Goal: Task Accomplishment & Management: Manage account settings

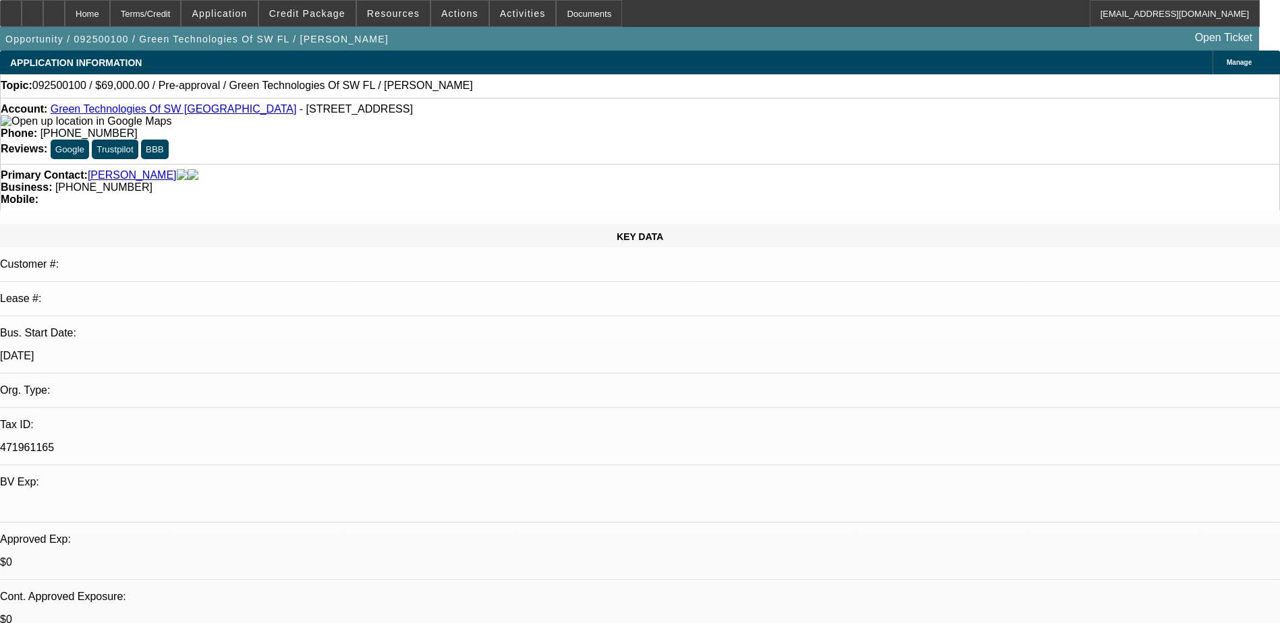
select select "0"
select select "2"
select select "0.1"
select select "4"
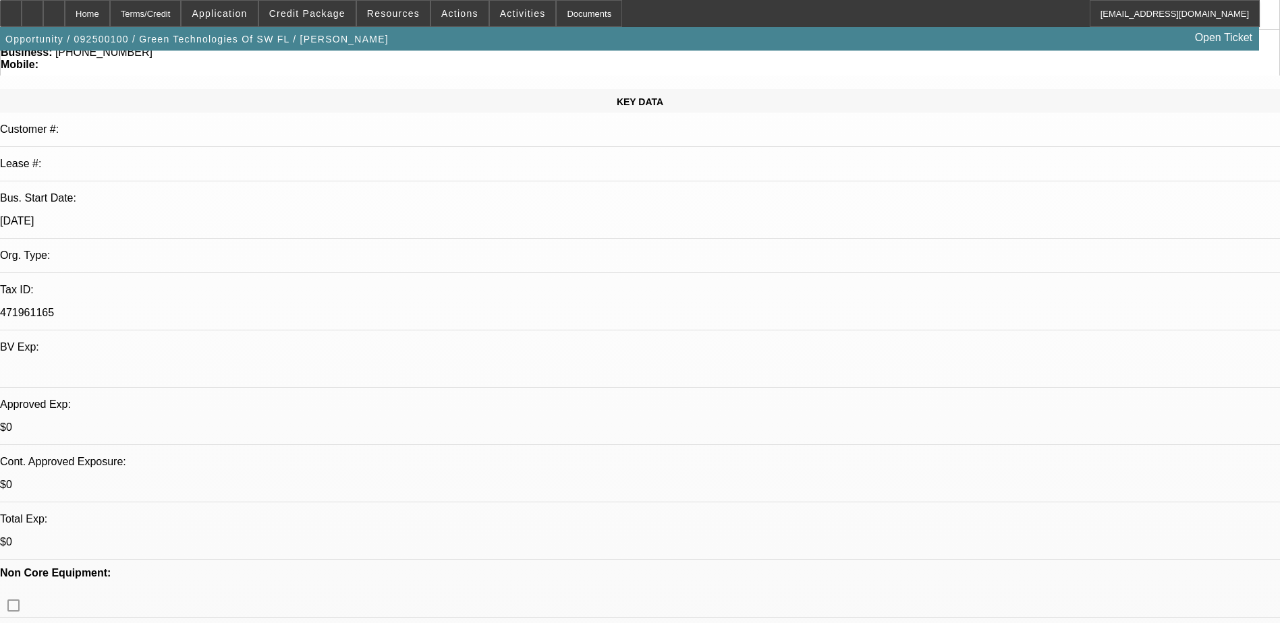
scroll to position [135, 0]
drag, startPoint x: 638, startPoint y: 265, endPoint x: 555, endPoint y: 171, distance: 125.3
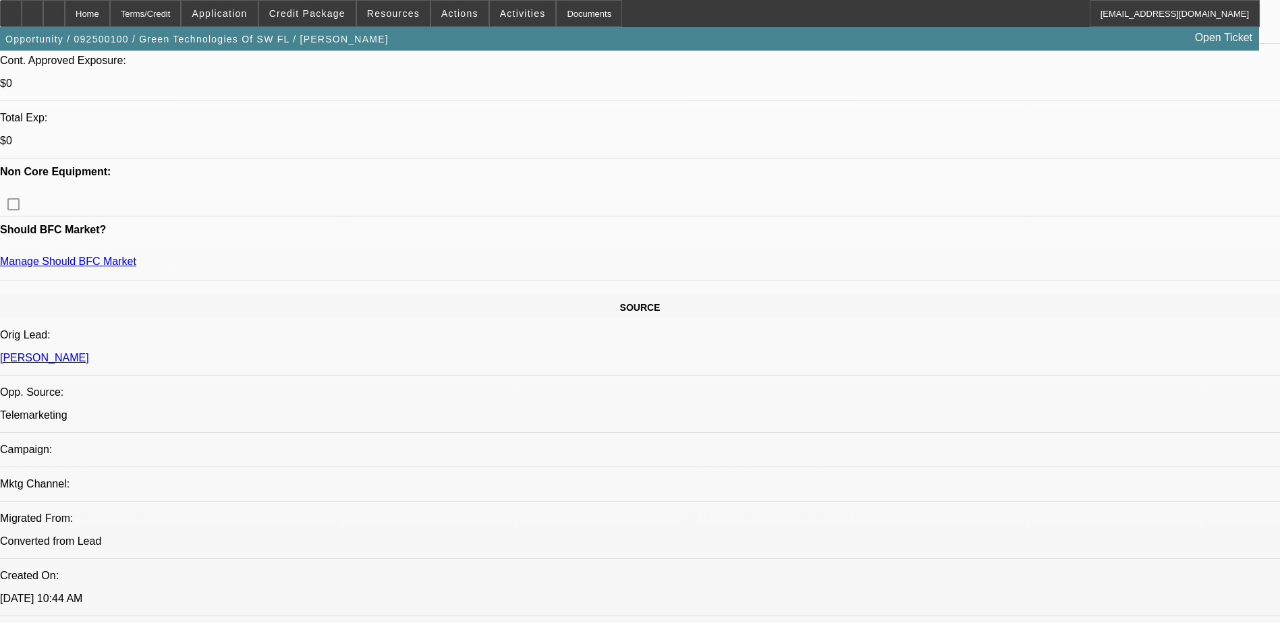
scroll to position [810, 0]
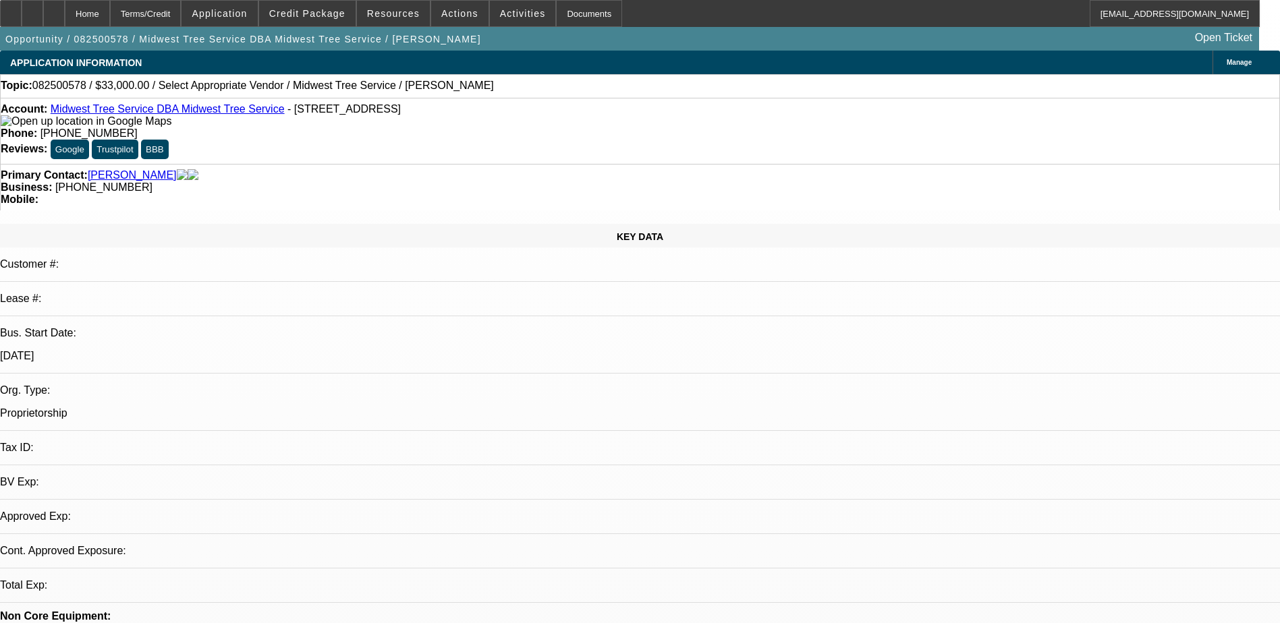
select select "0"
select select "2"
select select "0.1"
select select "4"
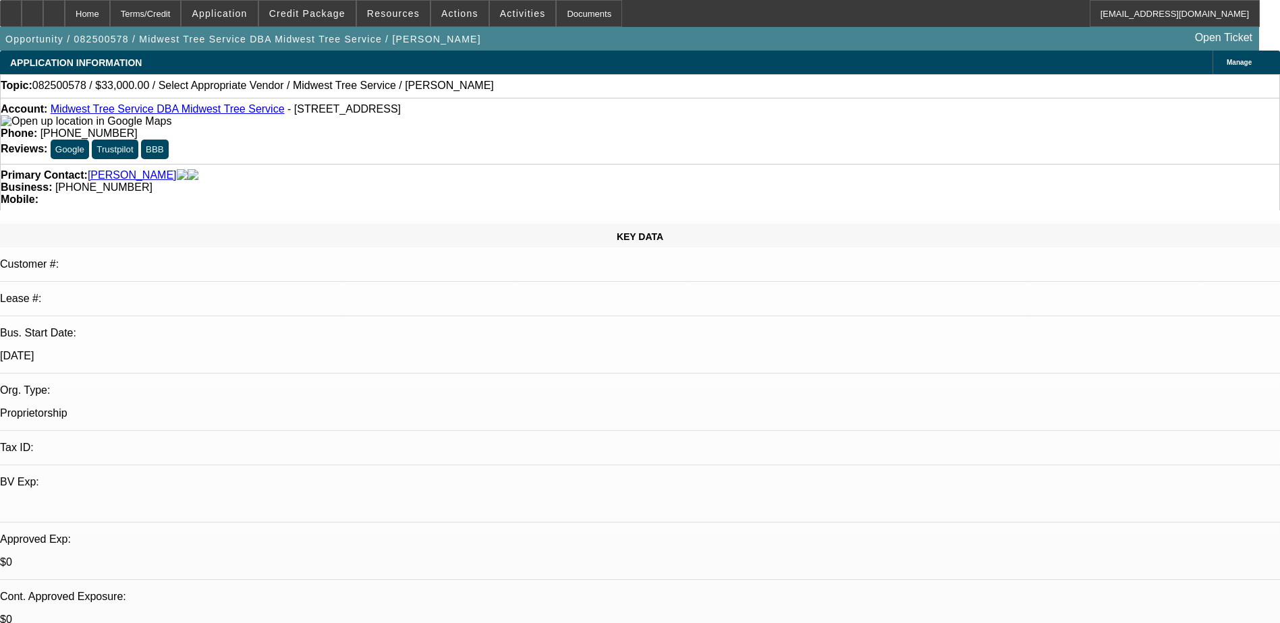
drag, startPoint x: 130, startPoint y: 6, endPoint x: 711, endPoint y: 385, distance: 694.2
drag, startPoint x: 698, startPoint y: 359, endPoint x: 660, endPoint y: 410, distance: 63.3
drag, startPoint x: 339, startPoint y: 415, endPoint x: 700, endPoint y: 393, distance: 360.9
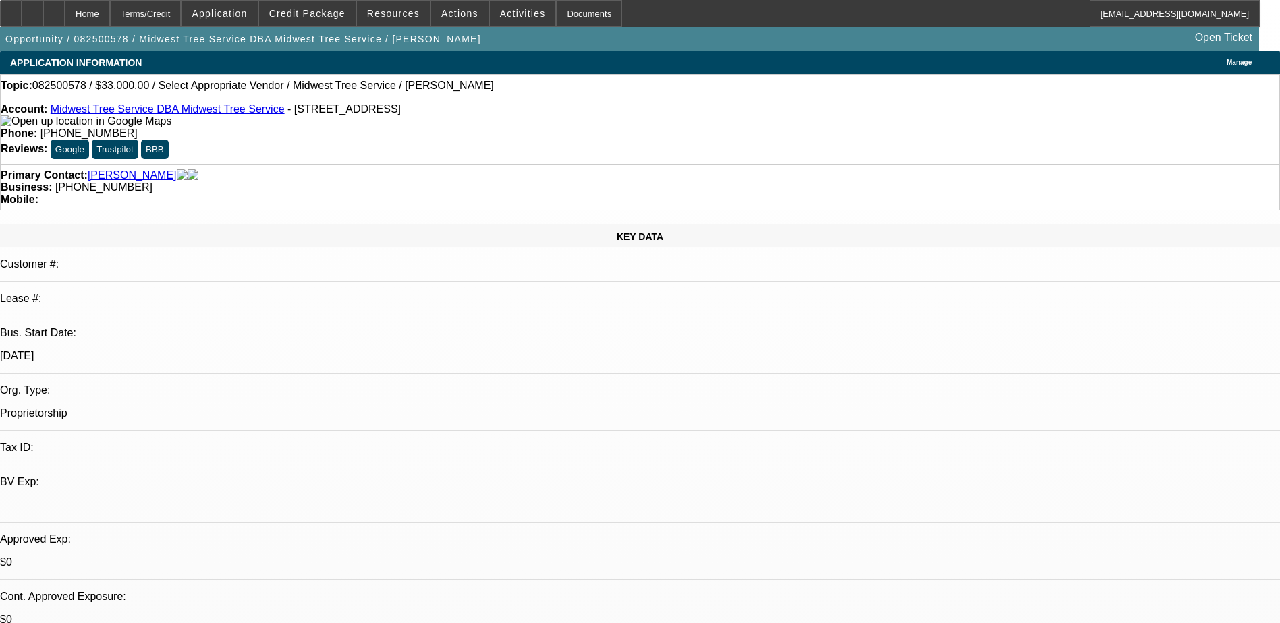
drag, startPoint x: 455, startPoint y: 412, endPoint x: 751, endPoint y: 386, distance: 297.3
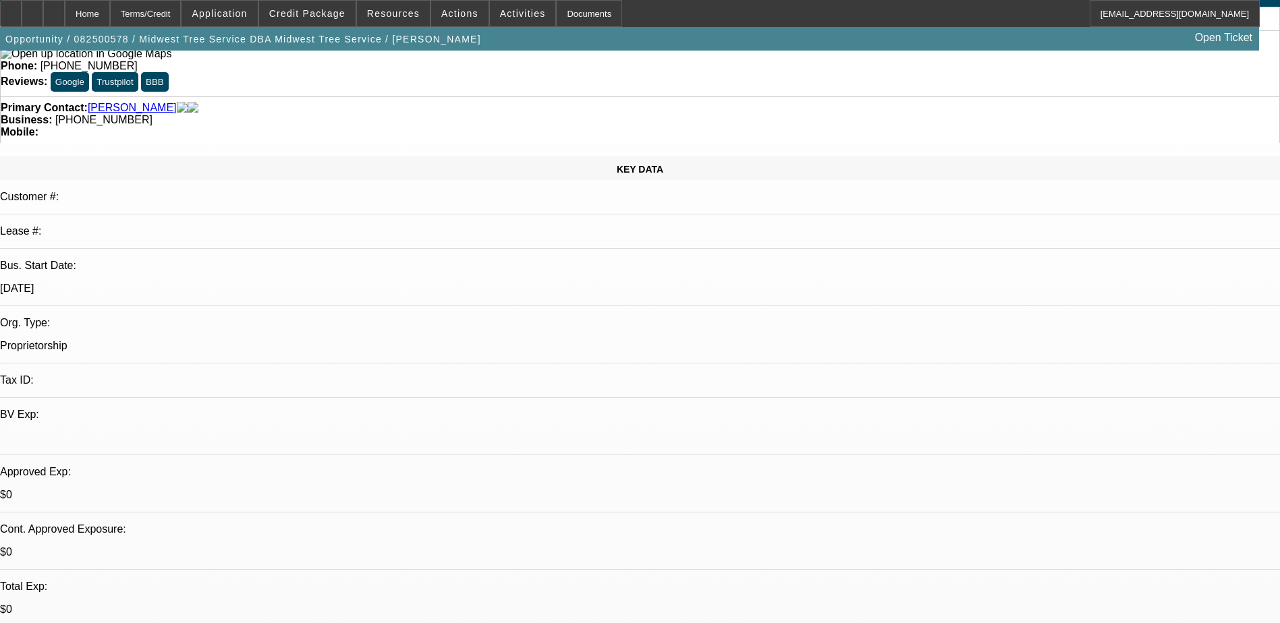
scroll to position [43, 0]
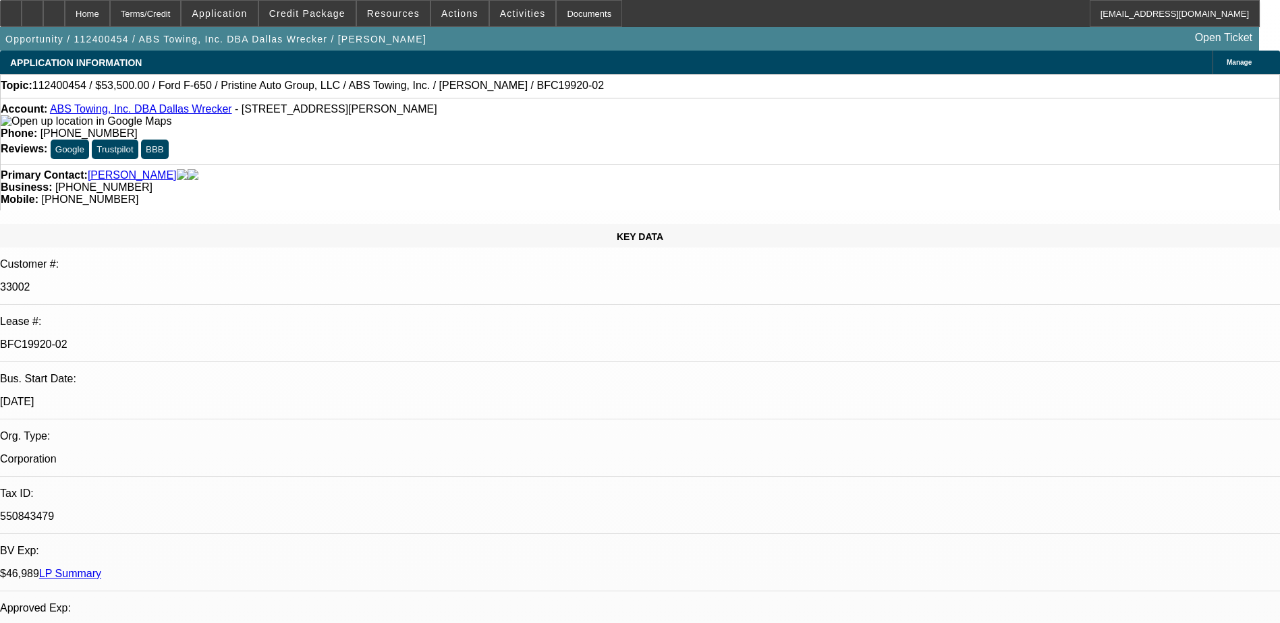
select select "0"
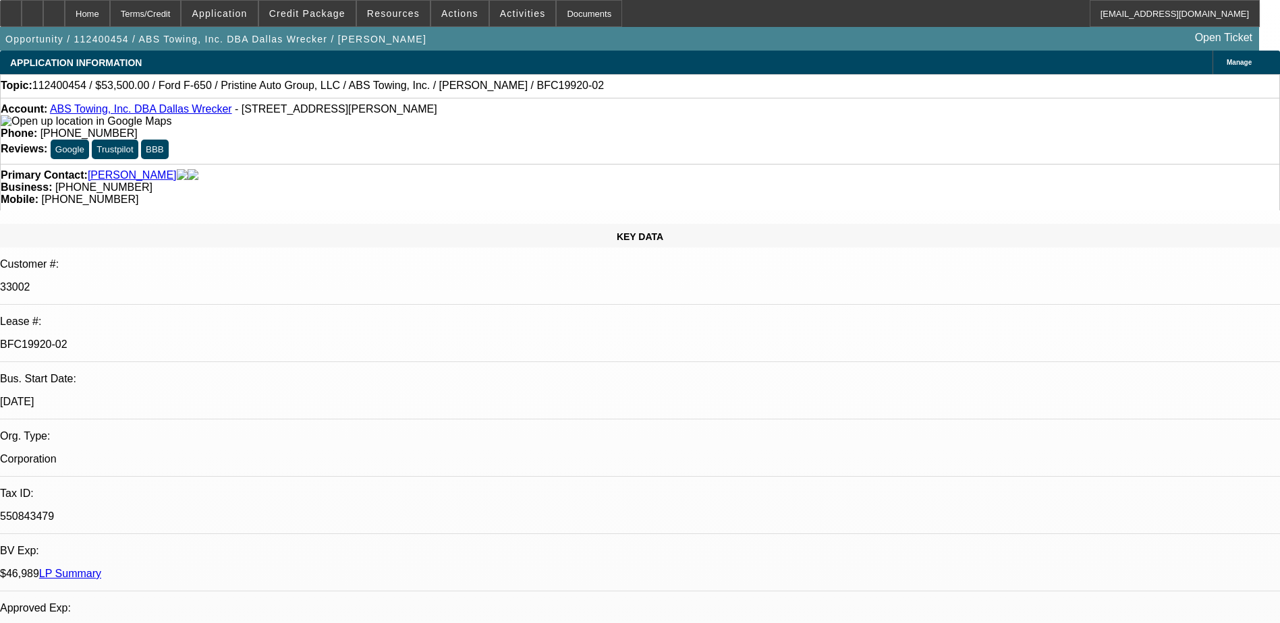
select select "0"
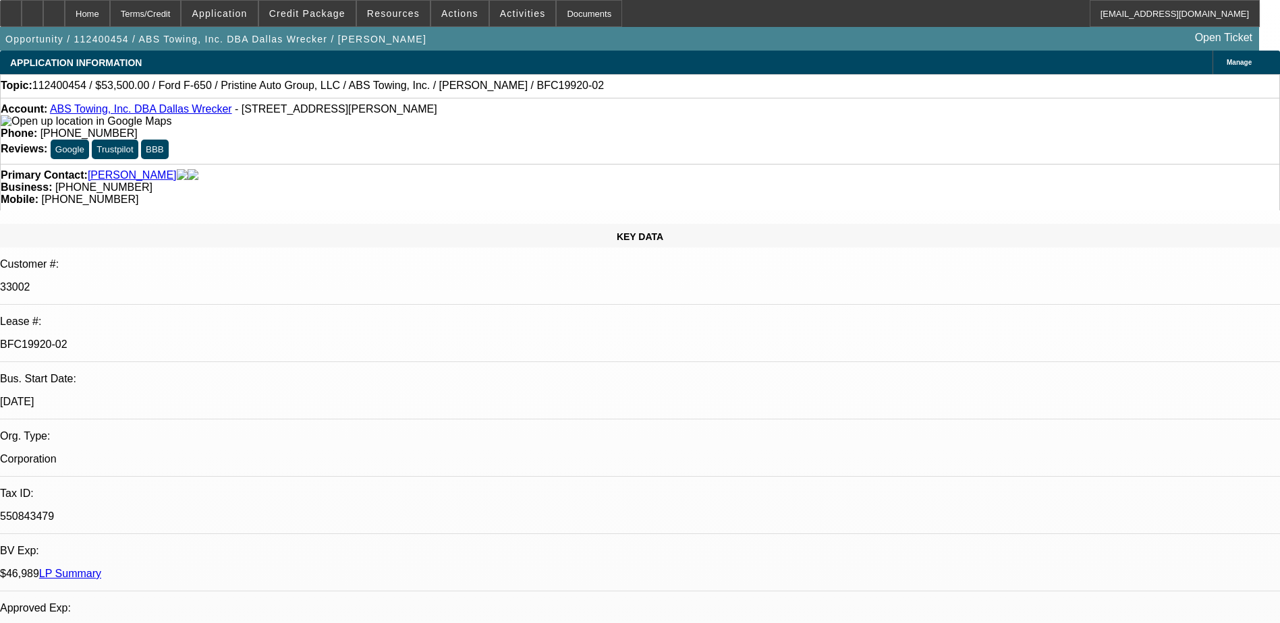
select select "0"
select select "1"
select select "6"
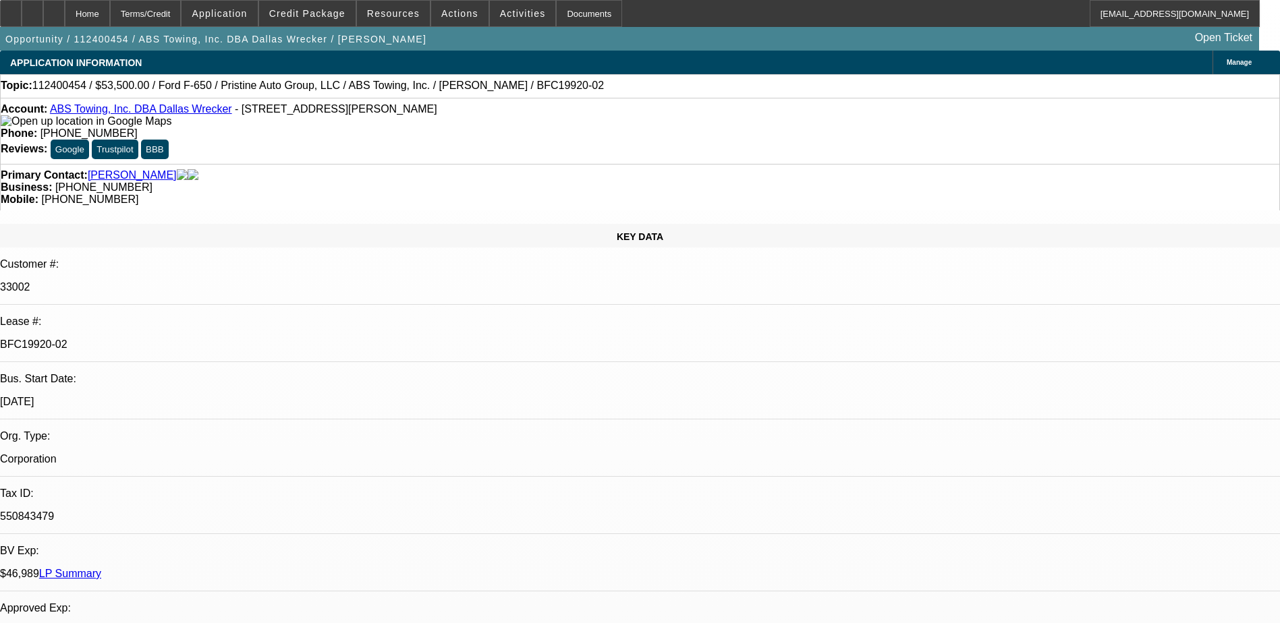
select select "1"
select select "6"
select select "1"
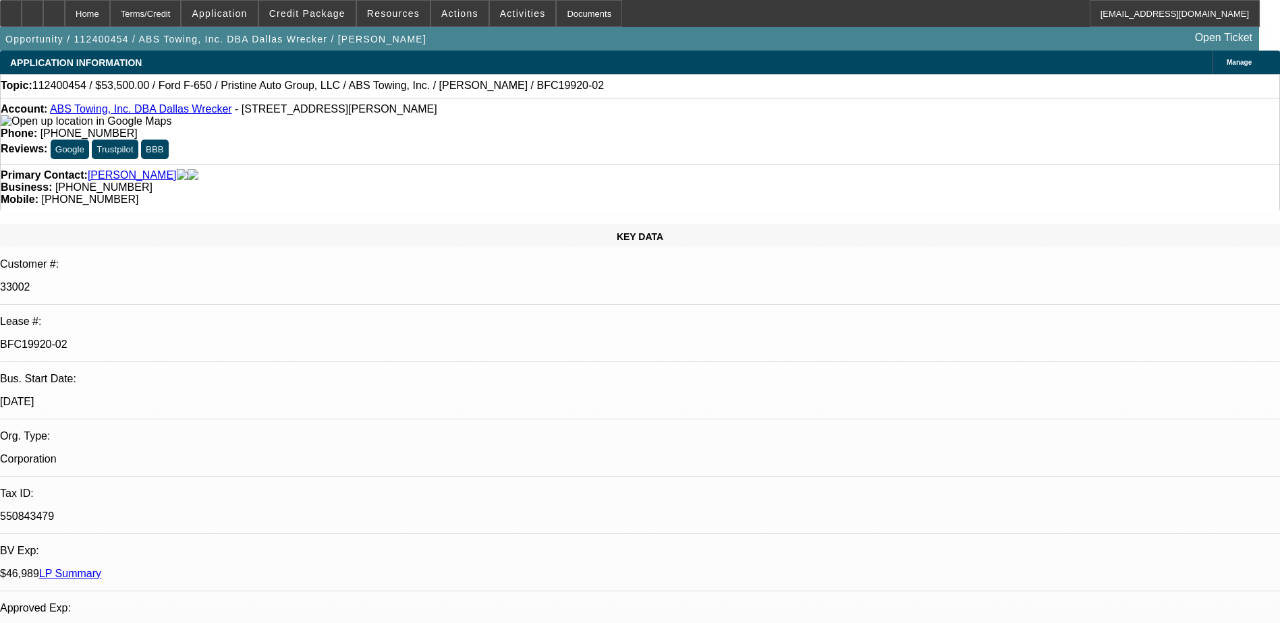
select select "6"
select select "1"
select select "6"
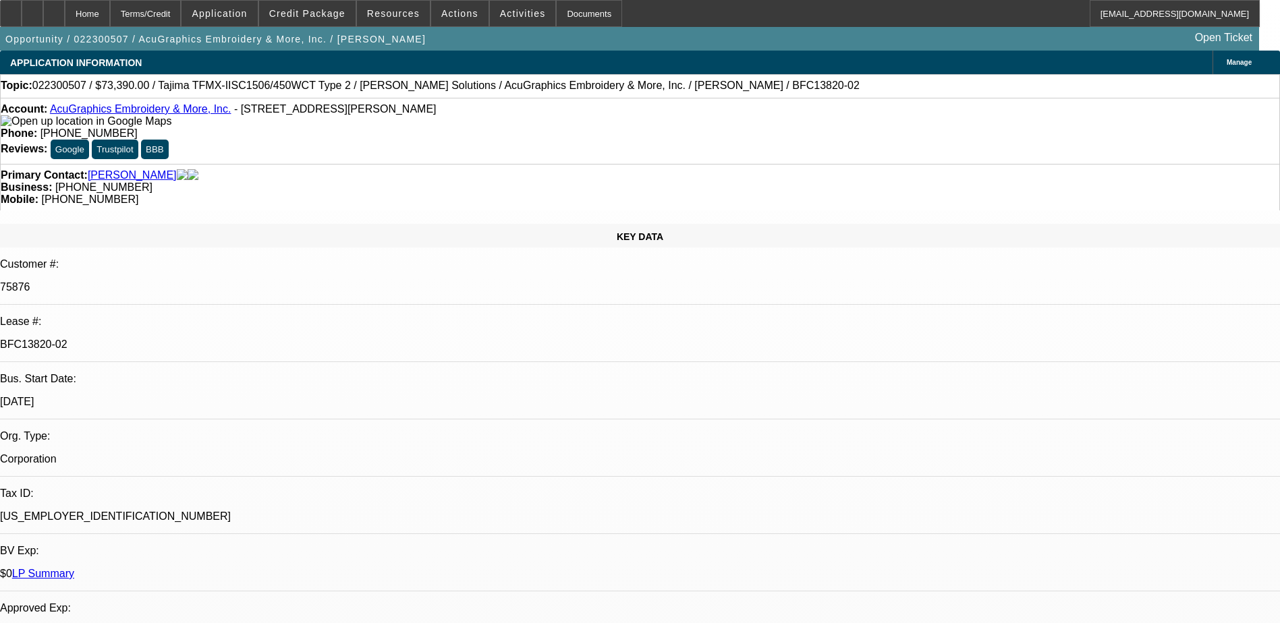
select select "0"
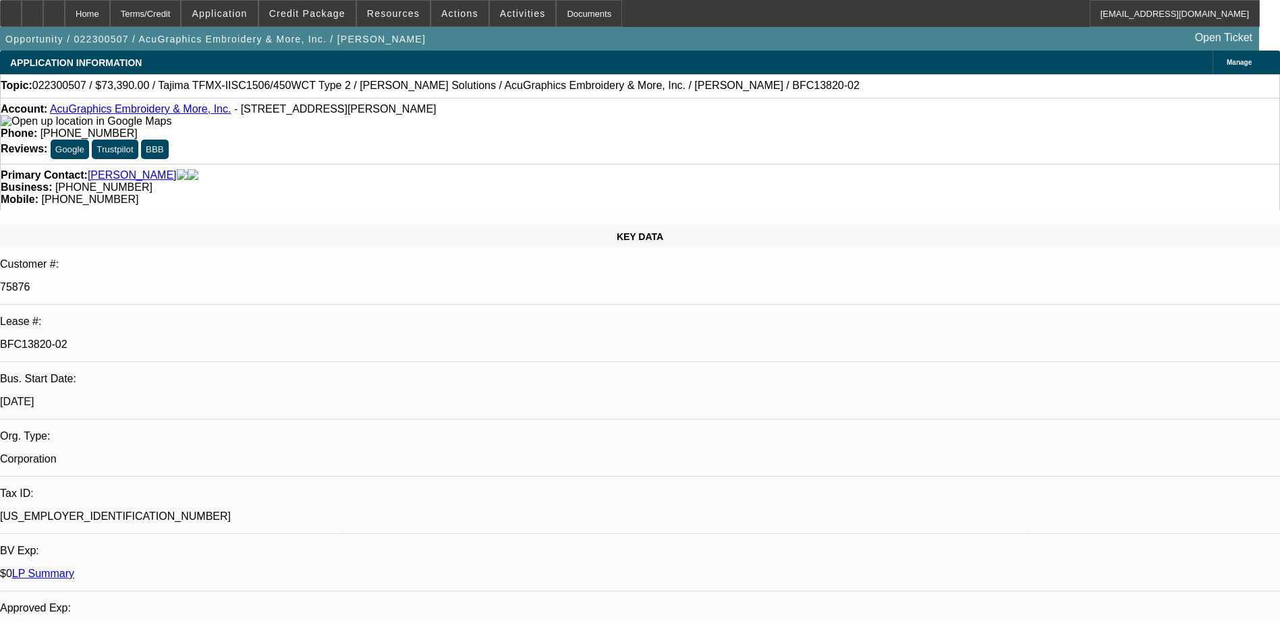
select select "0.1"
select select "0"
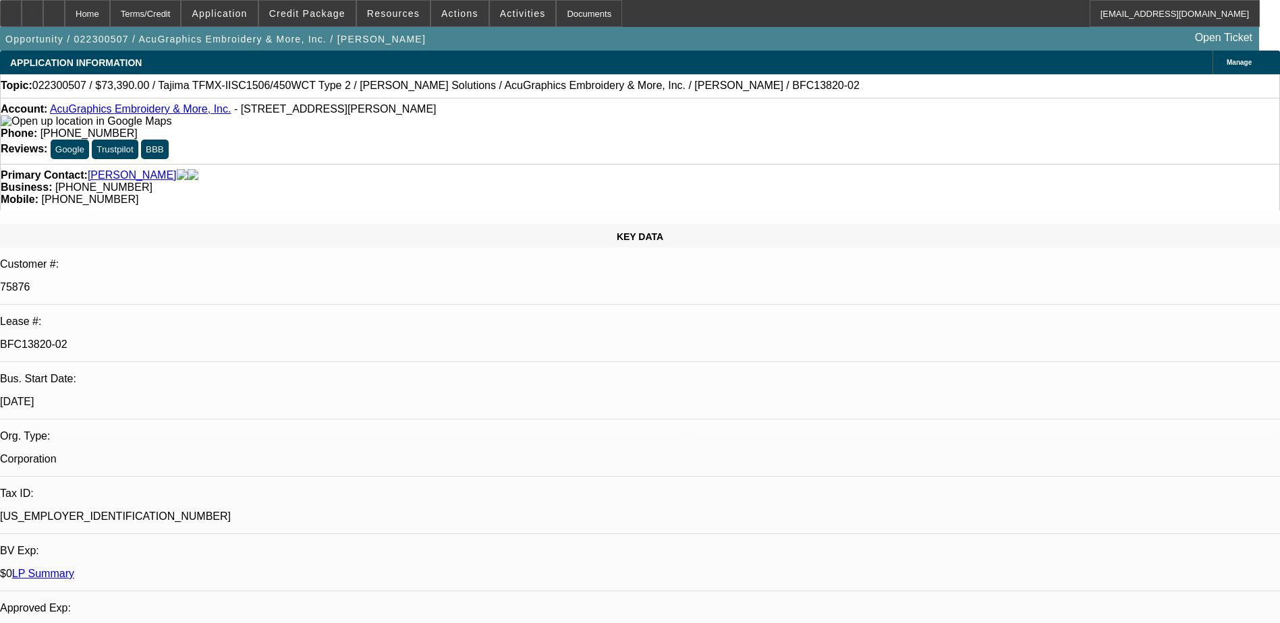
select select "0"
select select "0.1"
select select "1"
select select "6"
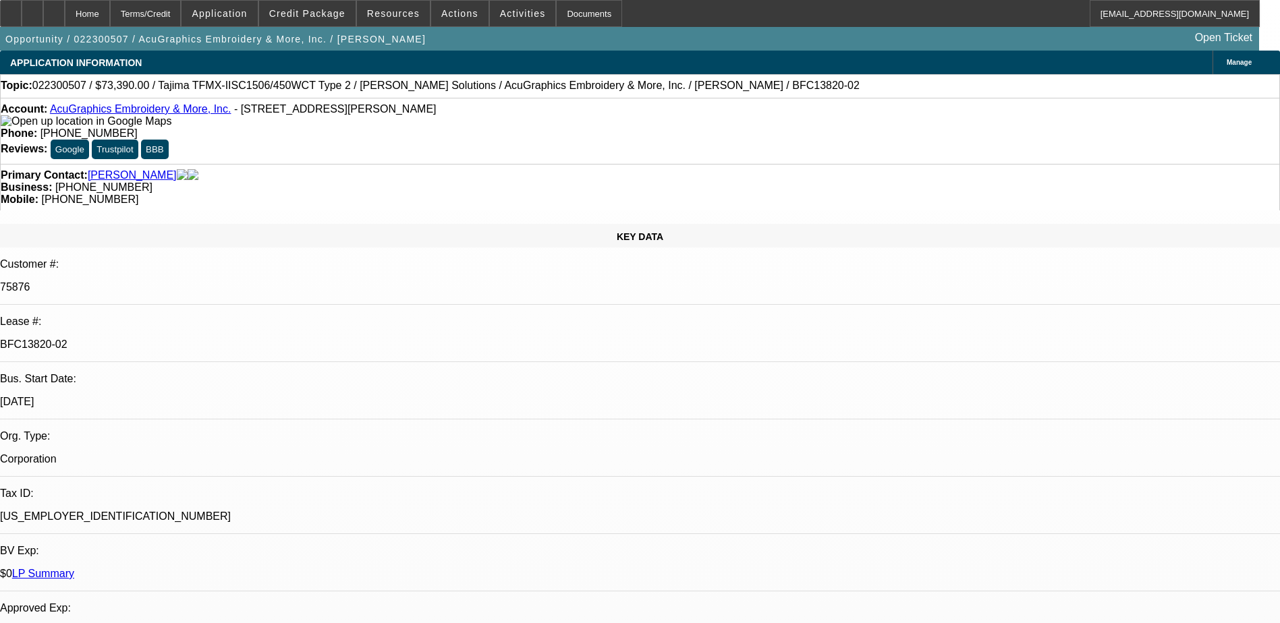
select select "1"
select select "4"
select select "1"
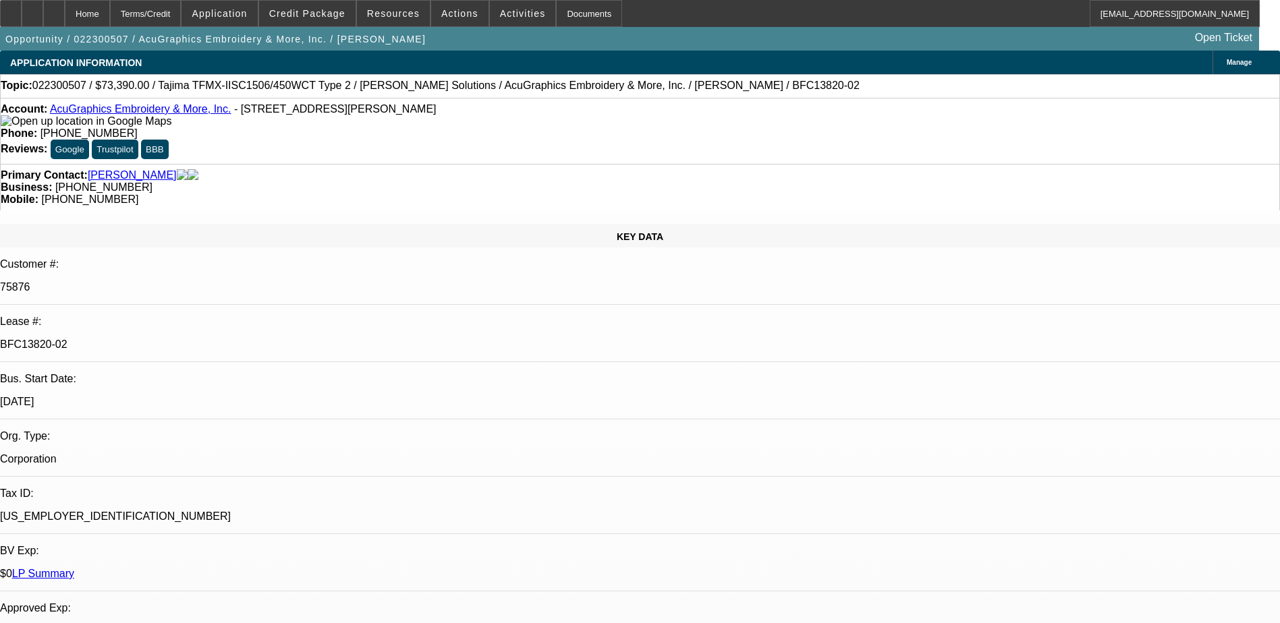
select select "6"
select select "1"
select select "4"
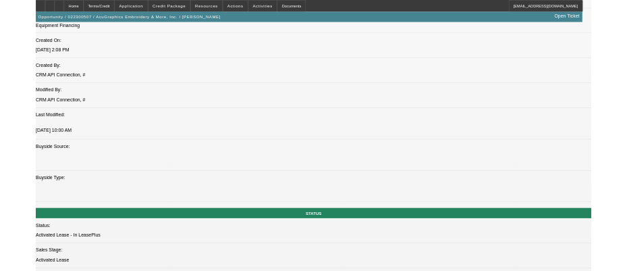
scroll to position [1214, 0]
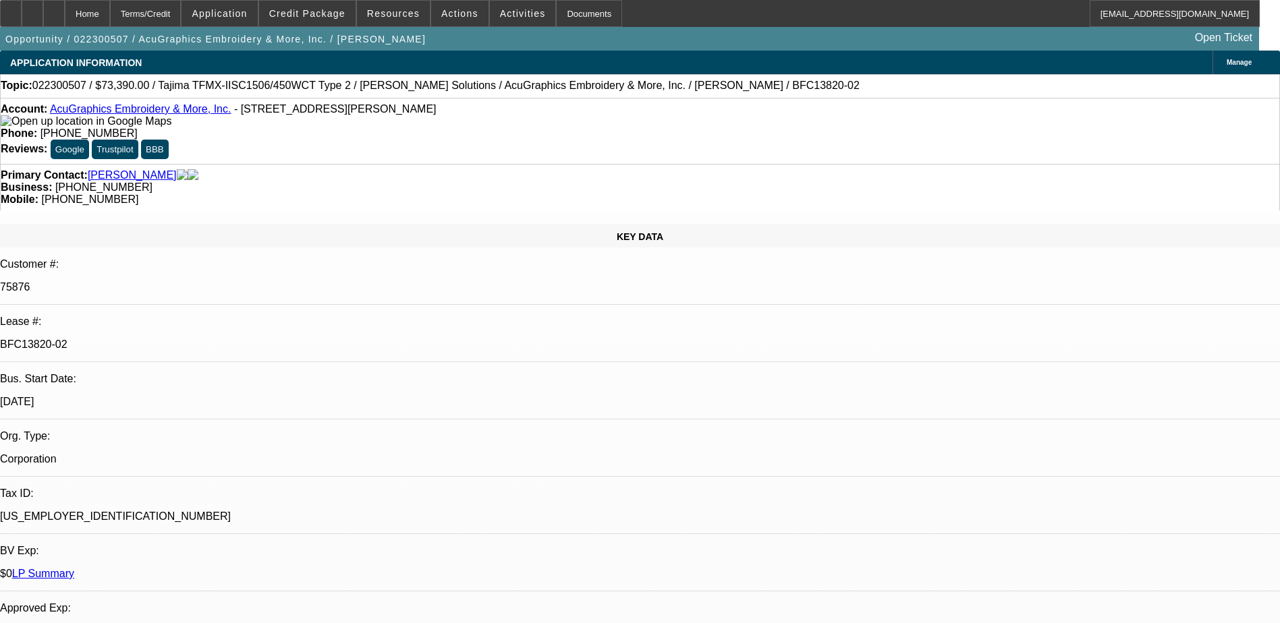
select select "0"
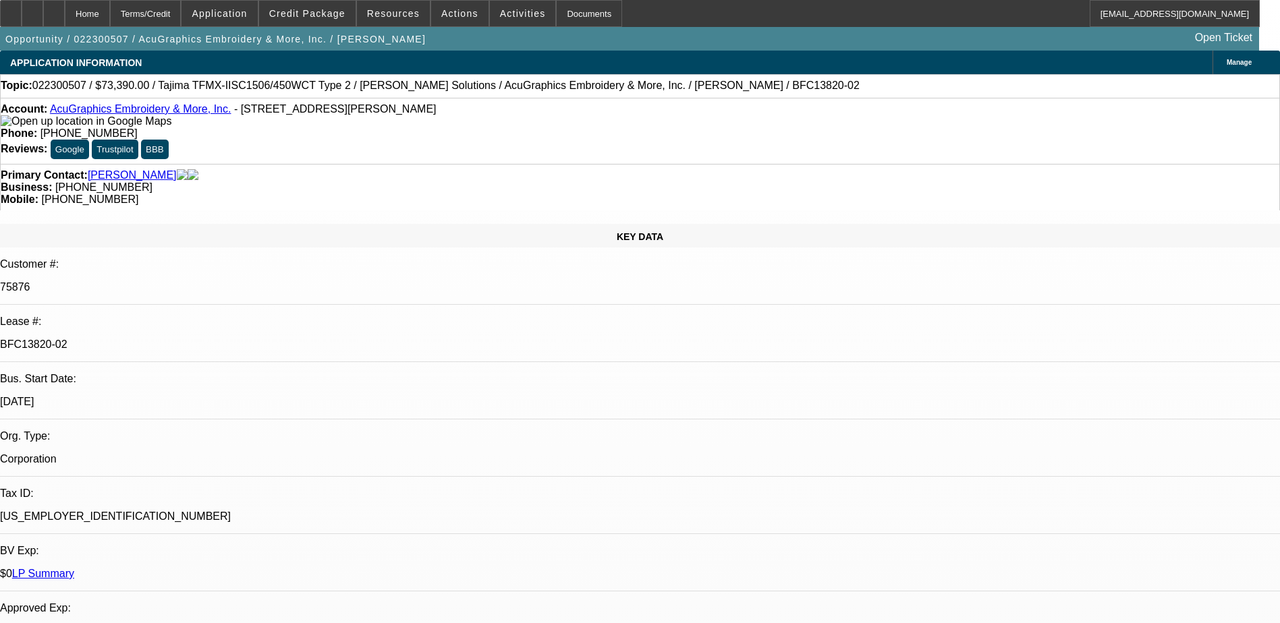
select select "0.1"
select select "0"
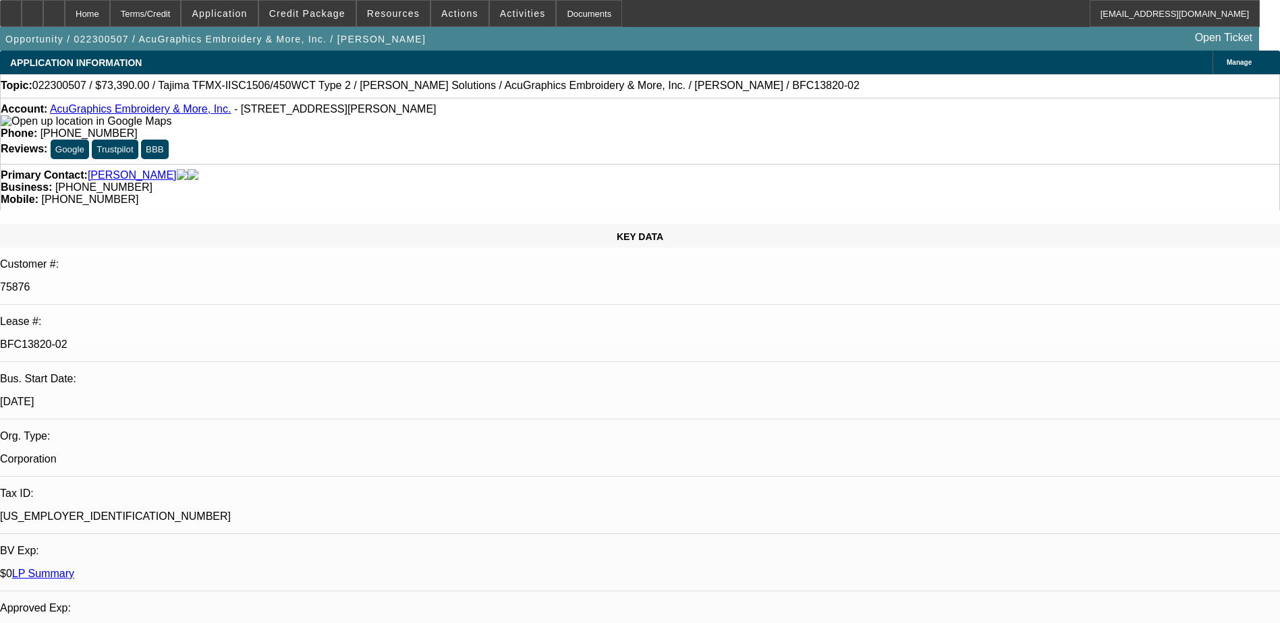
select select "0"
select select "0.1"
select select "1"
select select "6"
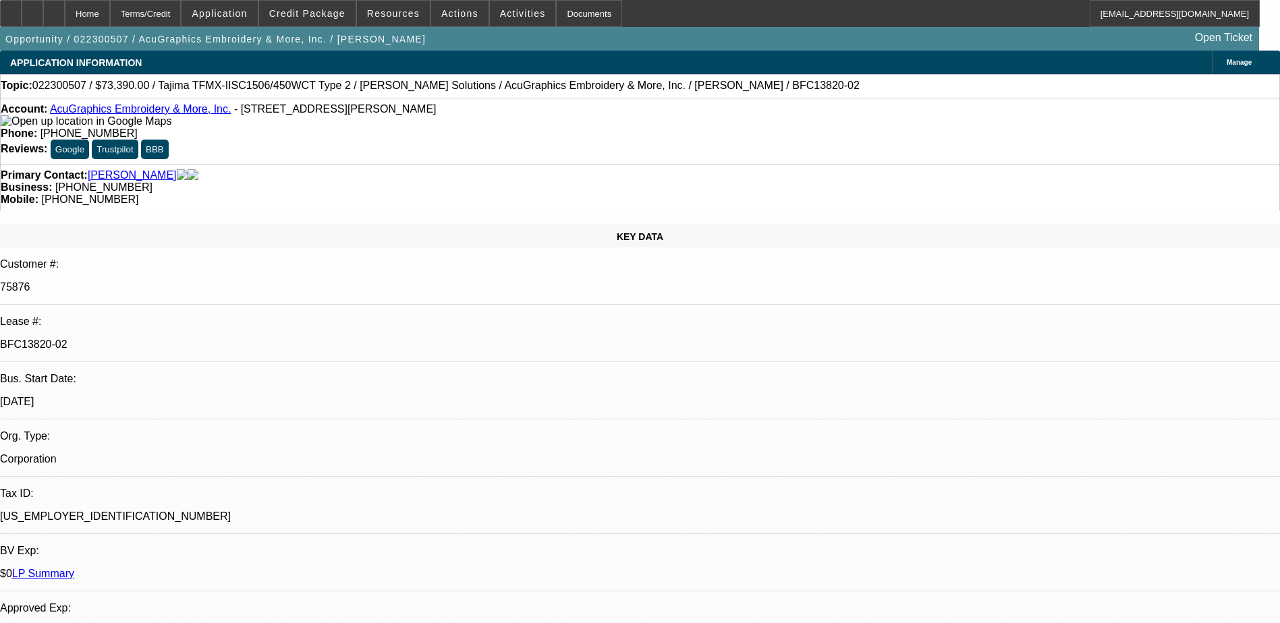
select select "1"
select select "4"
select select "1"
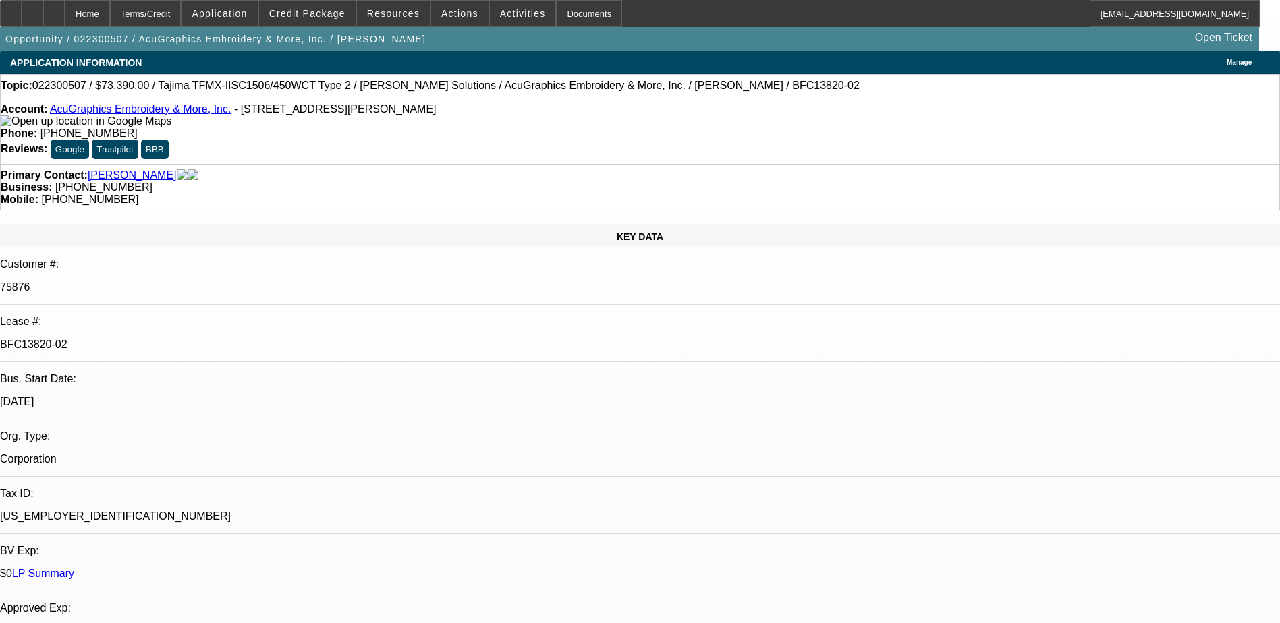
select select "6"
select select "1"
select select "4"
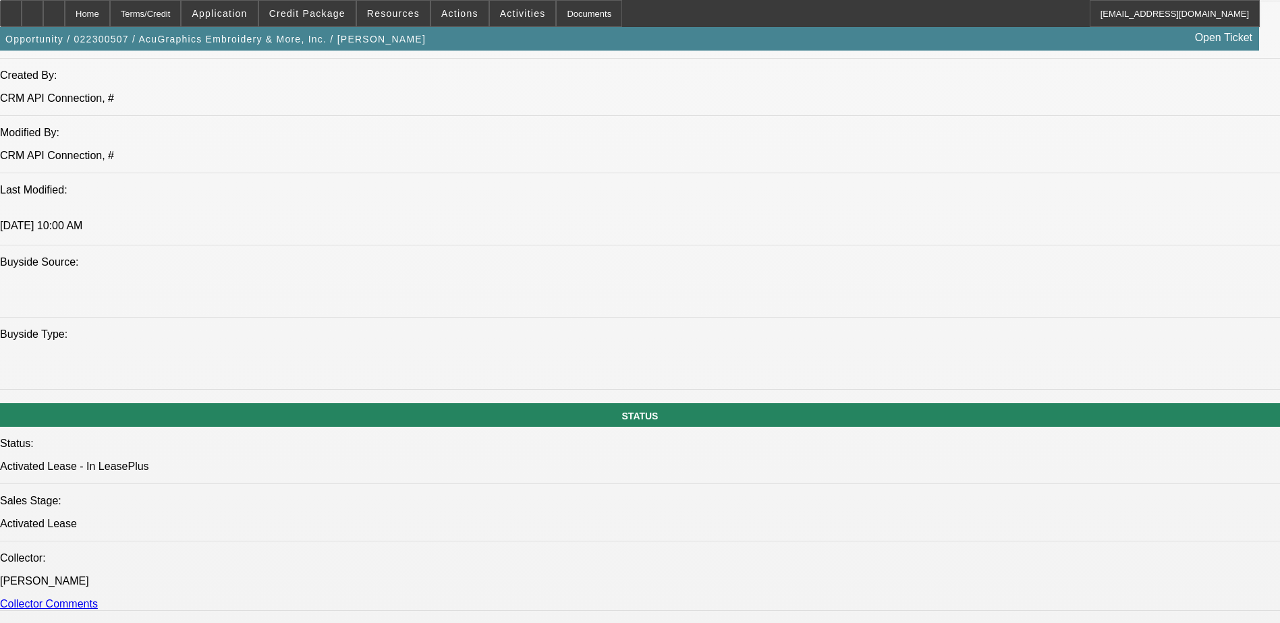
scroll to position [1214, 0]
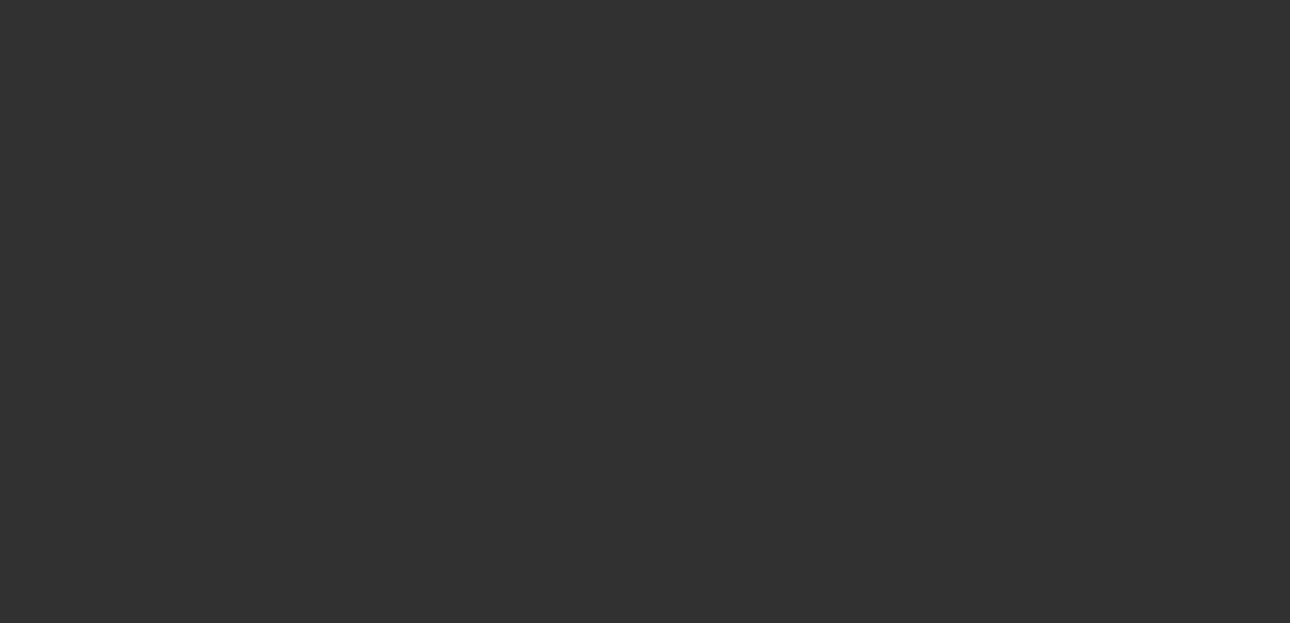
select select "0"
select select "6"
select select "0"
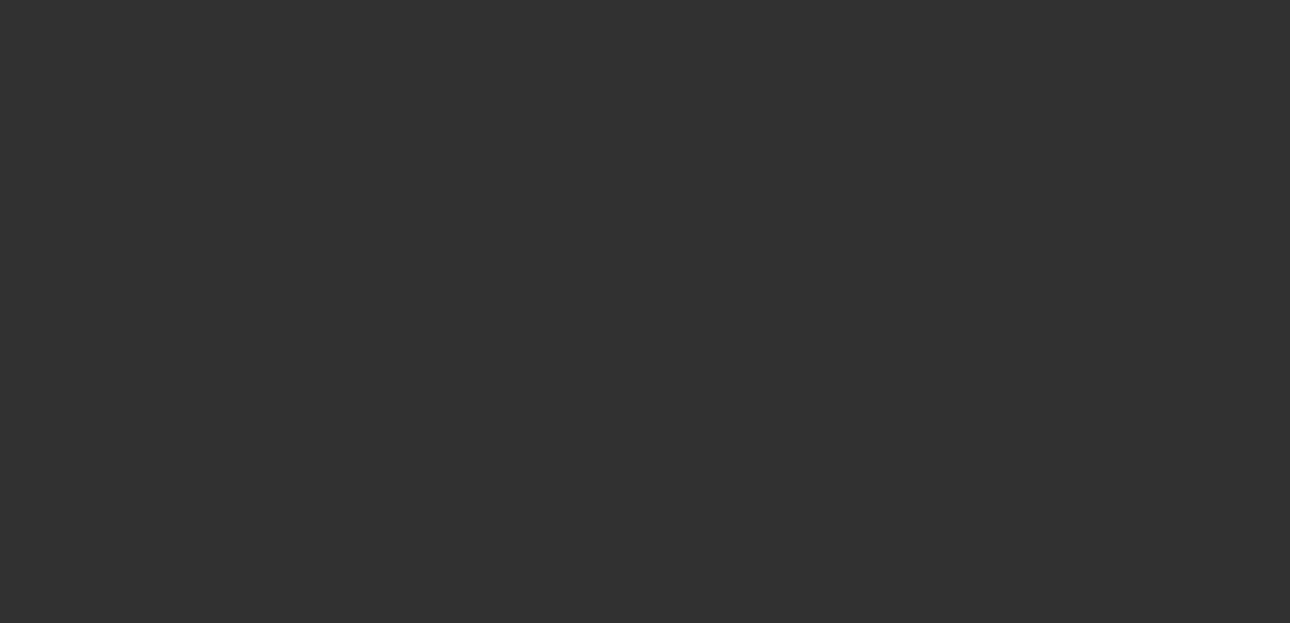
select select "0"
select select "6"
select select "0"
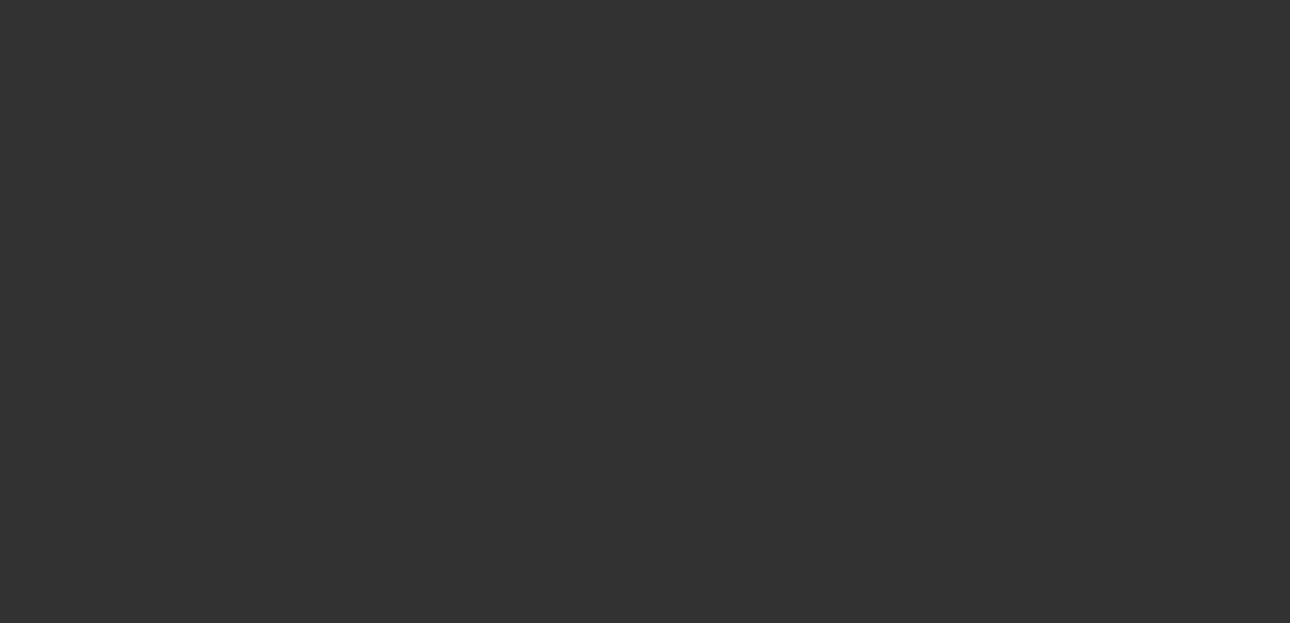
select select "0"
select select "6"
select select "0"
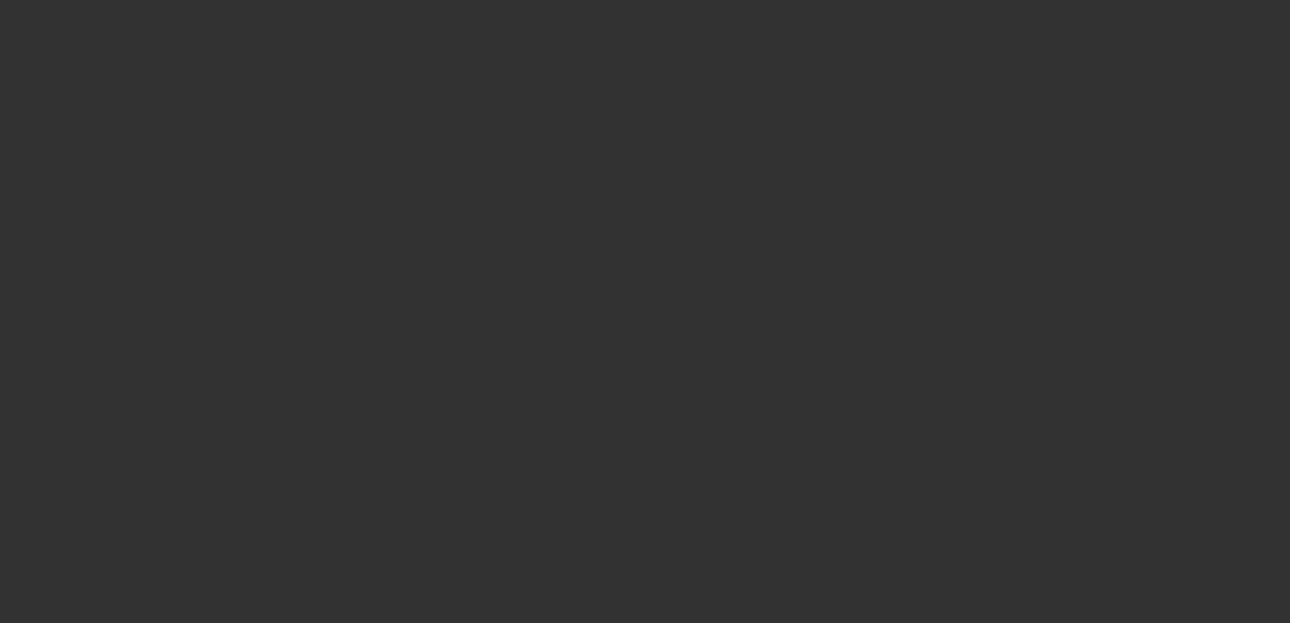
select select "6"
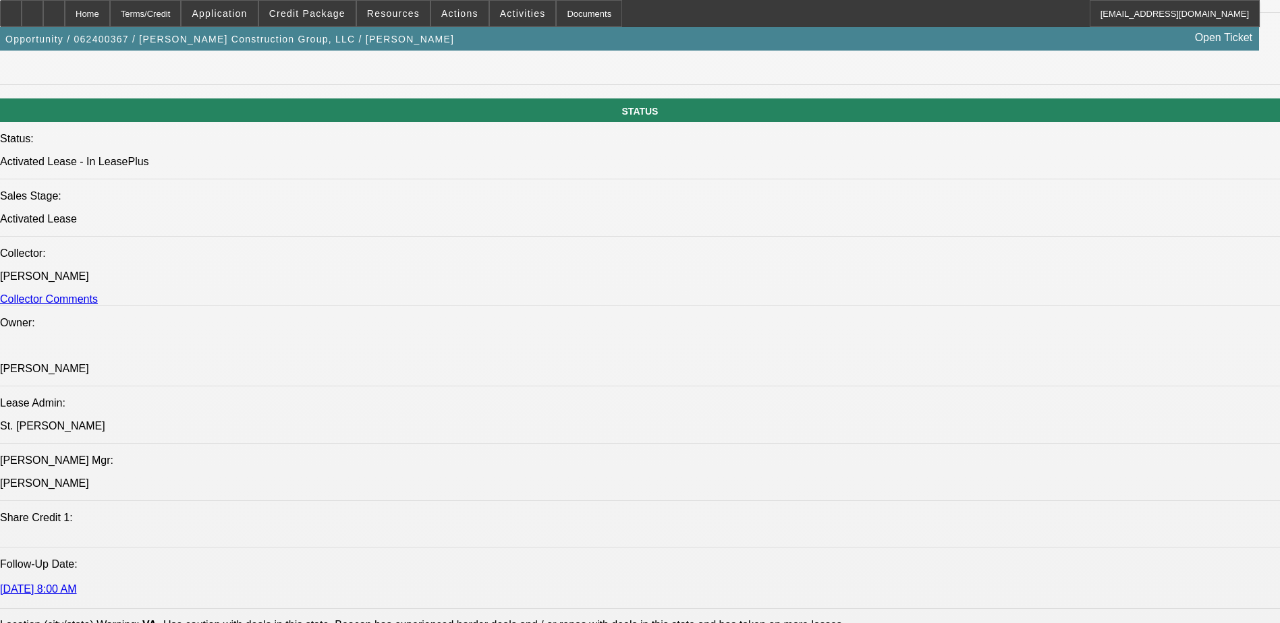
scroll to position [1484, 0]
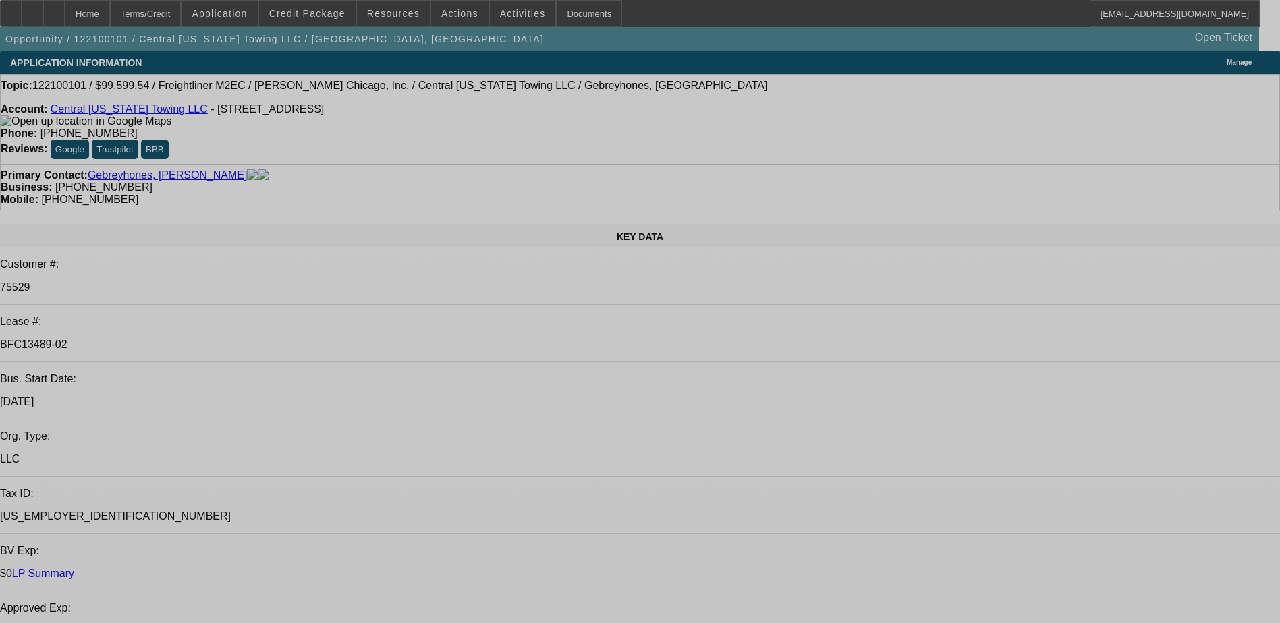
select select "0.2"
select select "2"
select select "0"
select select "0.2"
select select "2"
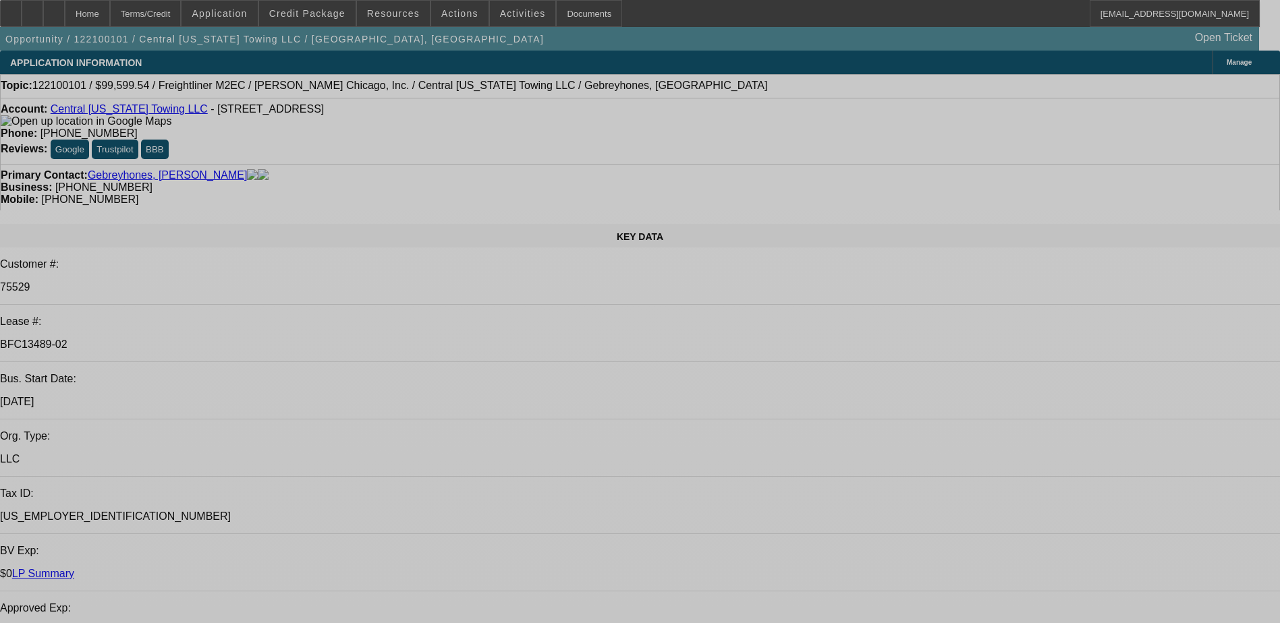
select select "0"
select select "0.2"
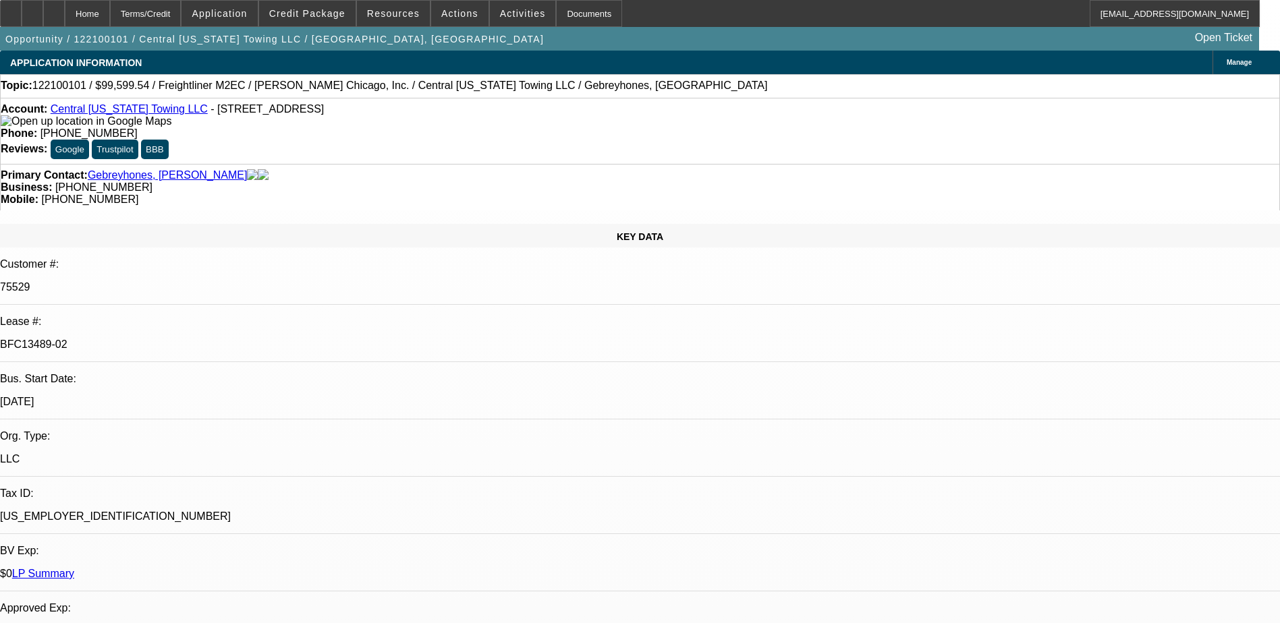
select select "2"
select select "0"
select select "0.2"
select select "2"
select select "0"
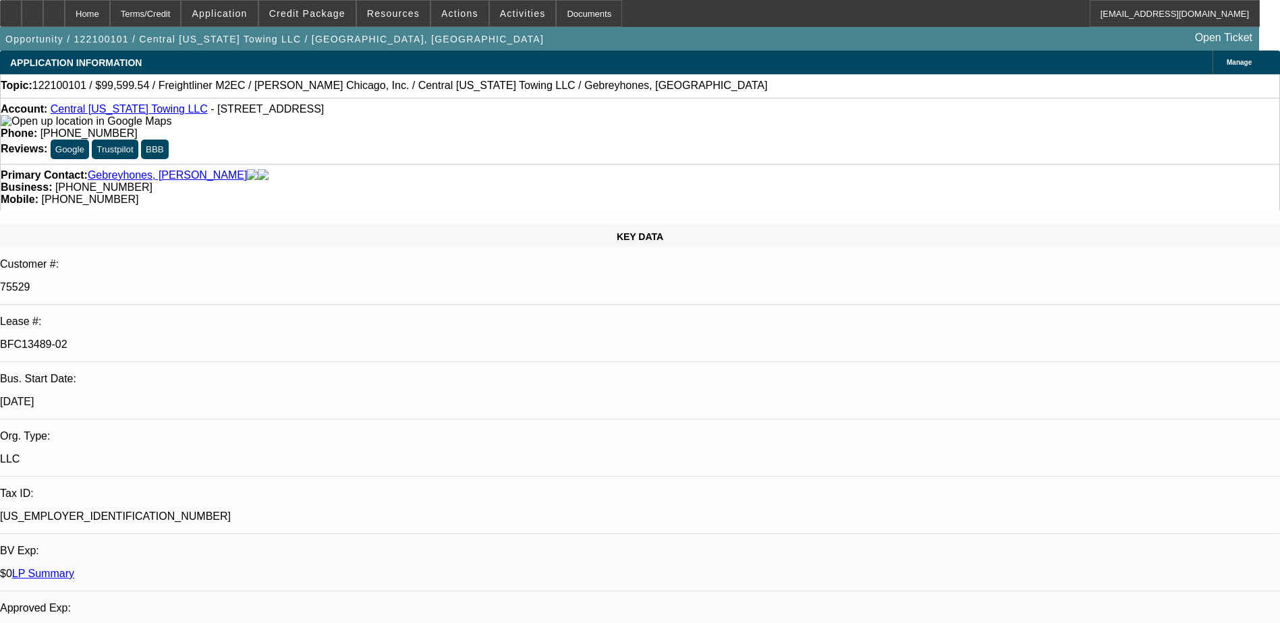
select select "1"
select select "2"
select select "6"
select select "1"
select select "2"
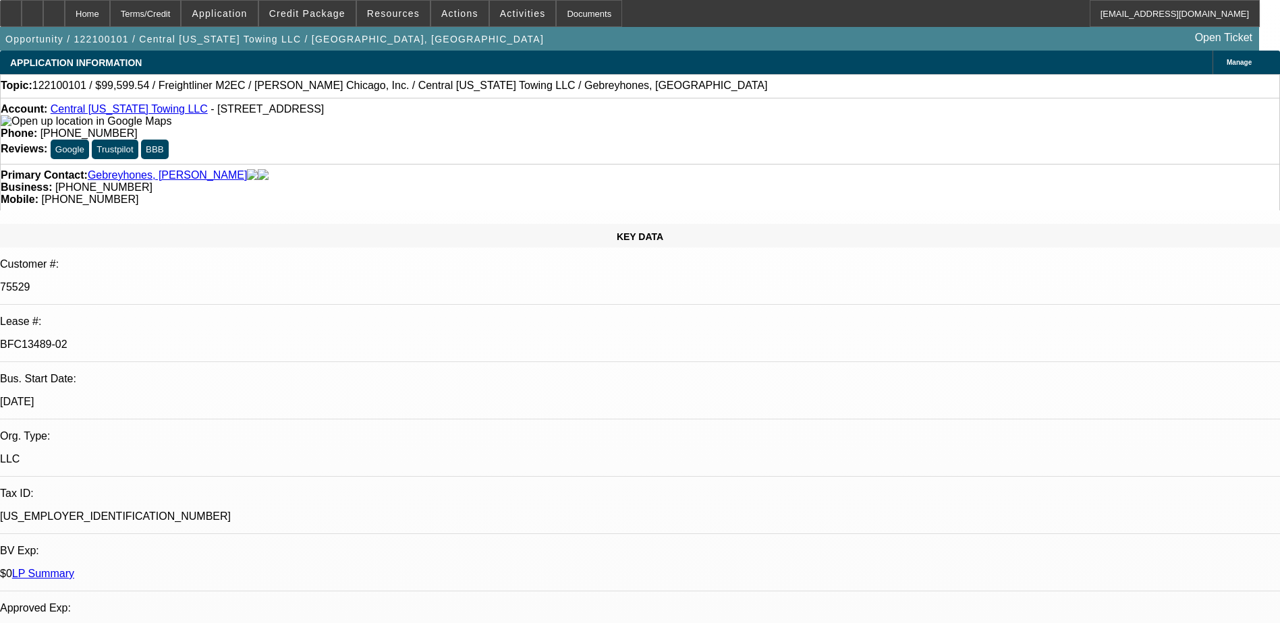
select select "6"
select select "1"
select select "2"
select select "6"
select select "1"
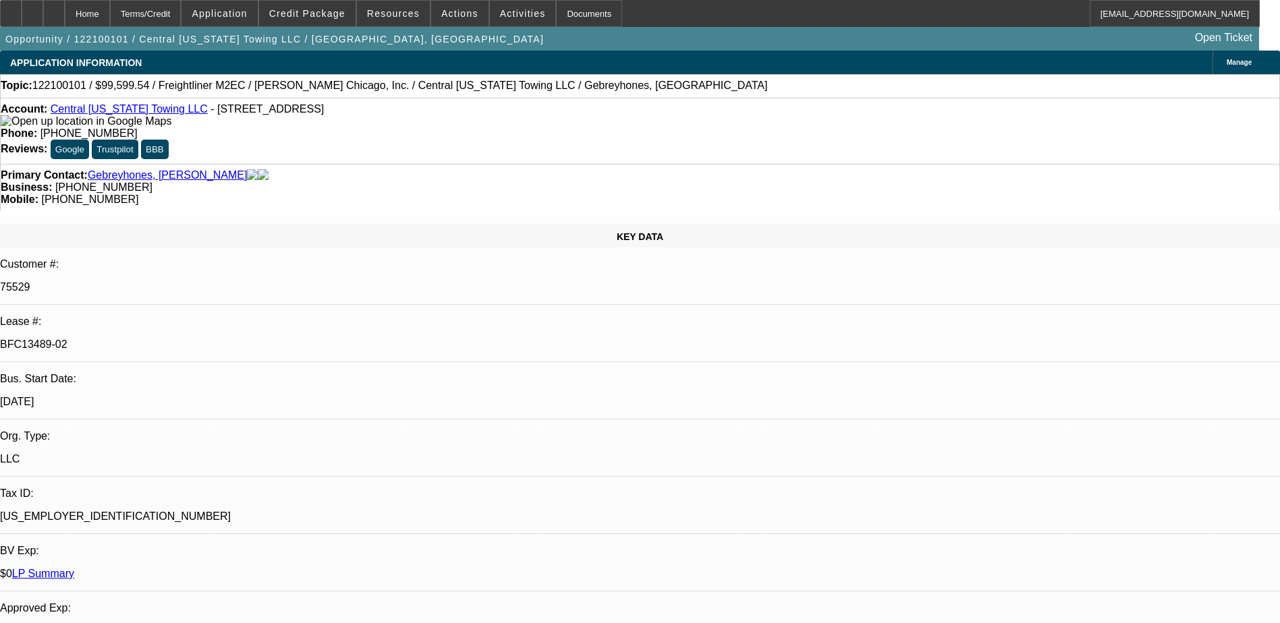
select select "2"
select select "6"
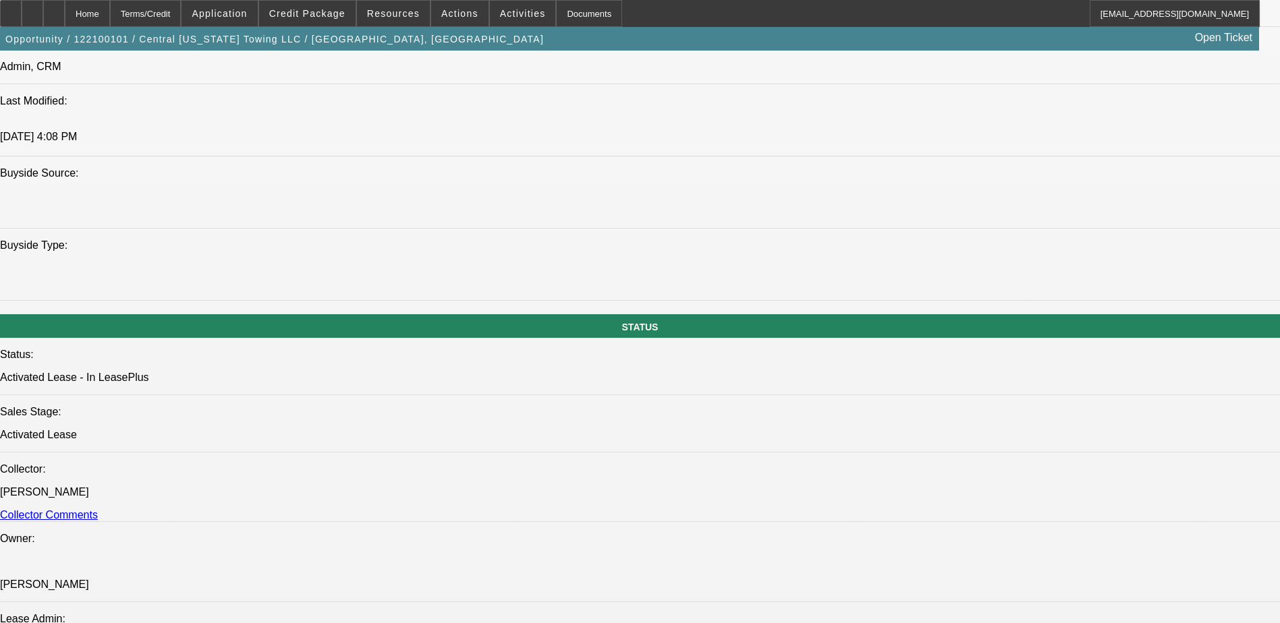
scroll to position [1282, 0]
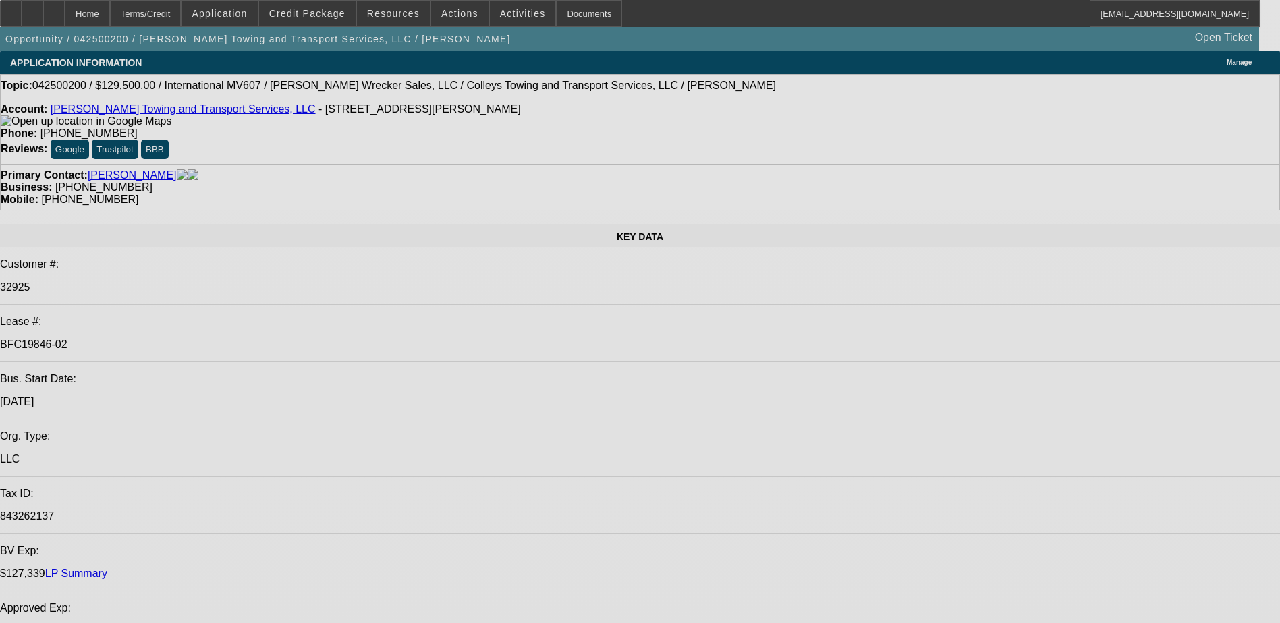
select select "0"
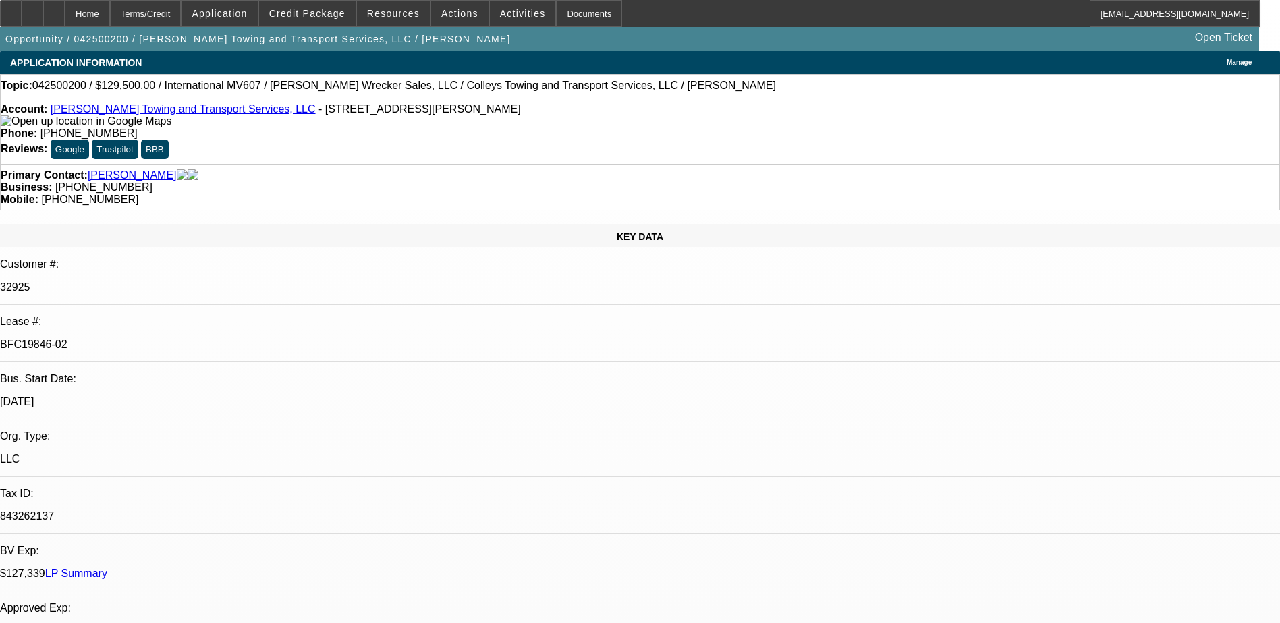
select select "2"
select select "0"
select select "2"
select select "0"
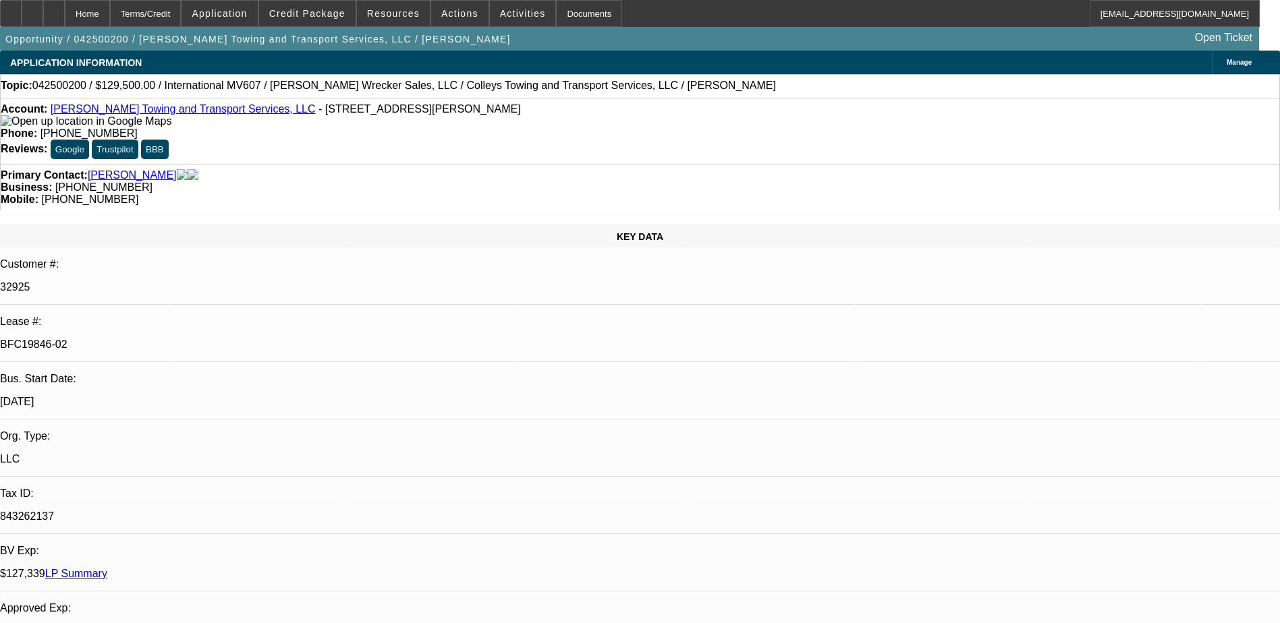
select select "0"
select select "2"
select select "0"
select select "2"
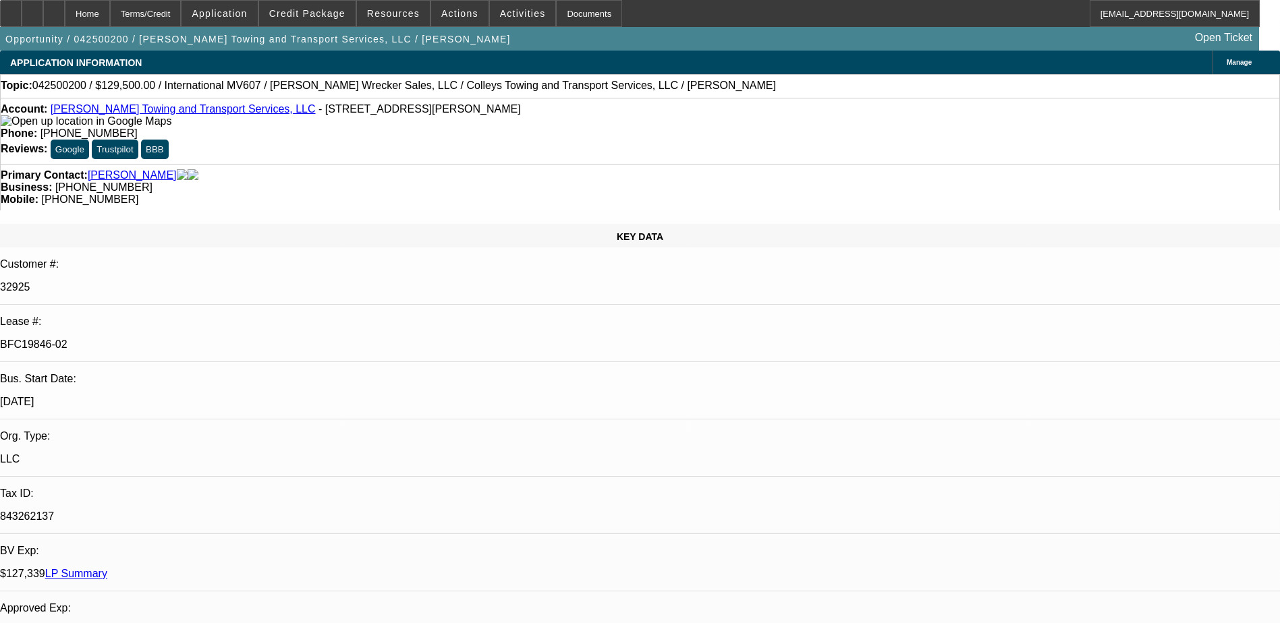
select select "0"
select select "1"
select select "2"
select select "6"
select select "1"
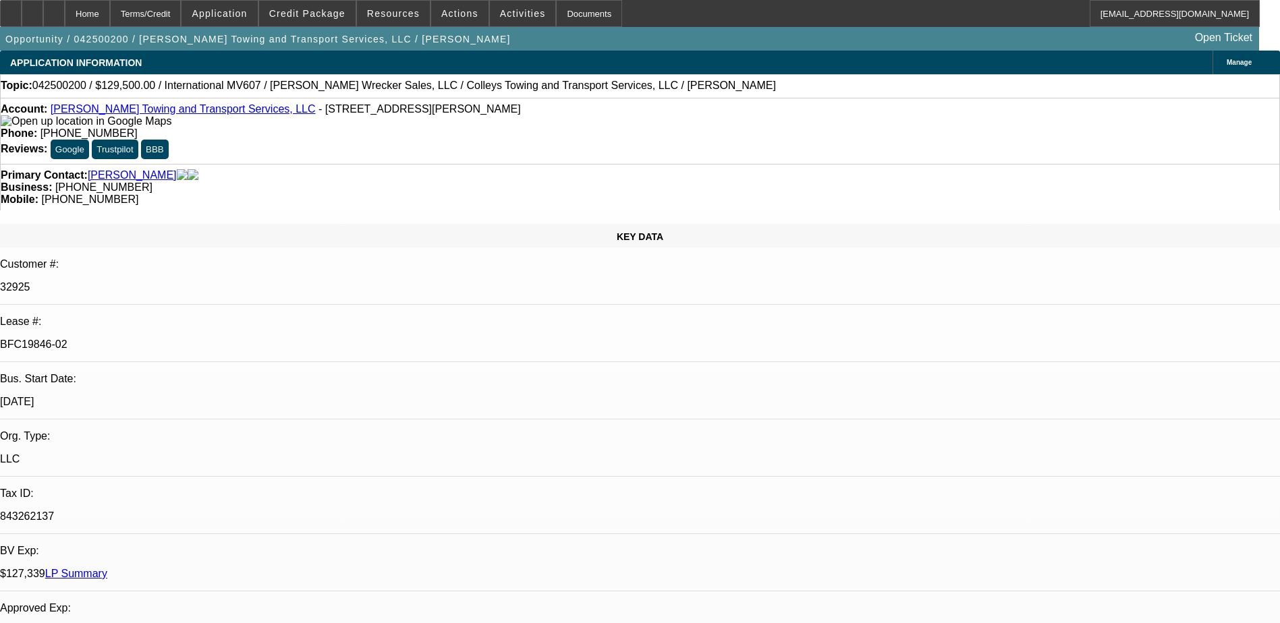
select select "2"
select select "6"
select select "1"
select select "2"
select select "6"
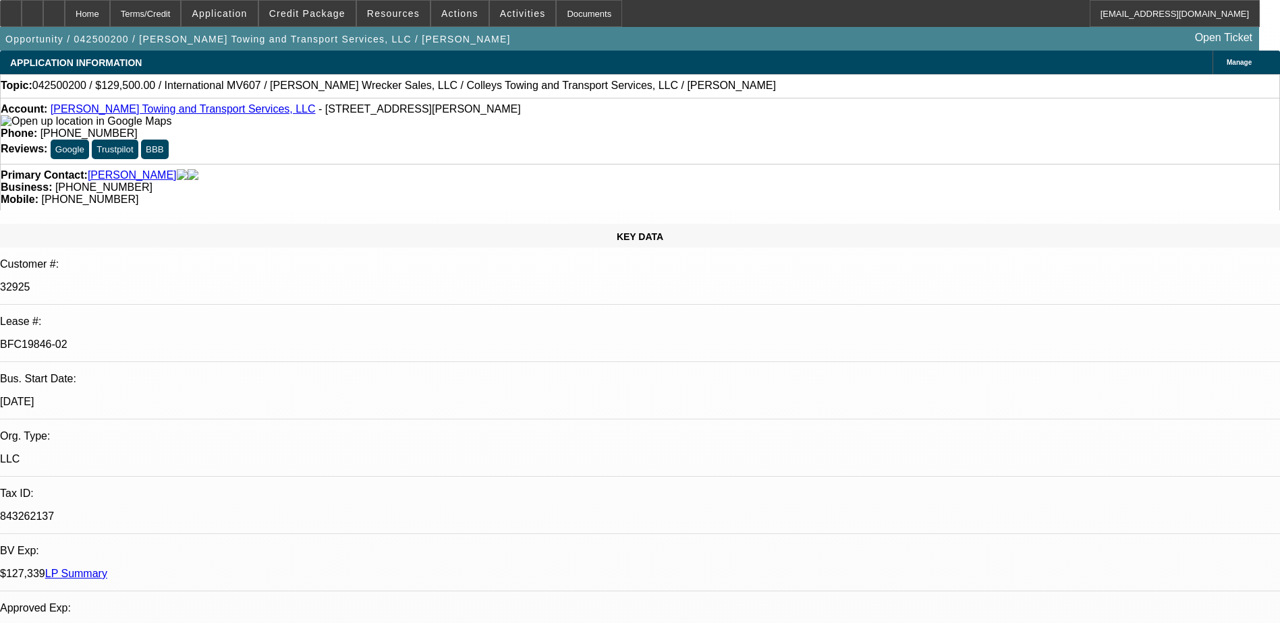
select select "1"
select select "2"
select select "6"
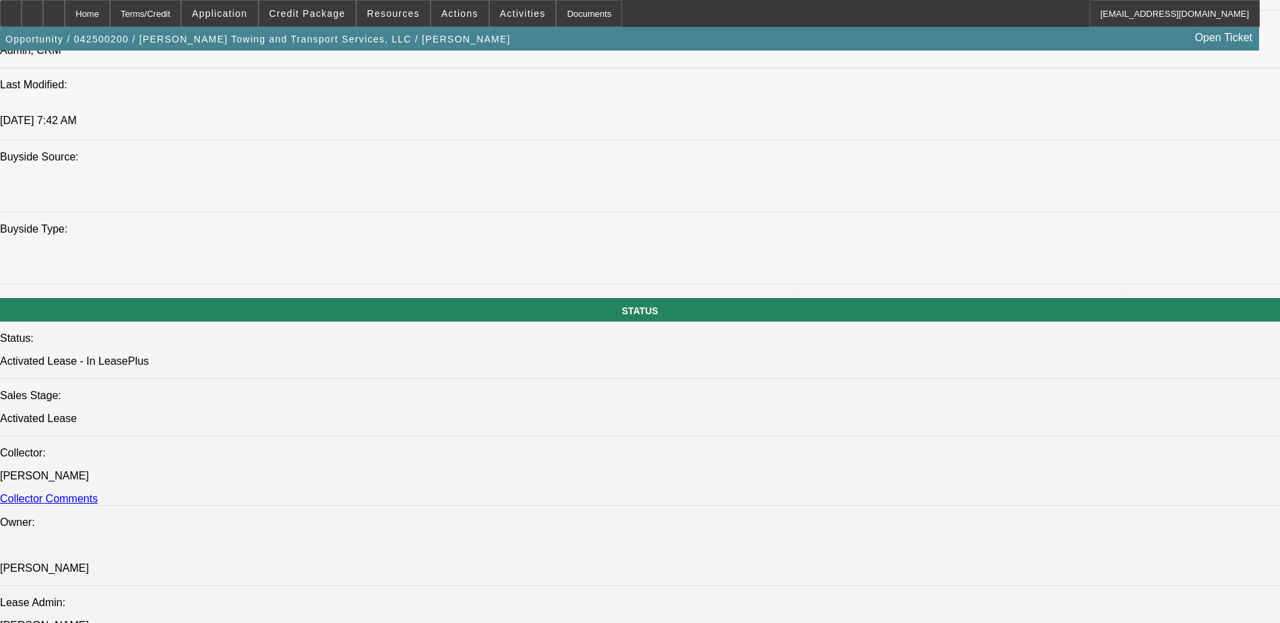
scroll to position [1619, 0]
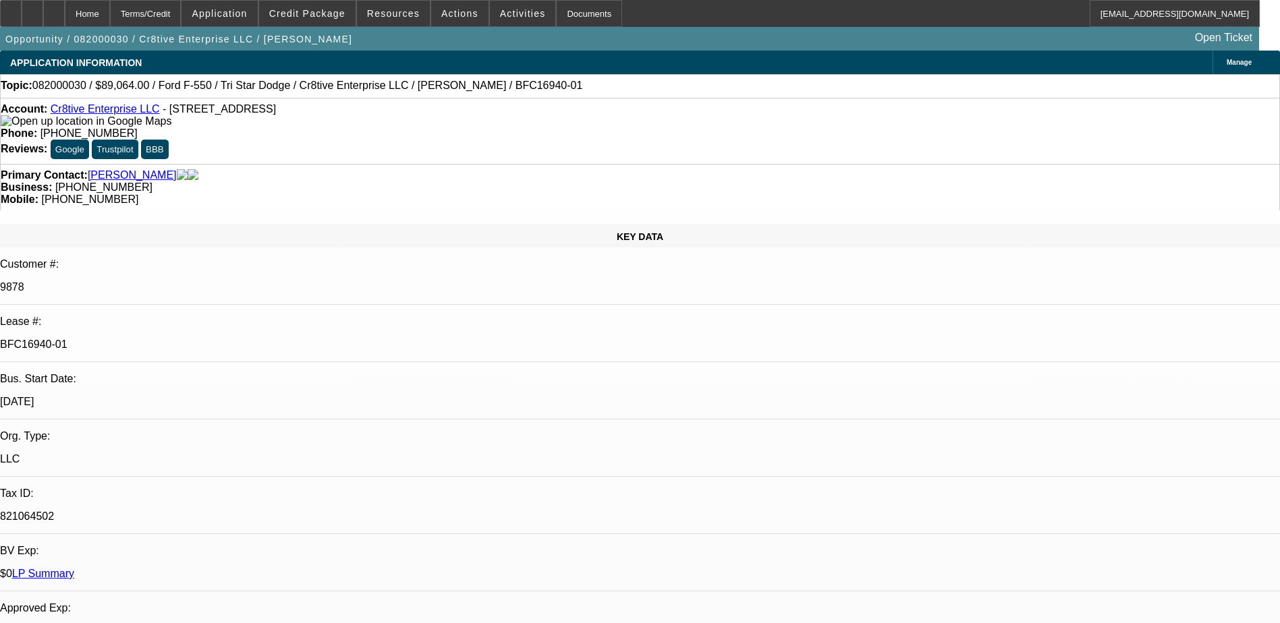
select select "0"
select select "2"
select select "0"
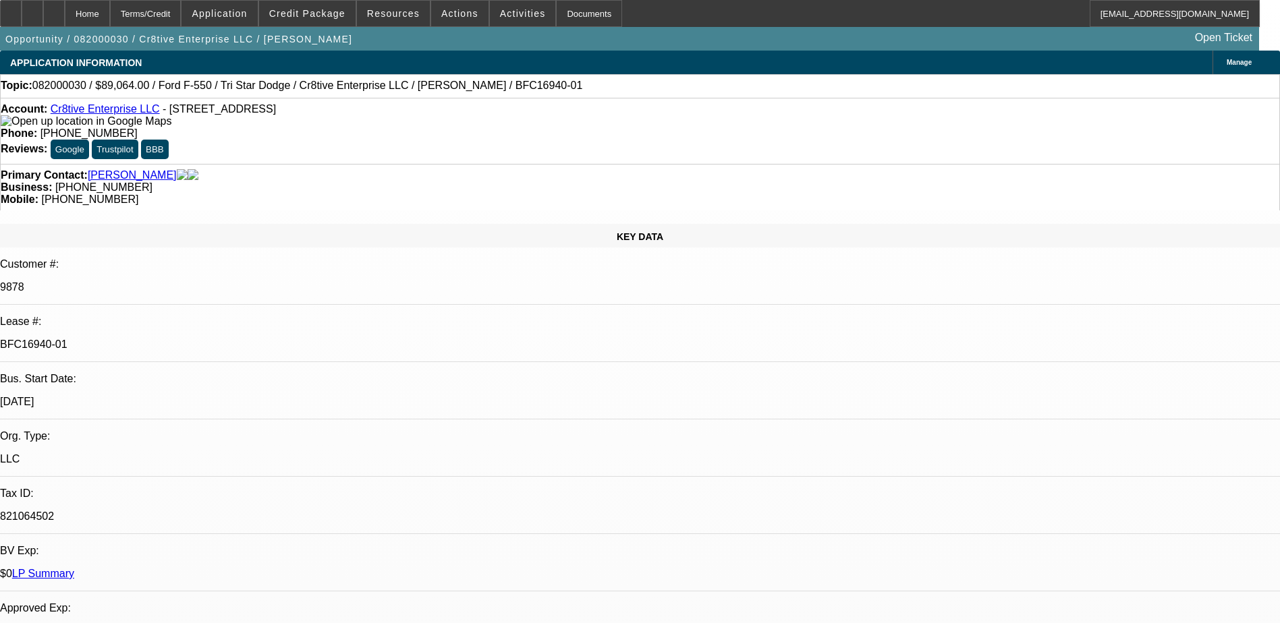
select select "0"
select select "2"
select select "0"
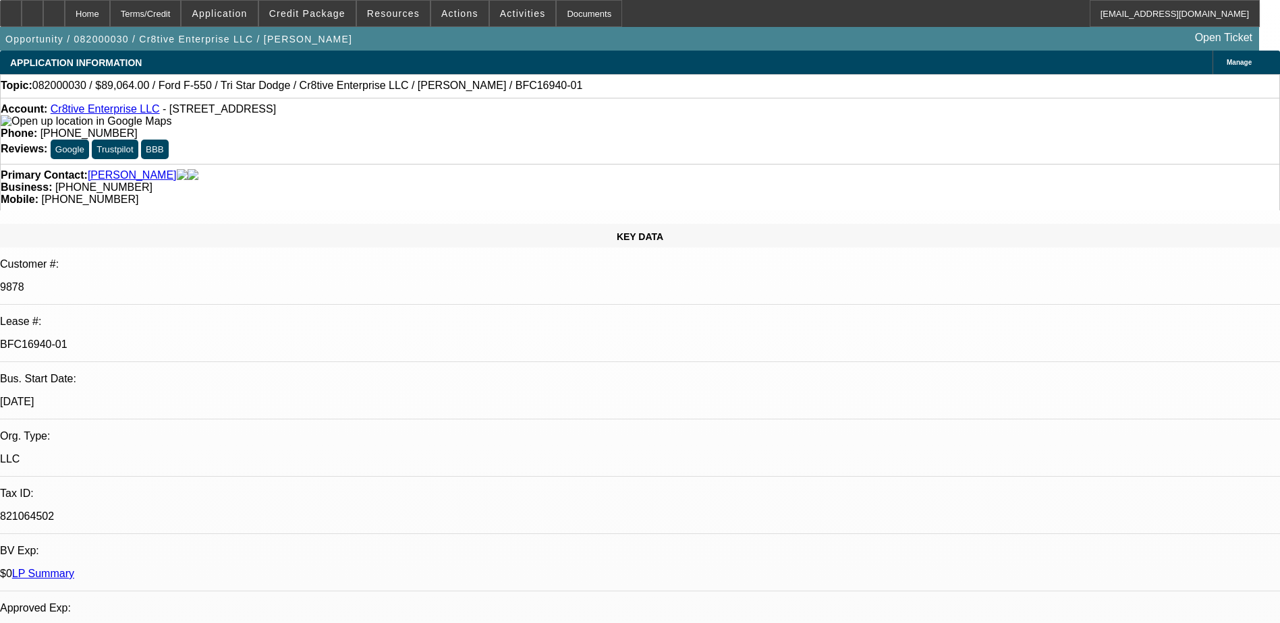
select select "0"
select select "2"
select select "0"
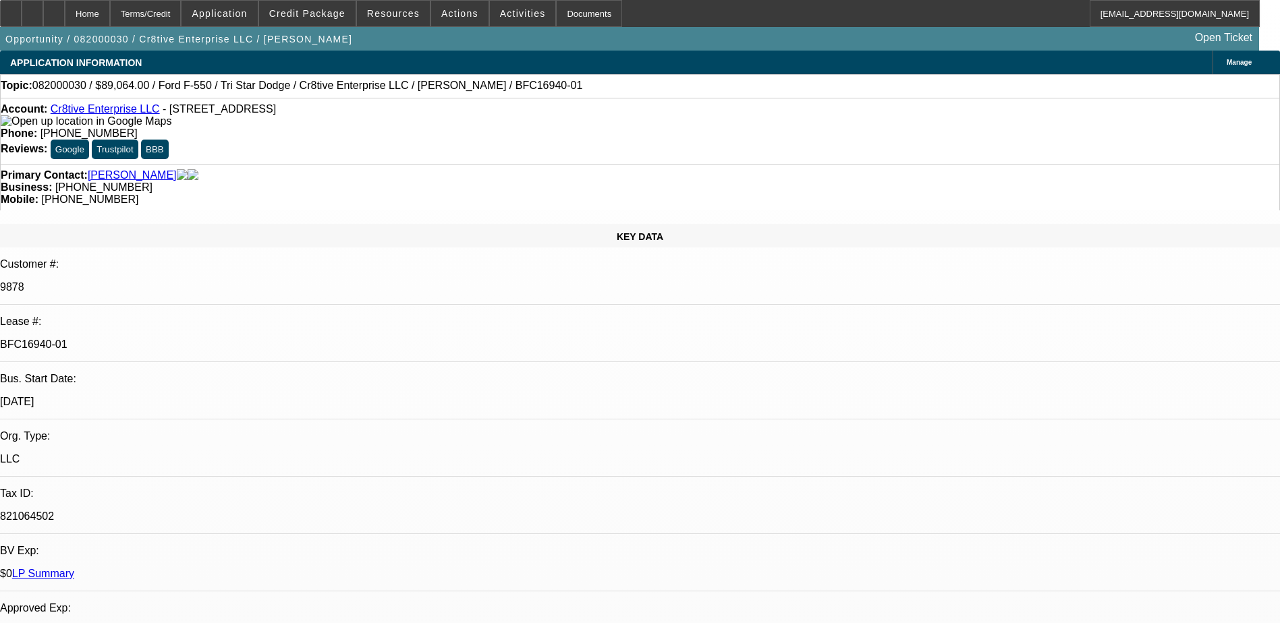
select select "2"
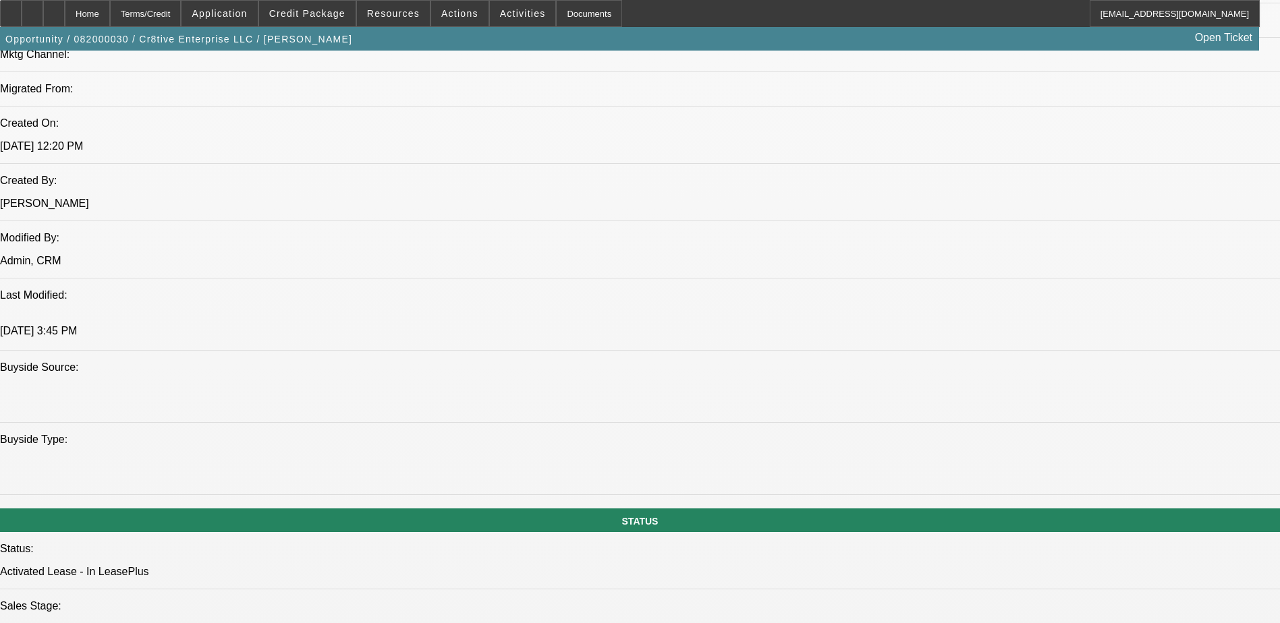
scroll to position [1147, 0]
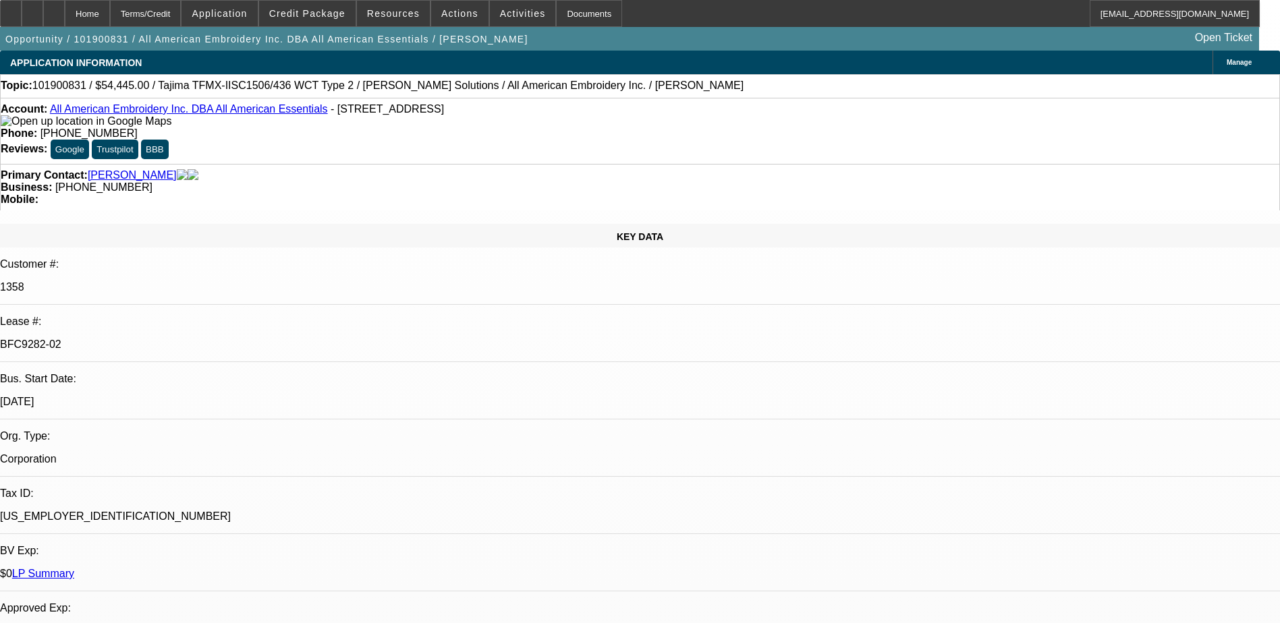
select select "0"
select select "2"
select select "0"
select select "2"
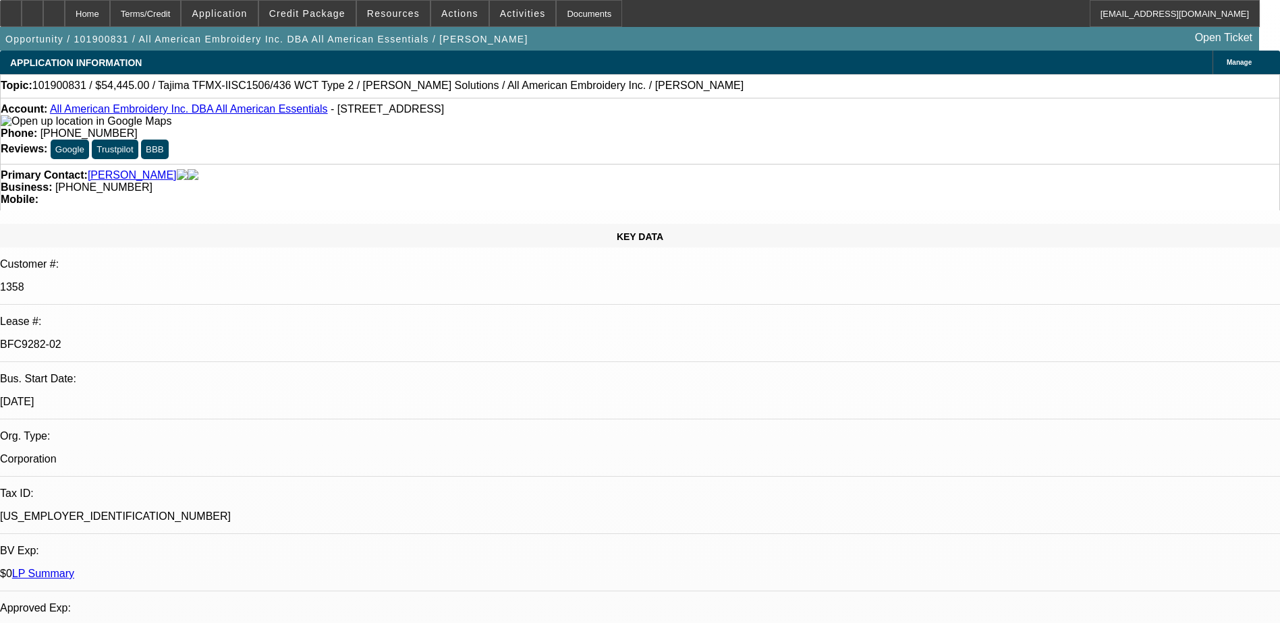
select select "0"
select select "2"
select select "0"
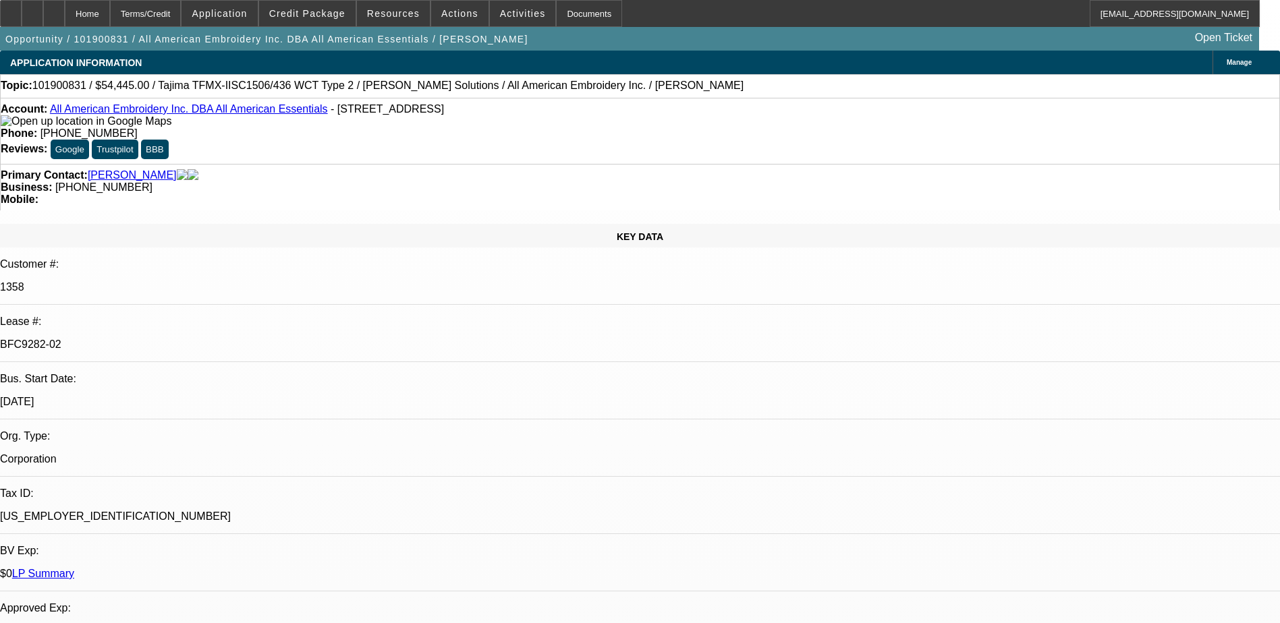
select select "2"
select select "0"
select select "1"
select select "2"
select select "6"
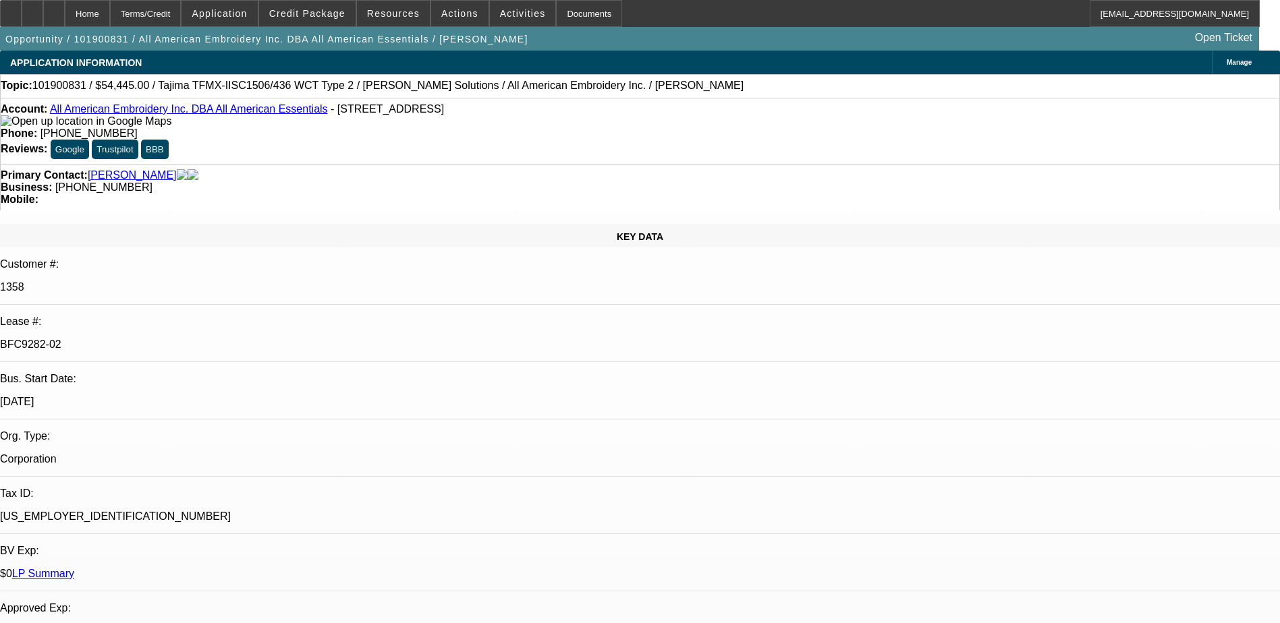
select select "1"
select select "2"
select select "6"
select select "1"
select select "2"
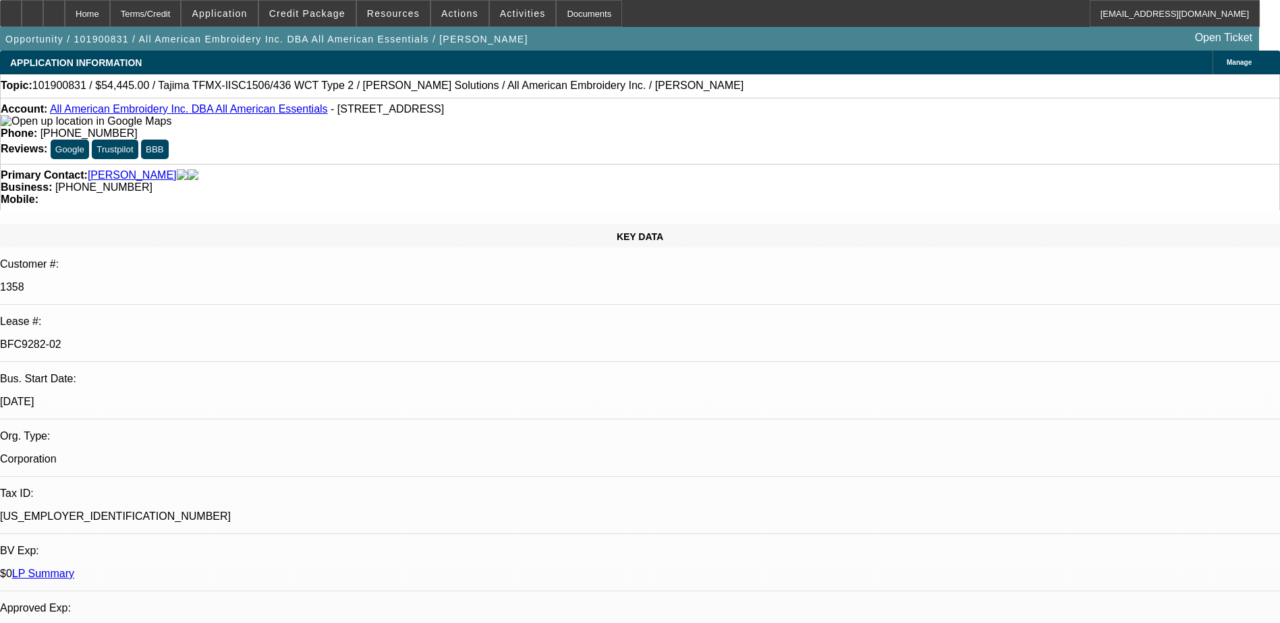
select select "6"
select select "1"
select select "2"
select select "6"
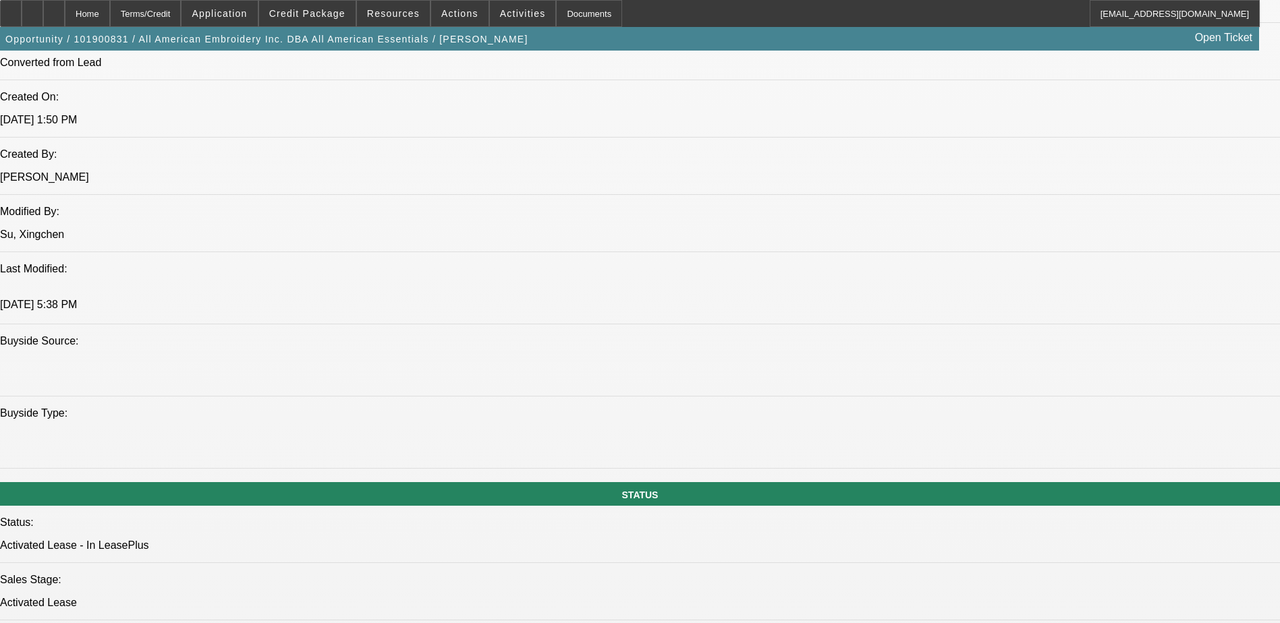
scroll to position [1349, 0]
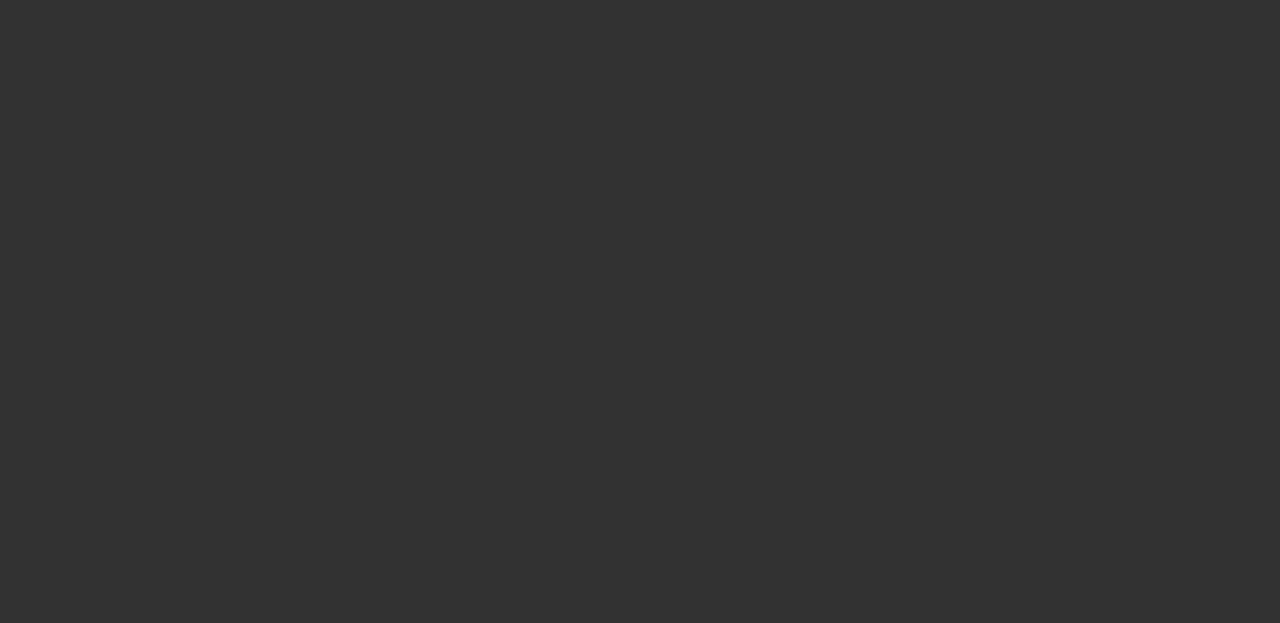
select select "0"
select select "2"
select select "0.1"
select select "4"
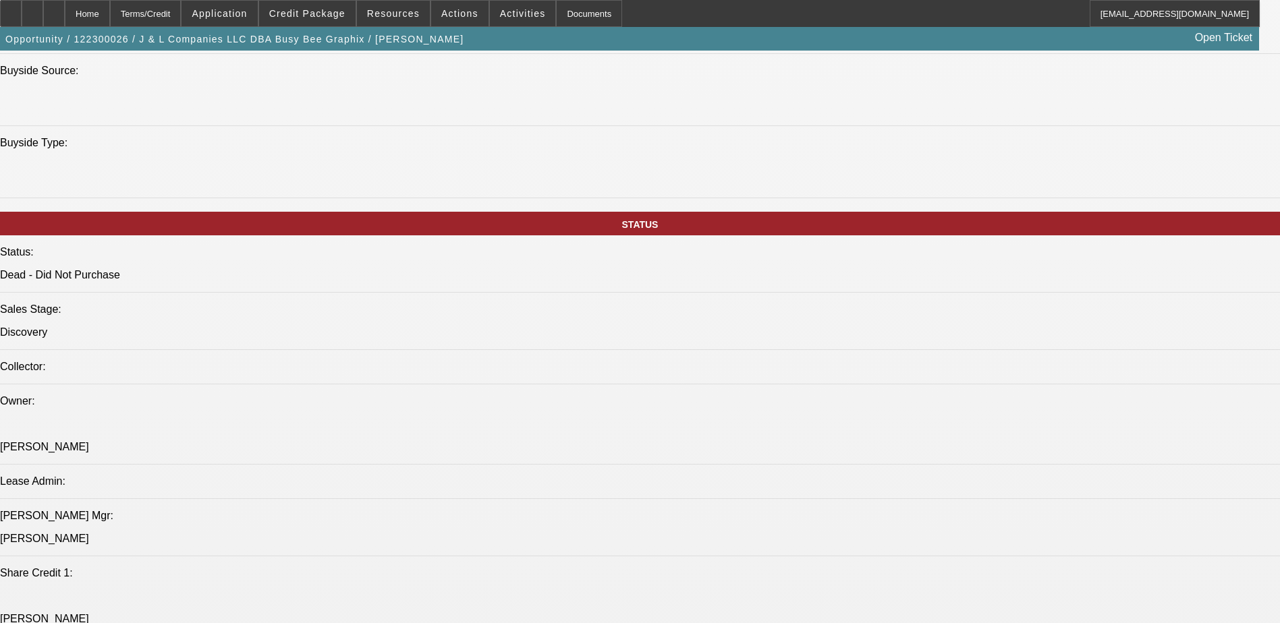
select select "0"
select select "2"
select select "0"
select select "2"
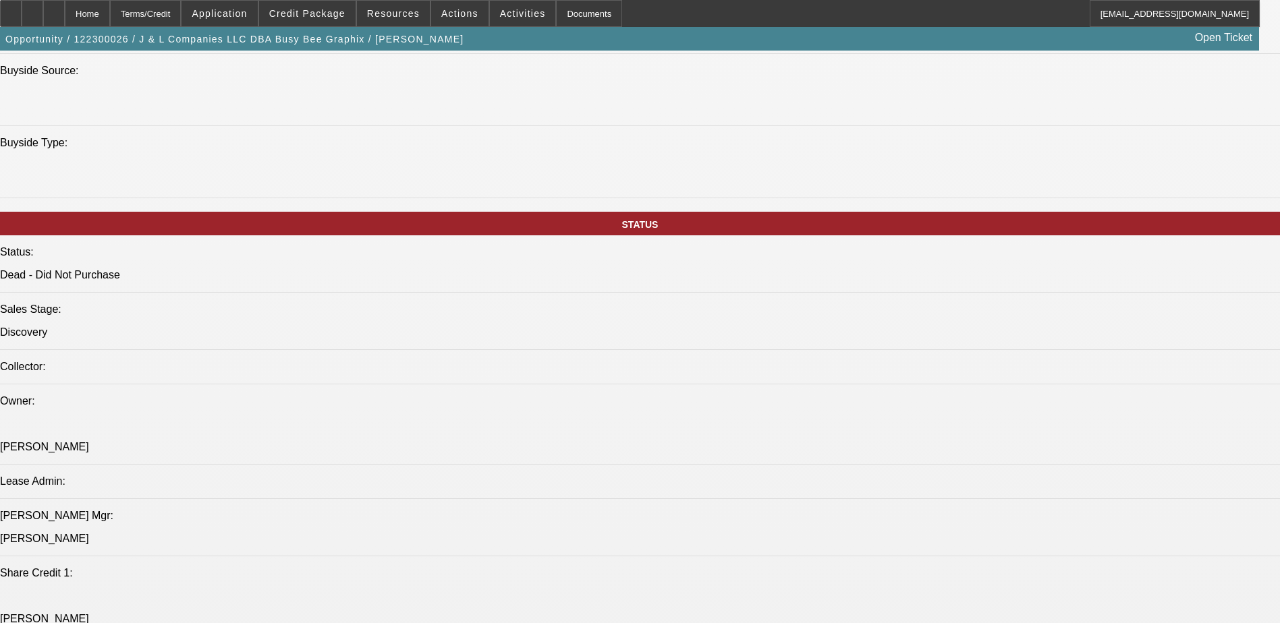
select select "0"
select select "2"
select select "0"
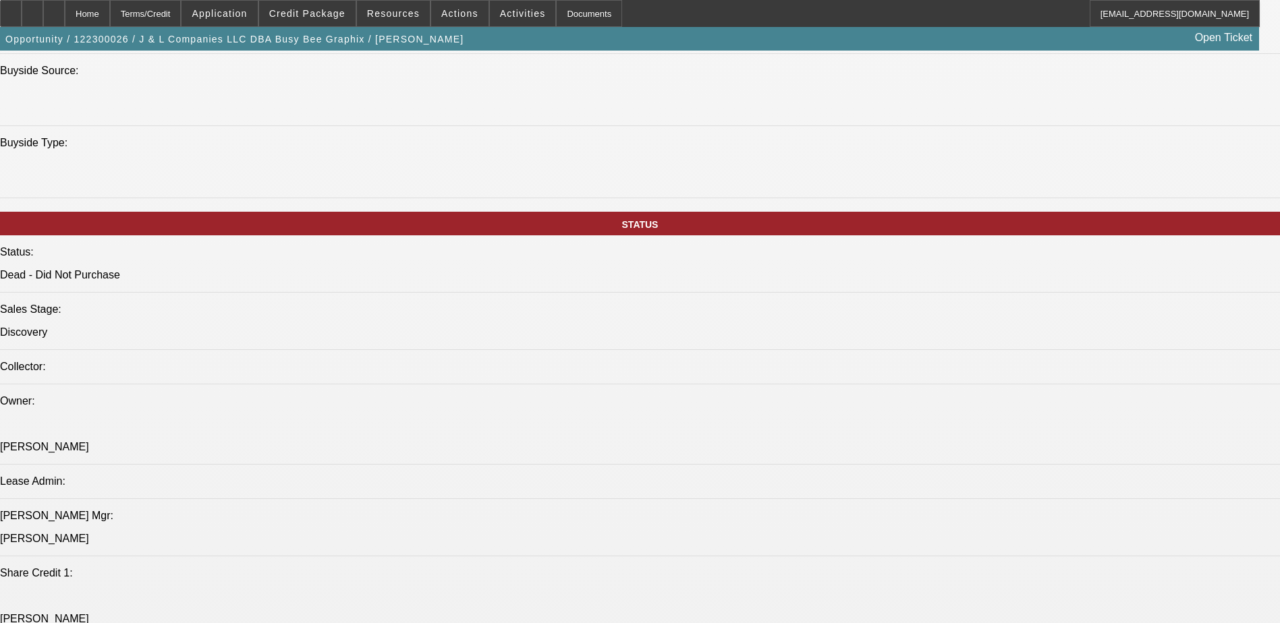
select select "2"
select select "0"
select select "1"
select select "2"
select select "6"
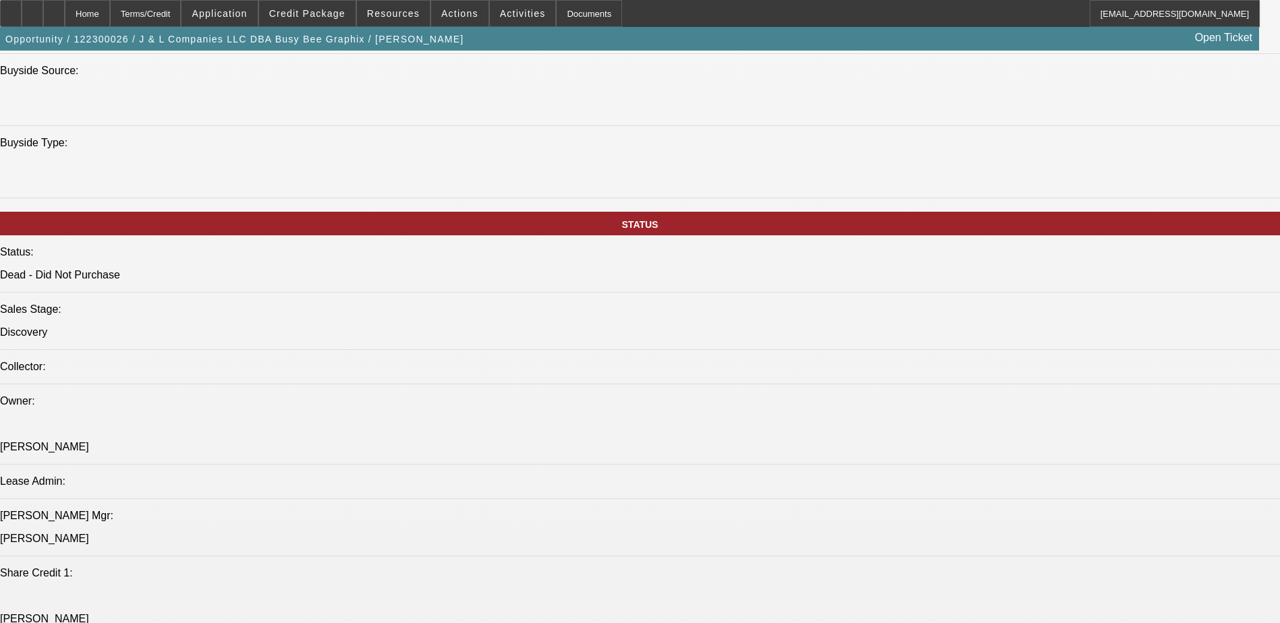
select select "1"
select select "2"
select select "6"
select select "1"
select select "2"
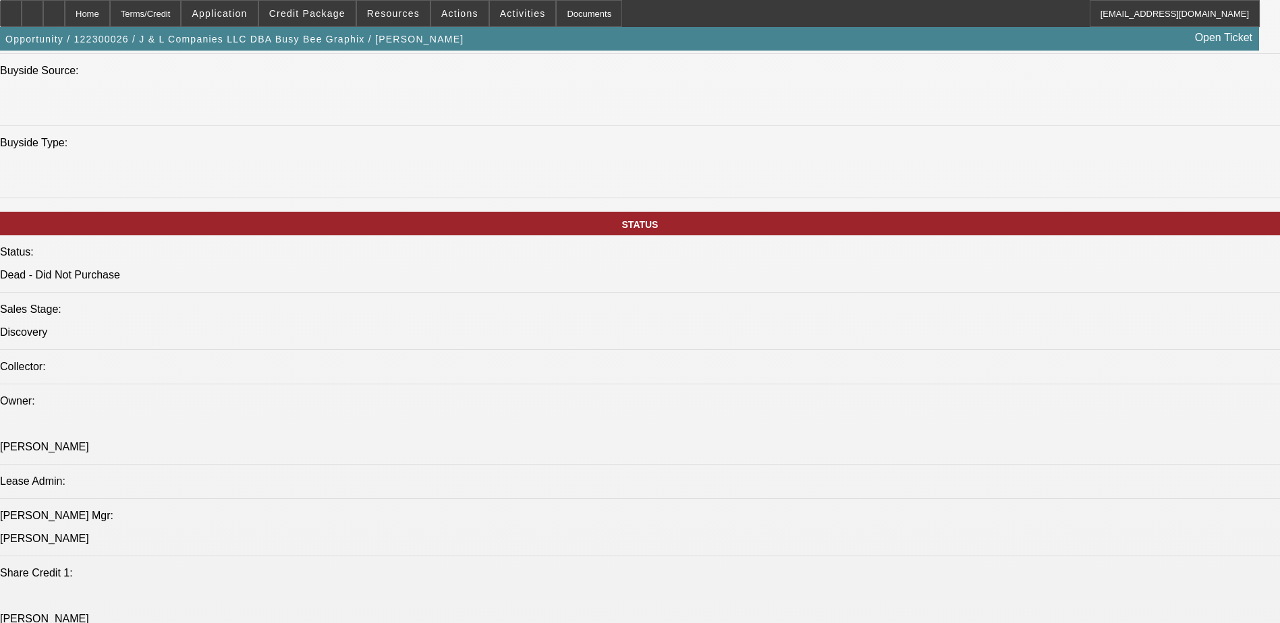
select select "6"
select select "1"
select select "2"
select select "6"
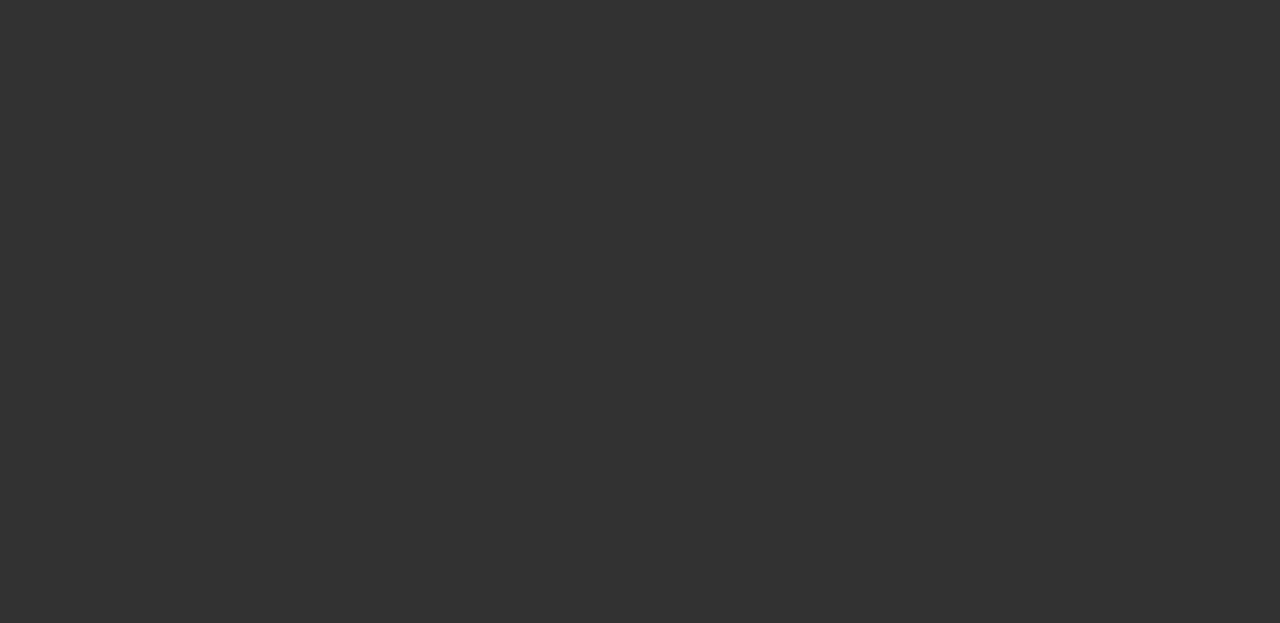
select select "0"
select select "2"
select select "0"
select select "6"
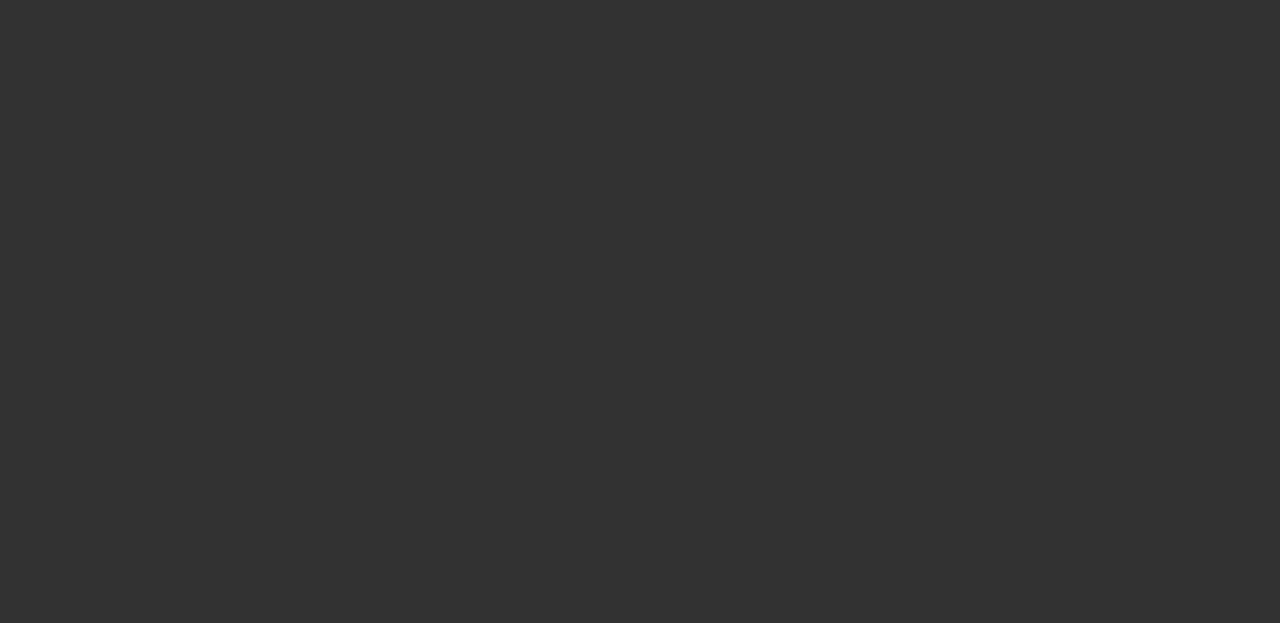
select select "0"
select select "2"
select select "0"
select select "6"
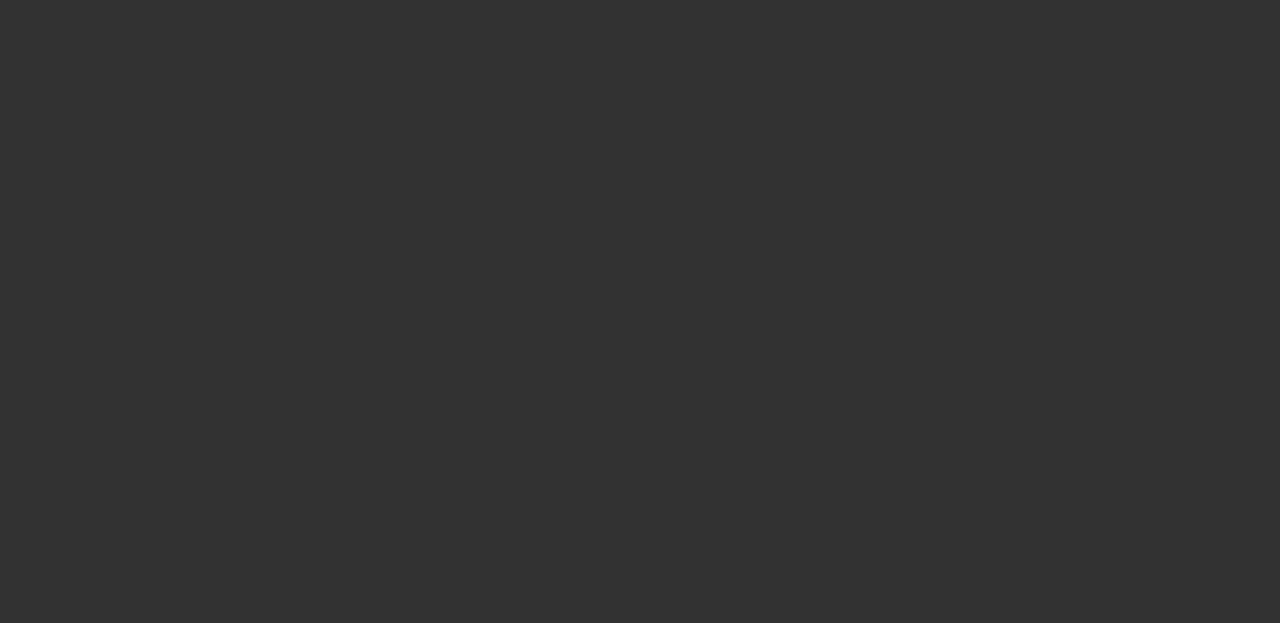
select select "0"
select select "6"
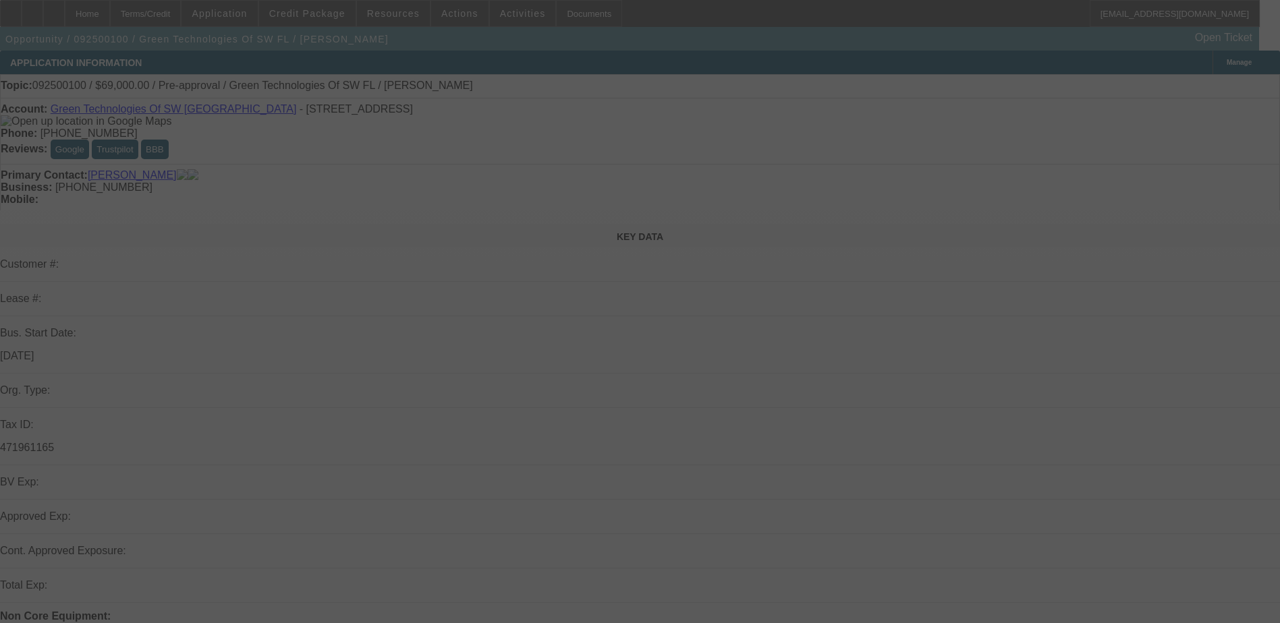
click at [57, 8] on div at bounding box center [640, 311] width 1280 height 623
click at [60, 14] on div at bounding box center [640, 311] width 1280 height 623
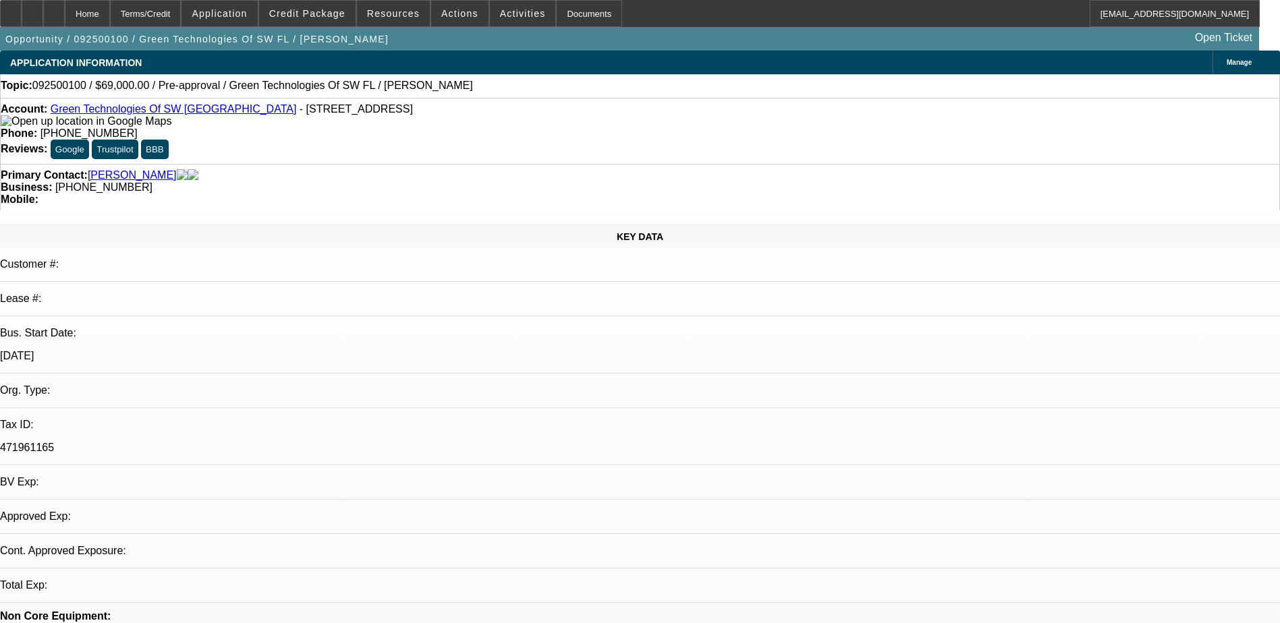
select select "0"
select select "2"
select select "0.1"
select select "1"
select select "2"
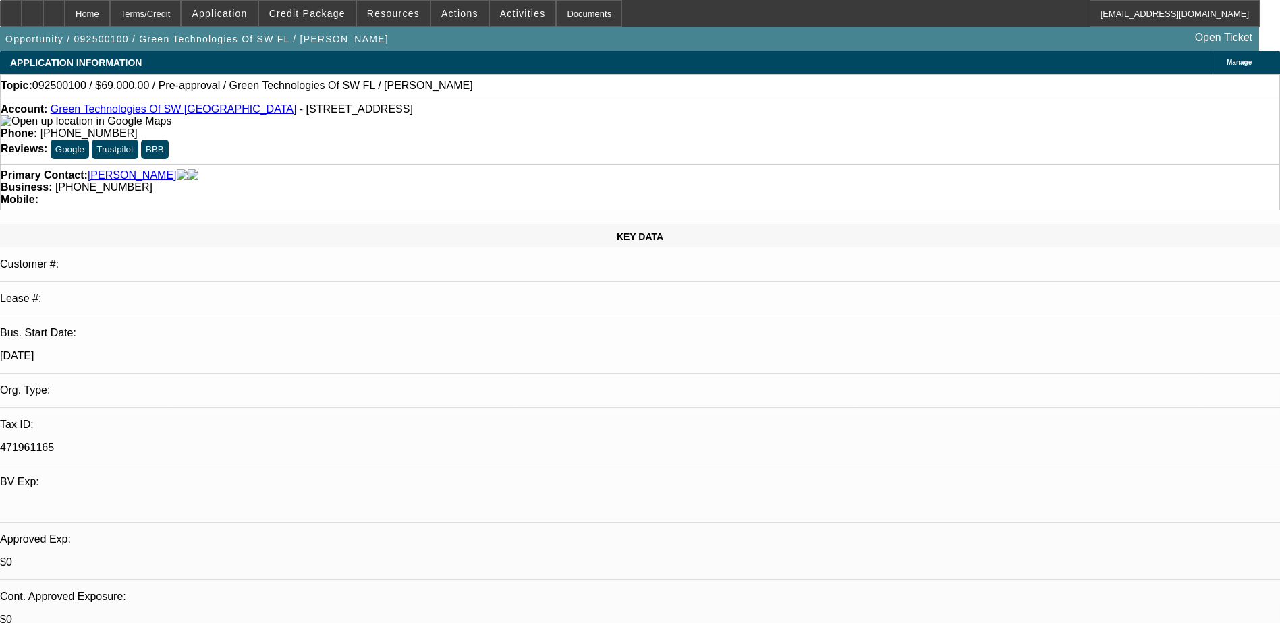
select select "4"
click at [43, 14] on div at bounding box center [33, 13] width 22 height 27
click at [337, 22] on span at bounding box center [307, 13] width 96 height 32
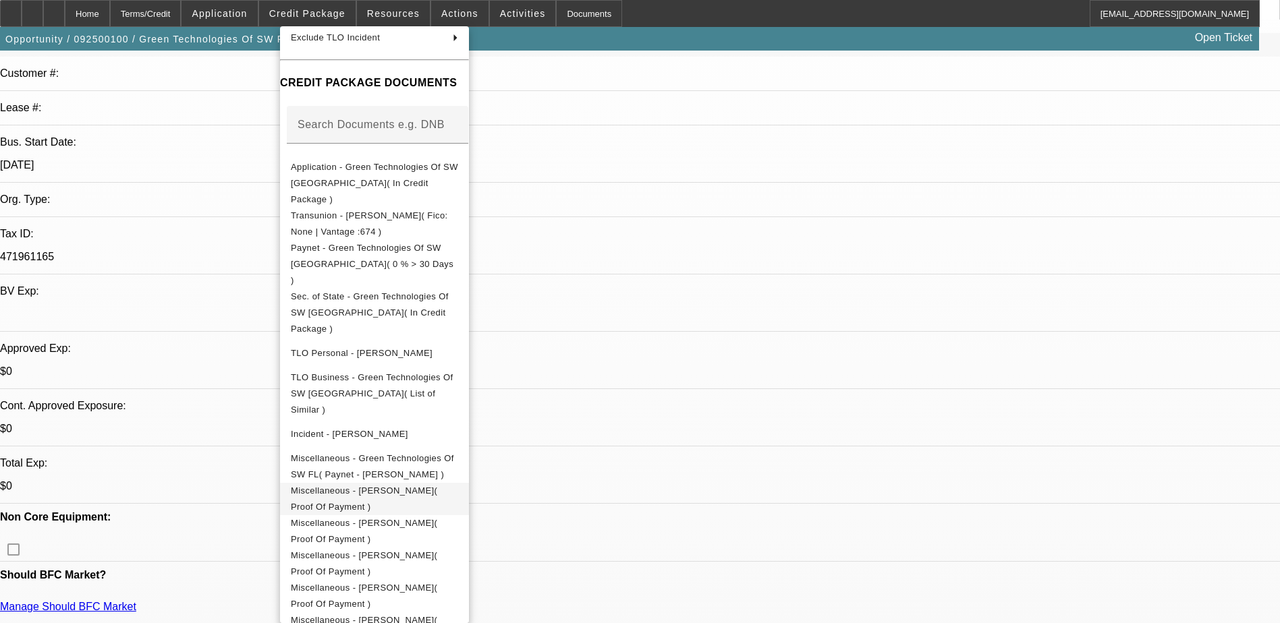
scroll to position [202, 0]
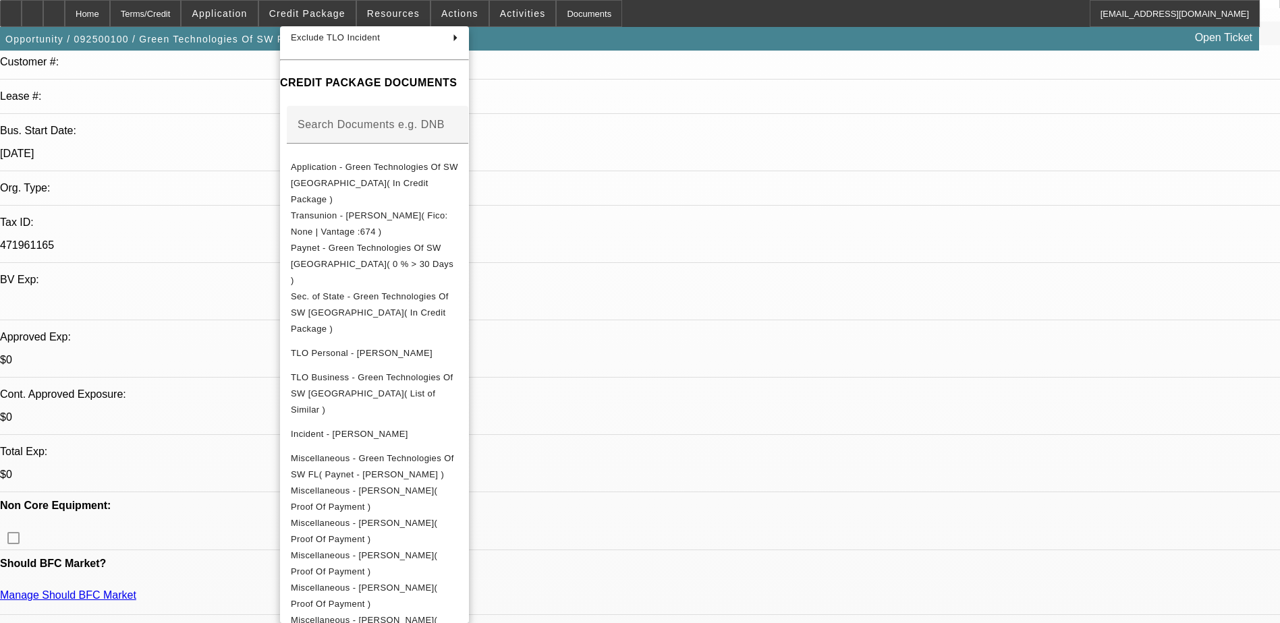
click at [923, 571] on div at bounding box center [640, 311] width 1280 height 623
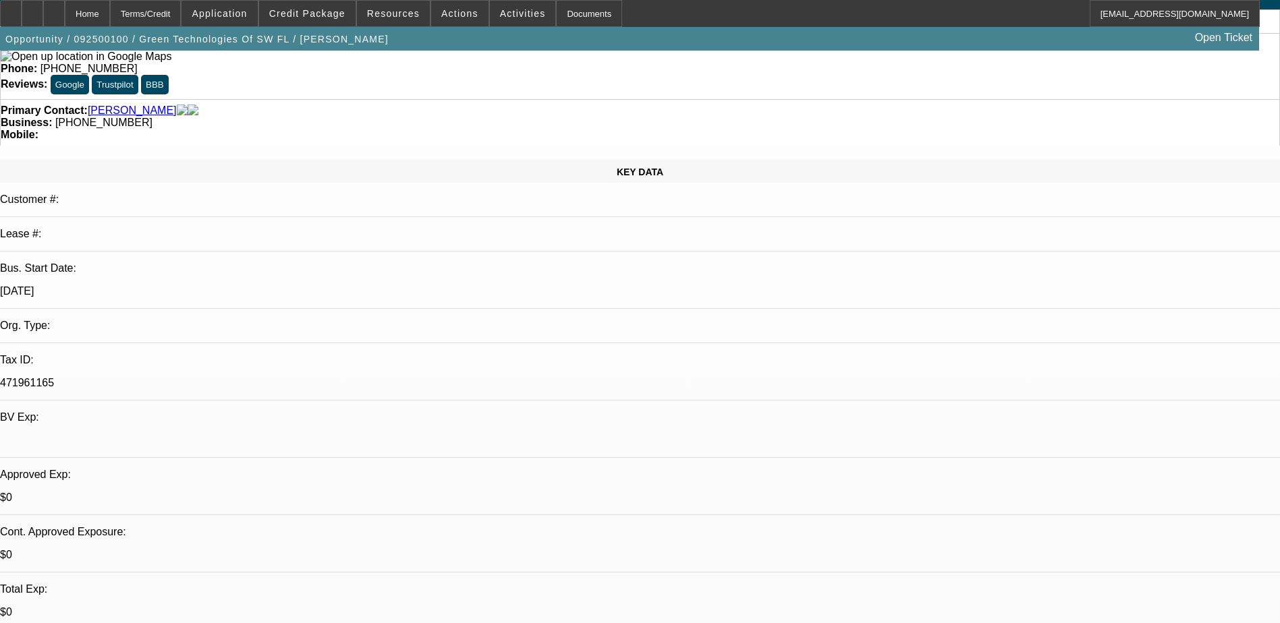
scroll to position [0, 0]
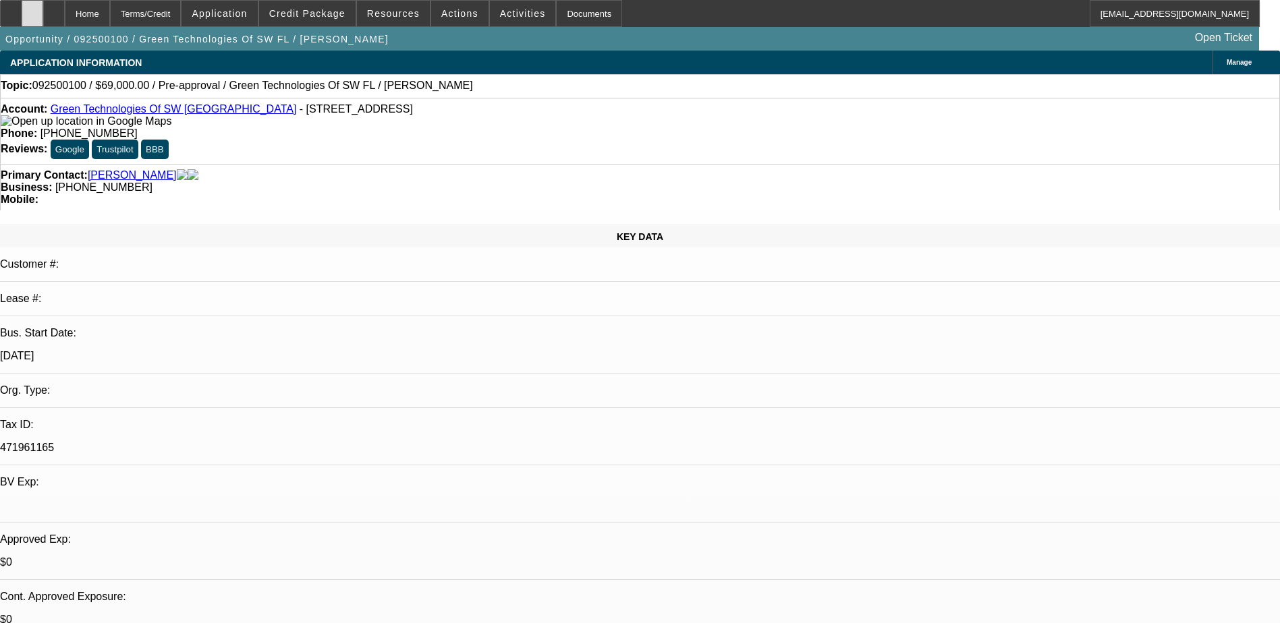
click at [43, 5] on div at bounding box center [33, 13] width 22 height 27
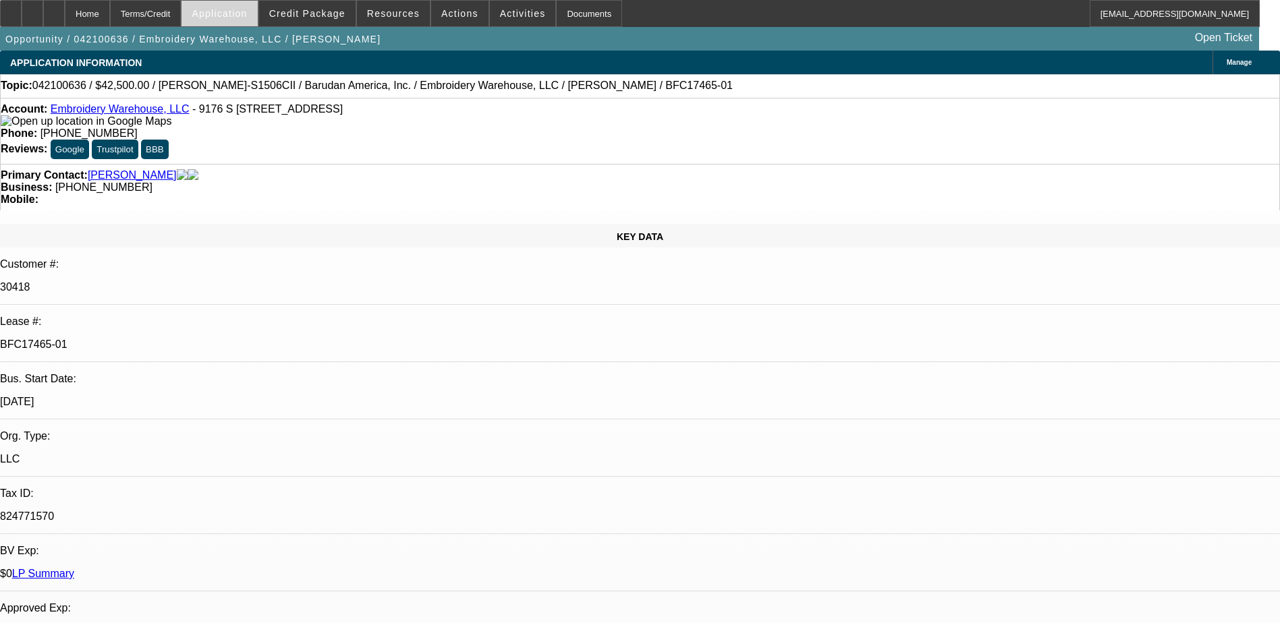
select select "0.15"
select select "0"
select select "0.1"
select select "2"
select select "0"
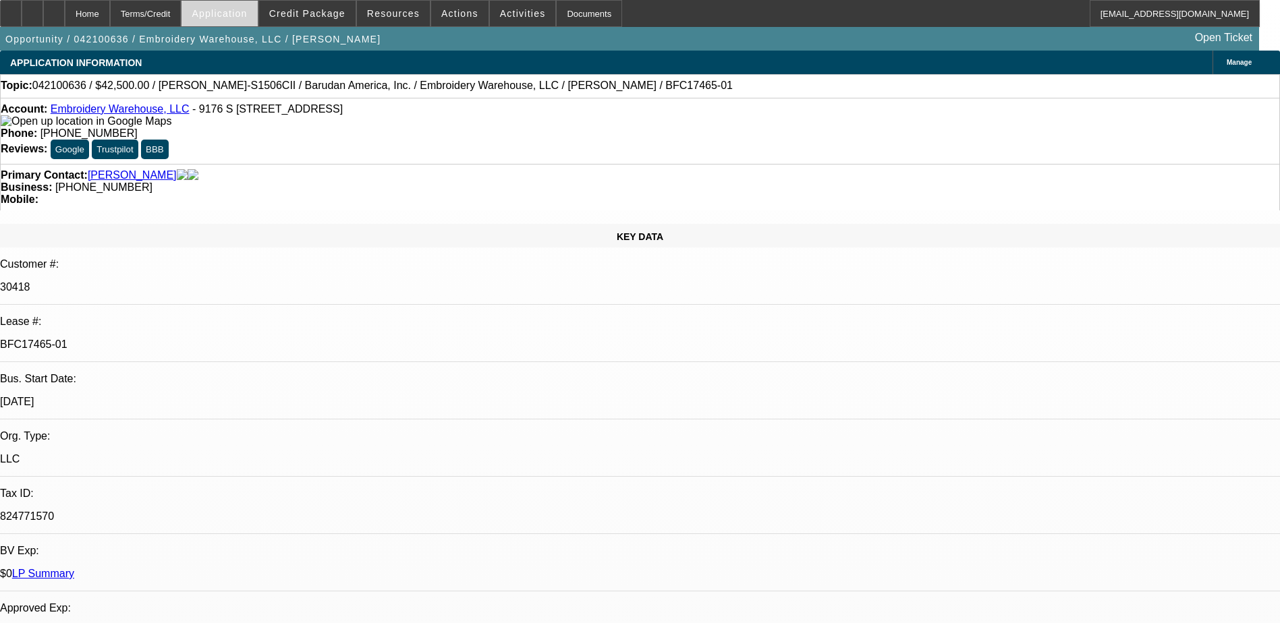
select select "0.1"
select select "2"
select select "0.1"
select select "2"
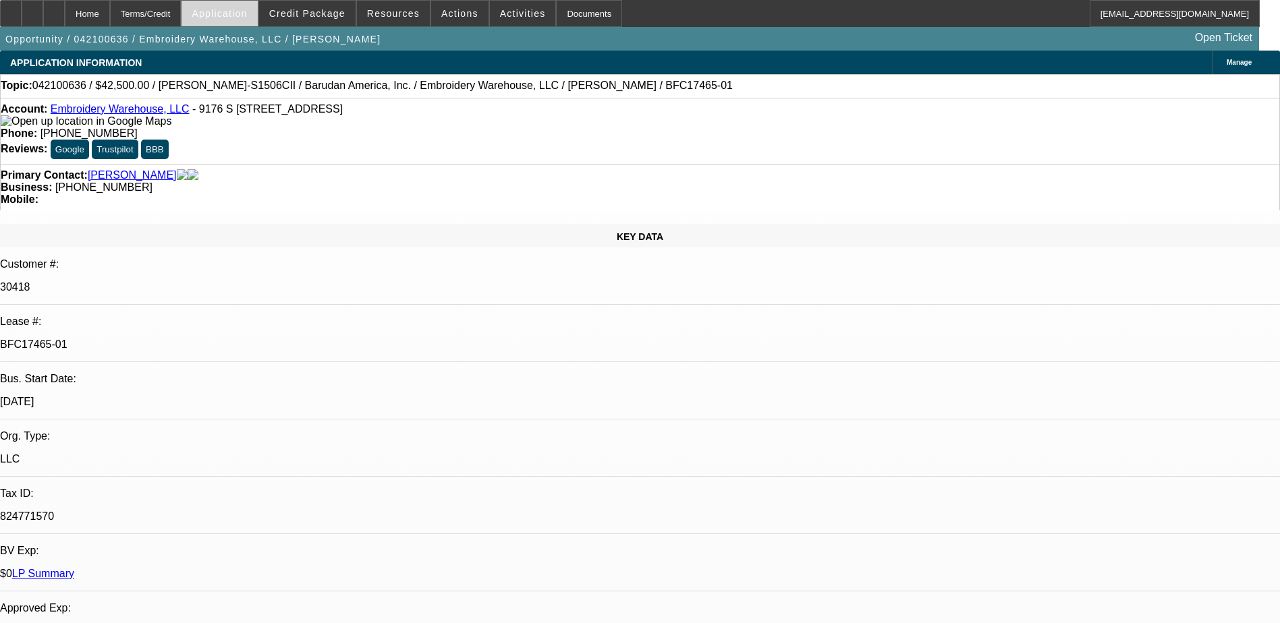
select select "0"
select select "1"
select select "2"
select select "6"
select select "1"
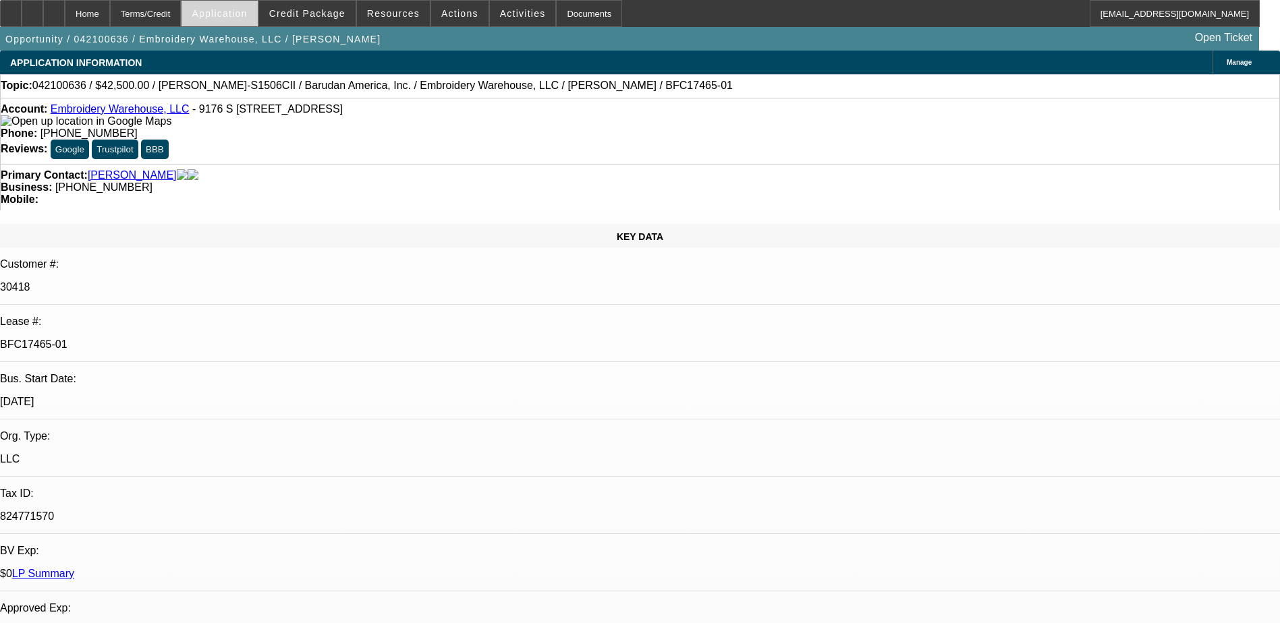
select select "2"
select select "6"
select select "1"
select select "2"
select select "6"
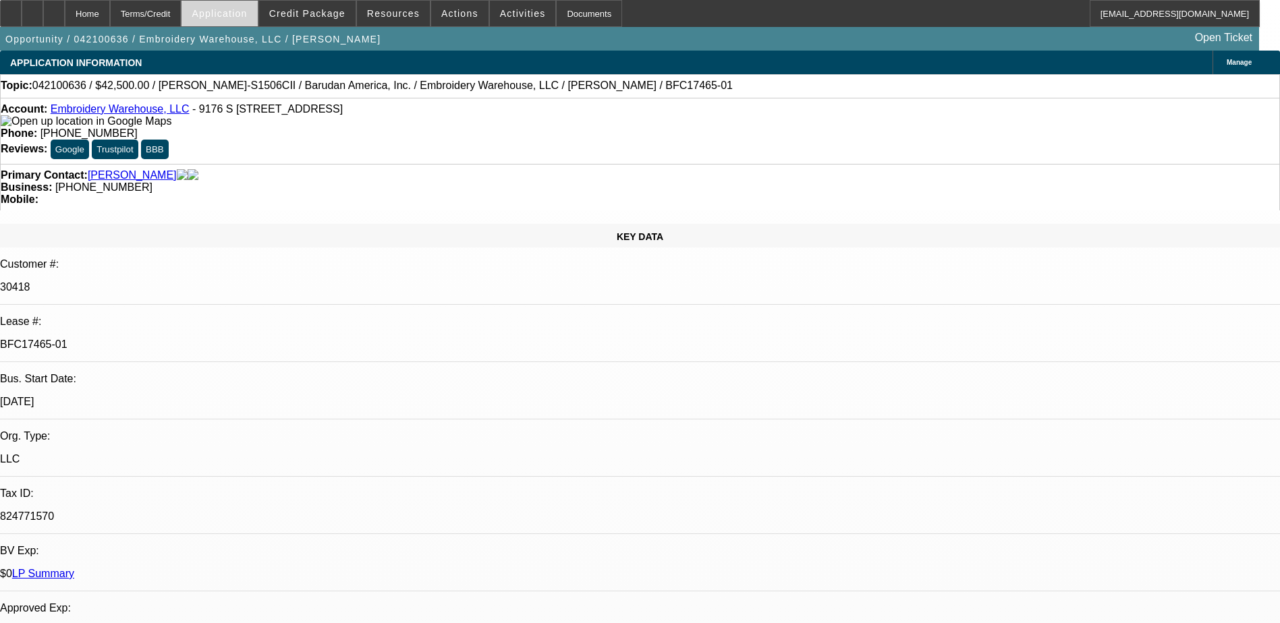
select select "1"
select select "2"
select select "6"
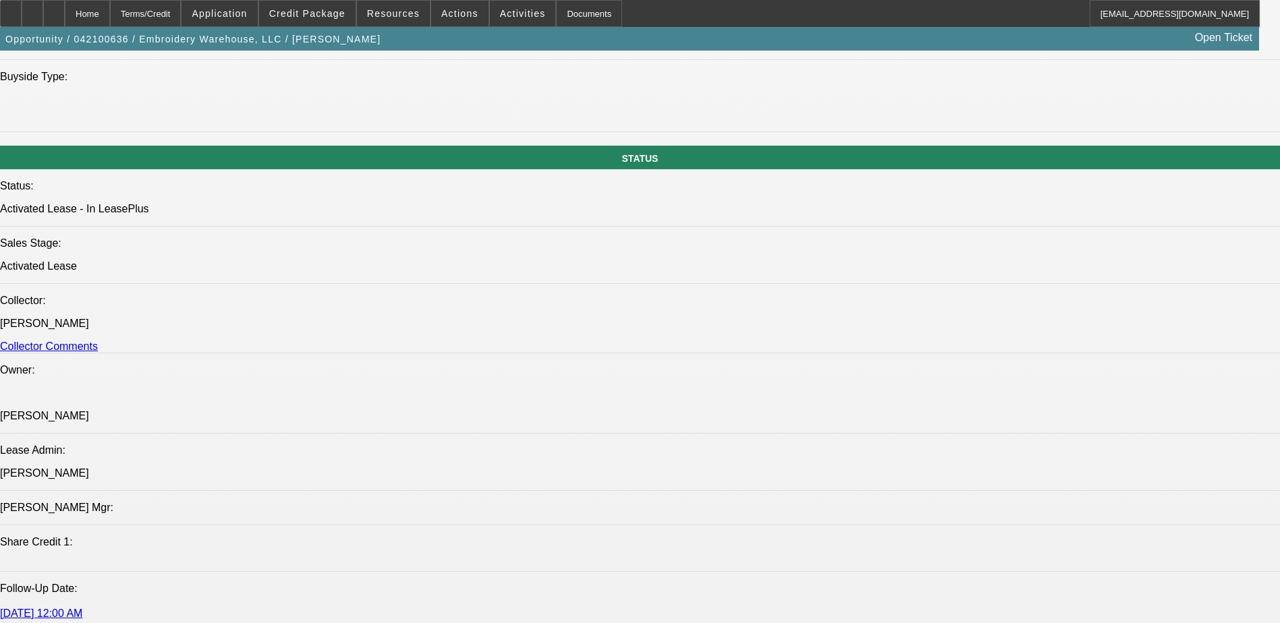
scroll to position [1282, 0]
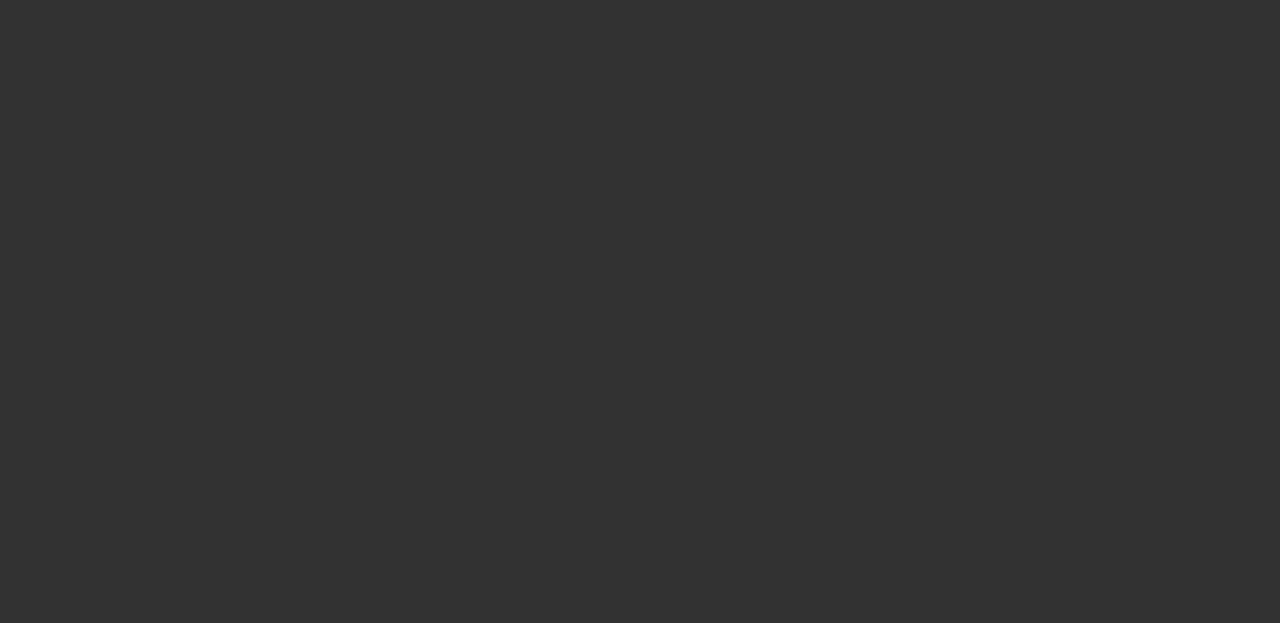
select select "0"
select select "2"
select select "0"
select select "6"
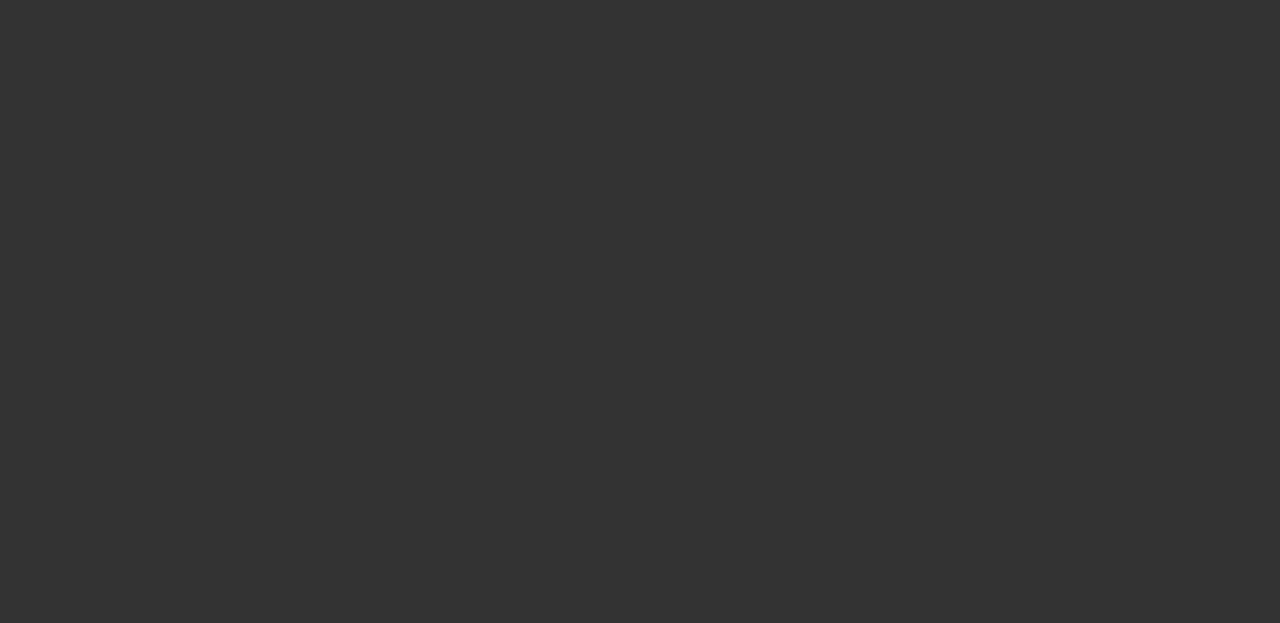
select select "0"
select select "2"
select select "0"
select select "6"
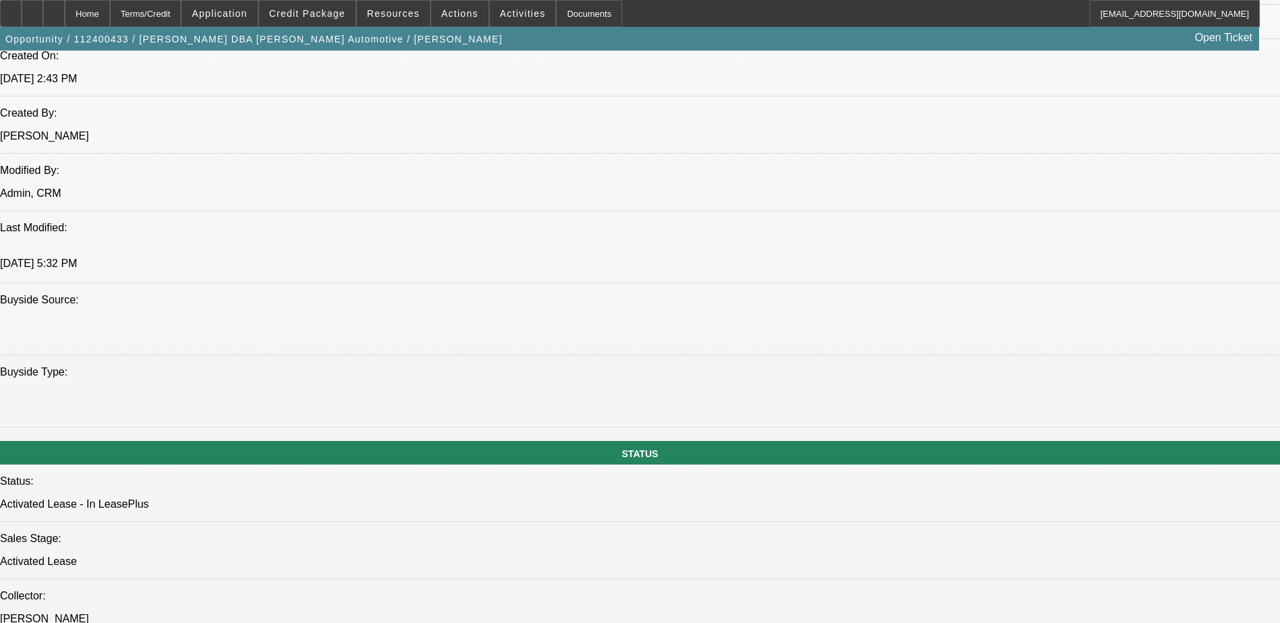
scroll to position [1417, 0]
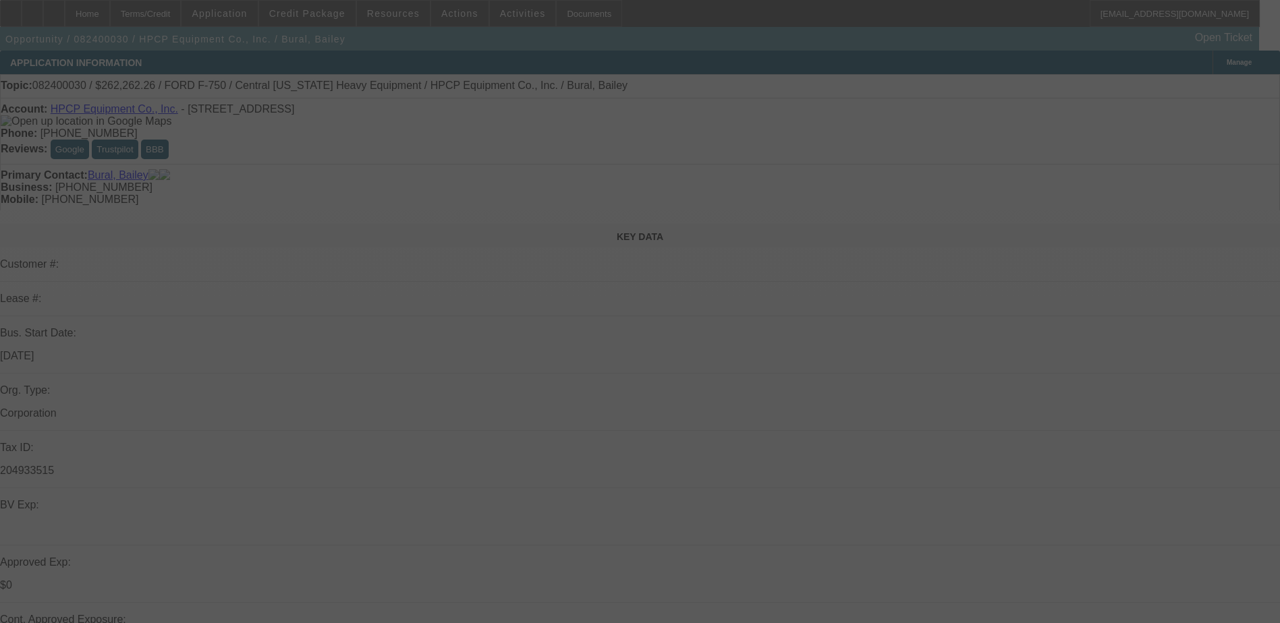
select select "0.2"
select select "2"
select select "0"
select select "6"
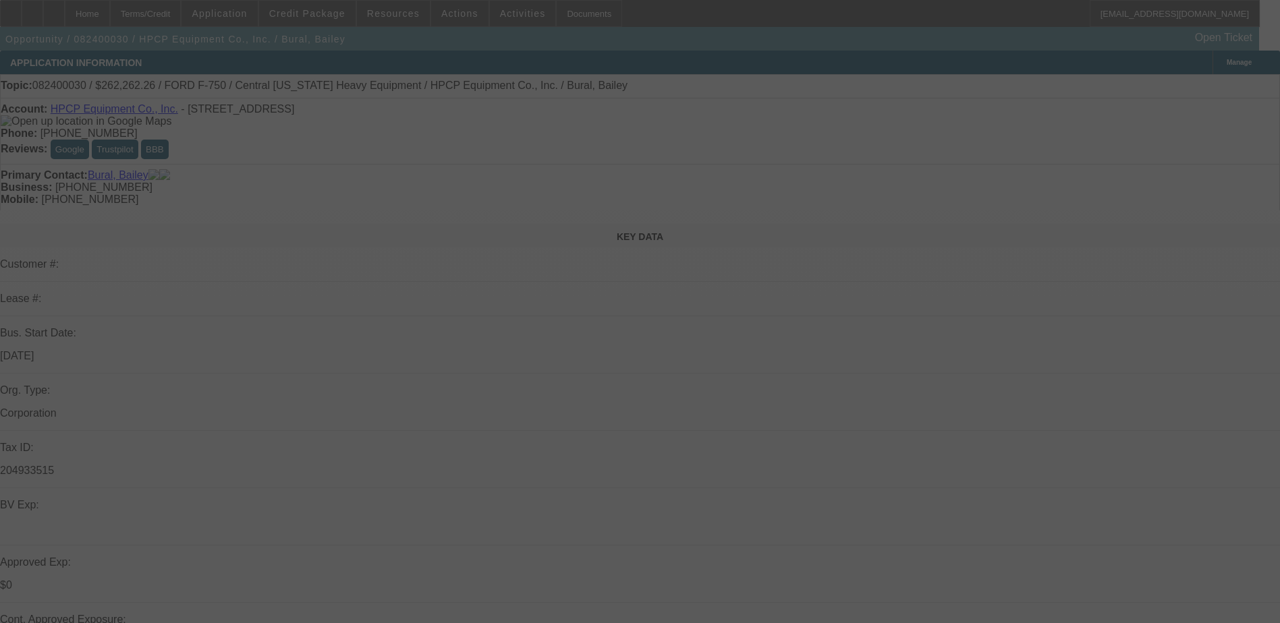
select select "0.2"
select select "2"
select select "0"
select select "6"
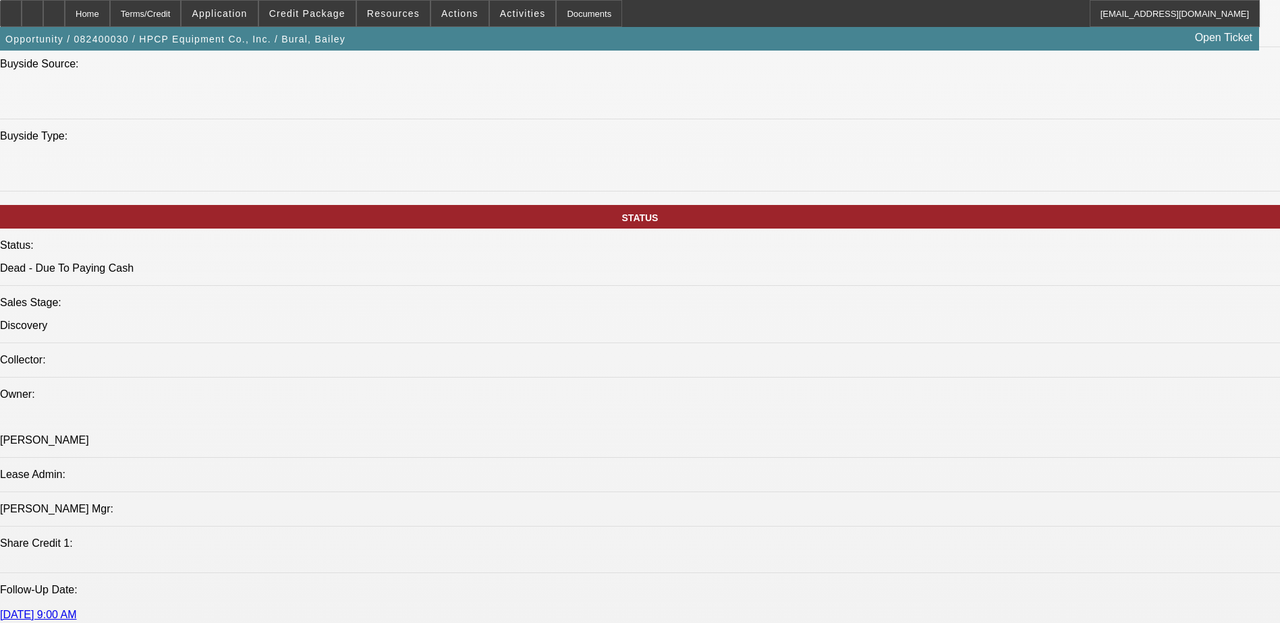
scroll to position [1349, 0]
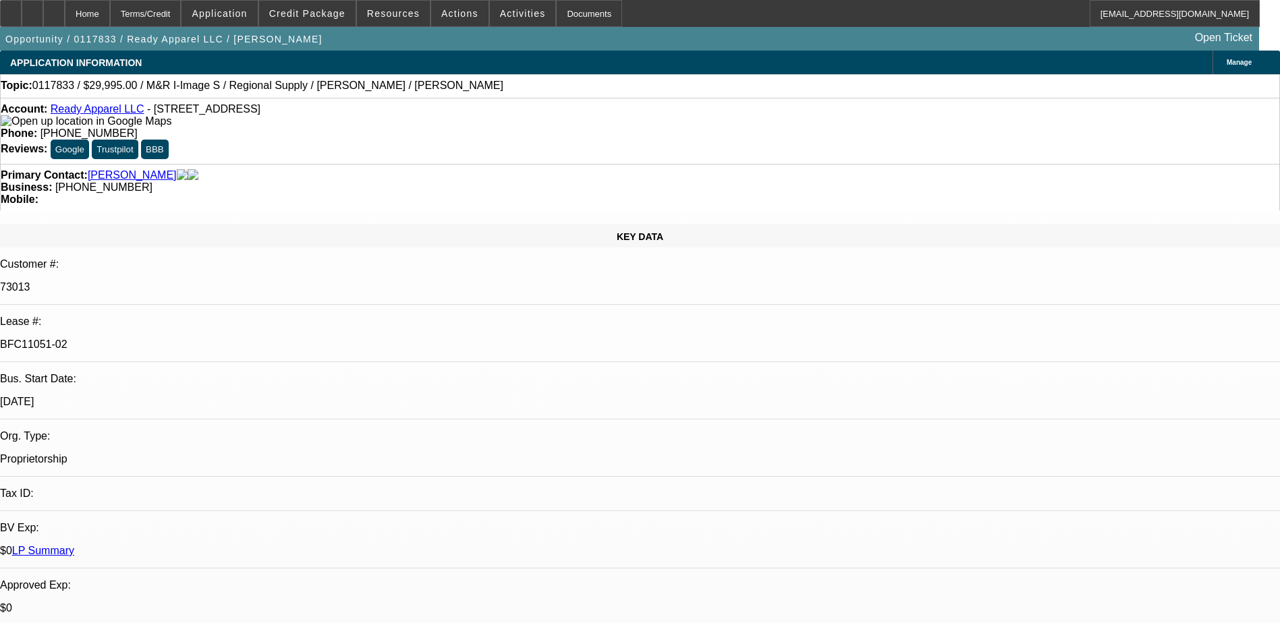
select select "0"
select select "4"
select select "0"
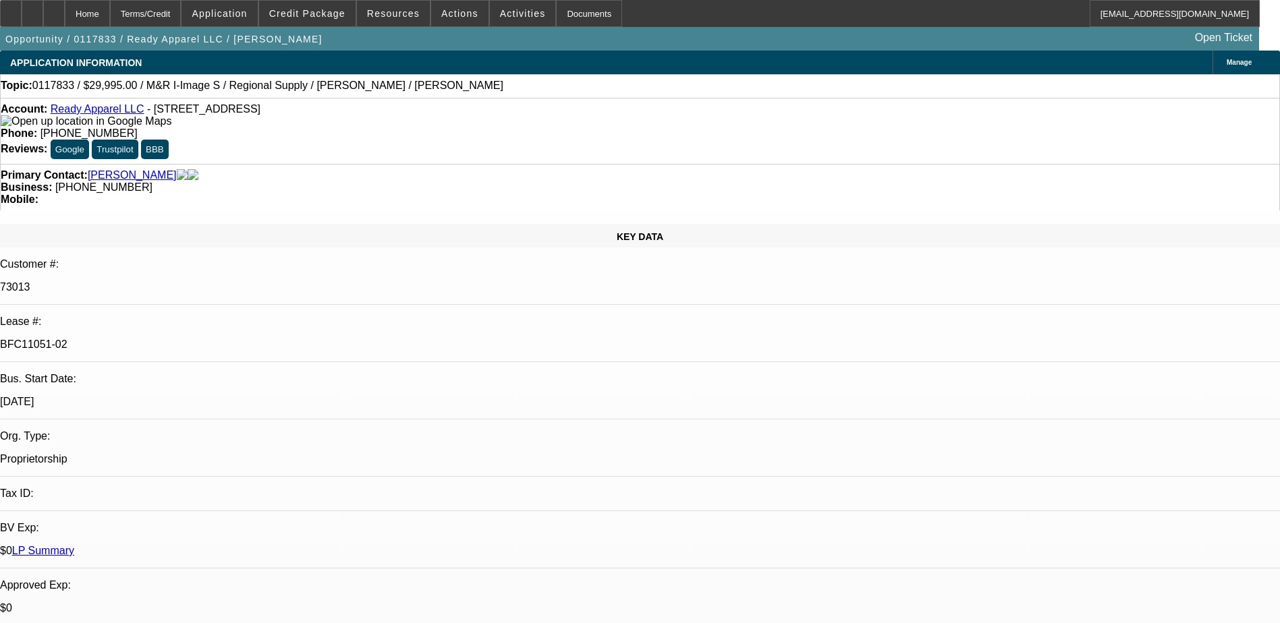
select select "0"
select select "4"
select select "0"
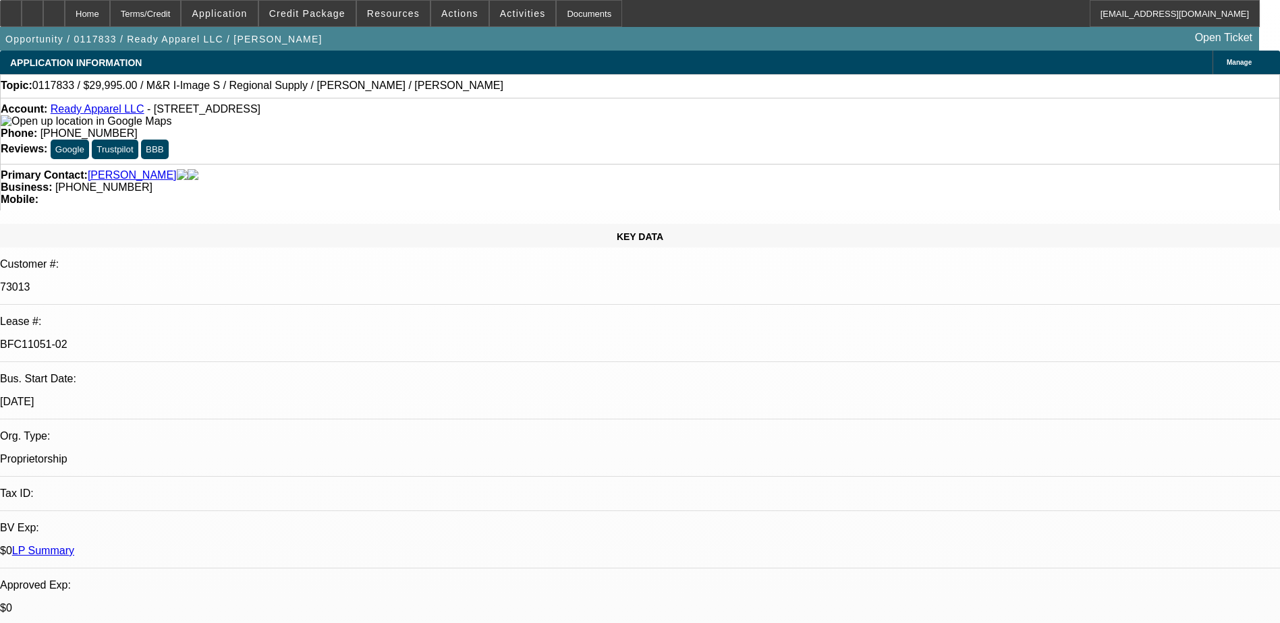
select select "0"
select select "4"
select select "0"
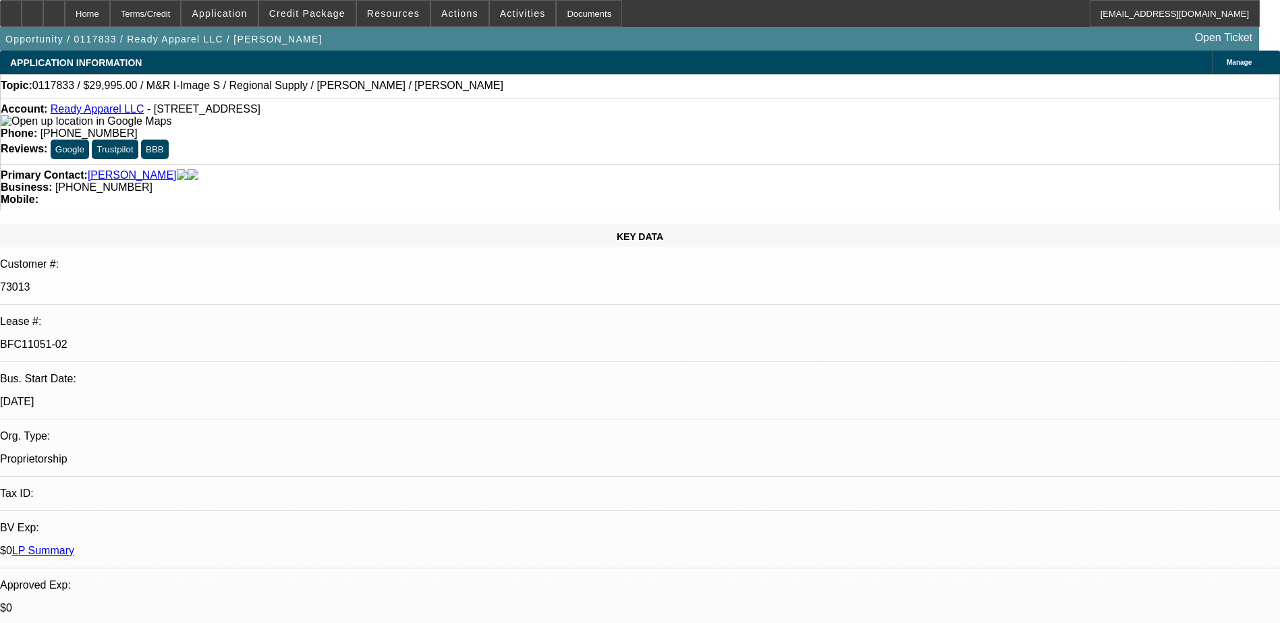
select select "4"
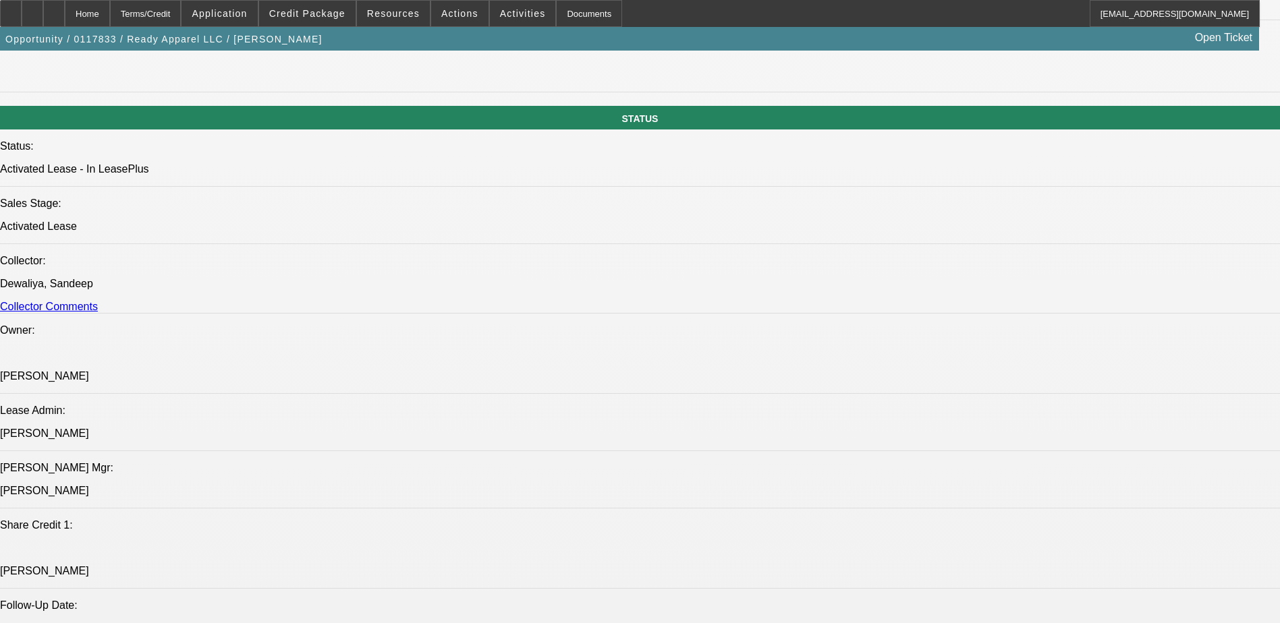
scroll to position [1370, 0]
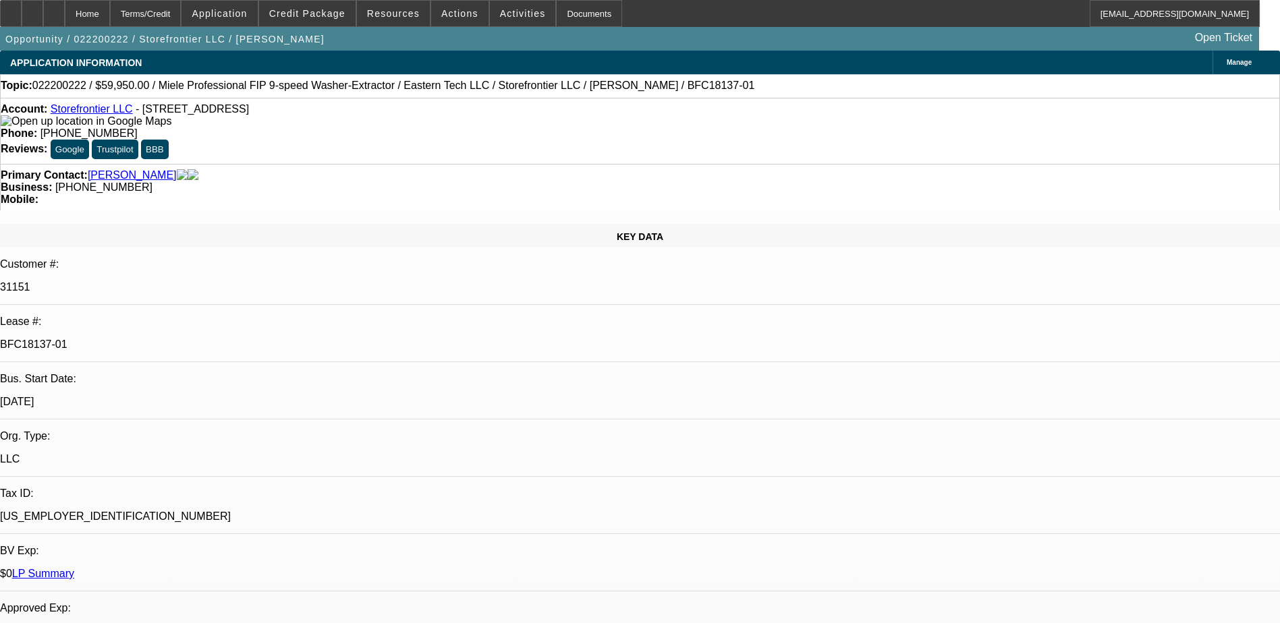
select select "0"
select select "6"
select select "0"
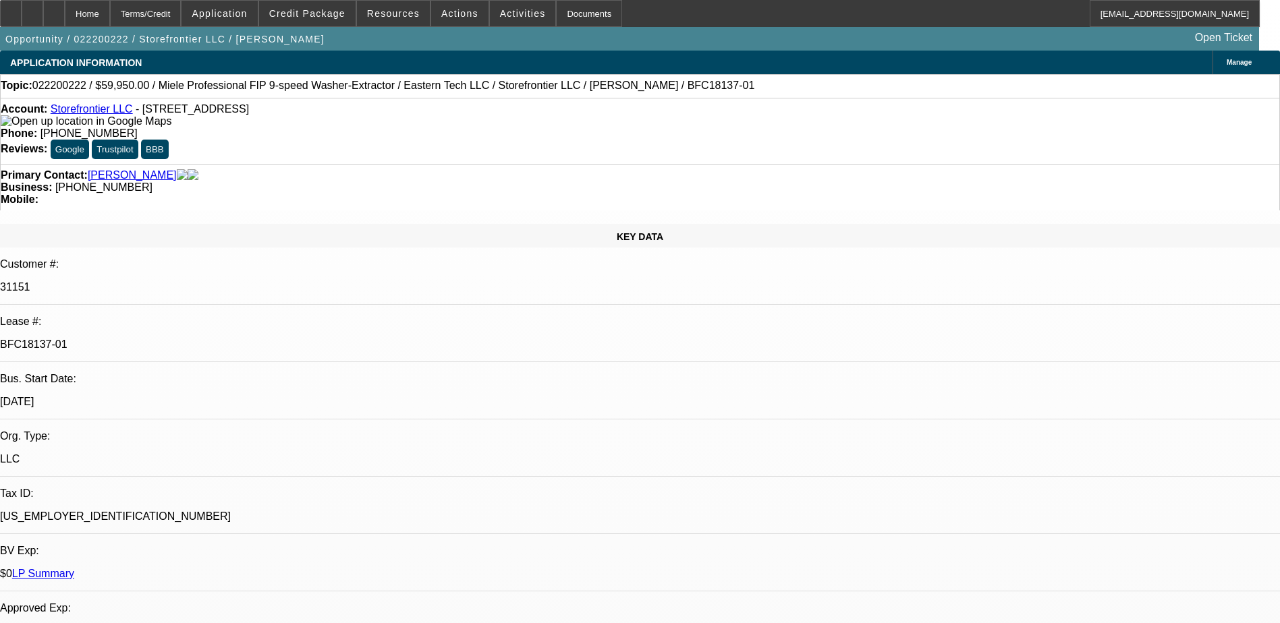
select select "0"
select select "2"
select select "0"
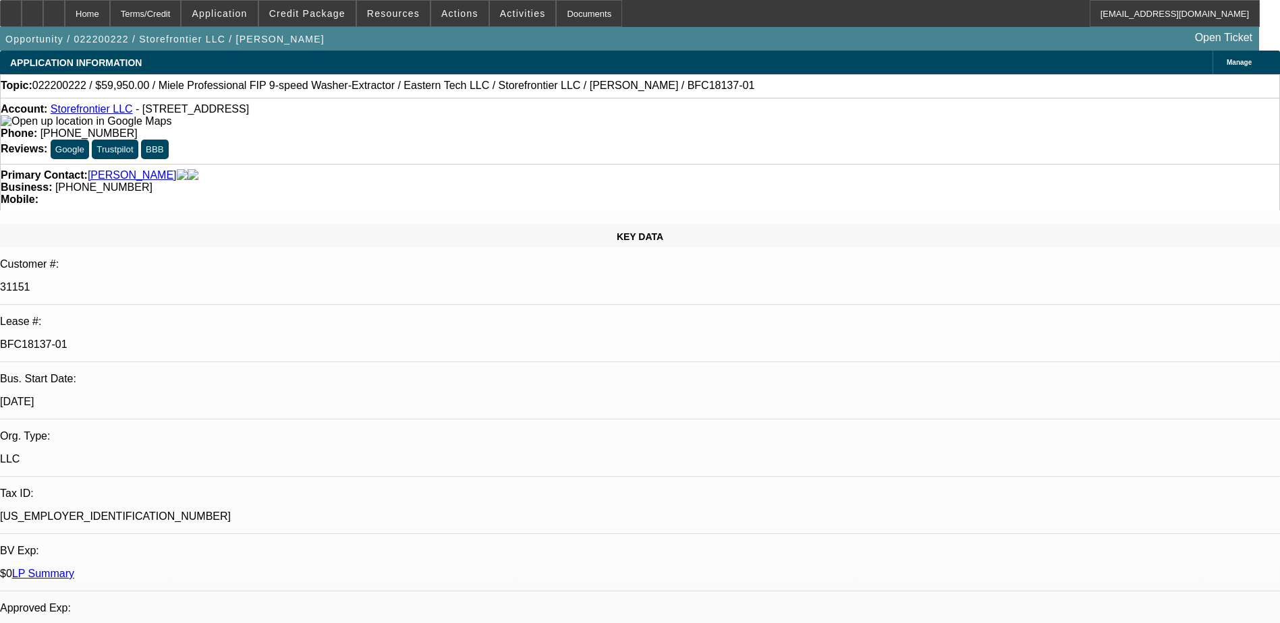
select select "0.1"
select select "4"
select select "0"
select select "0.1"
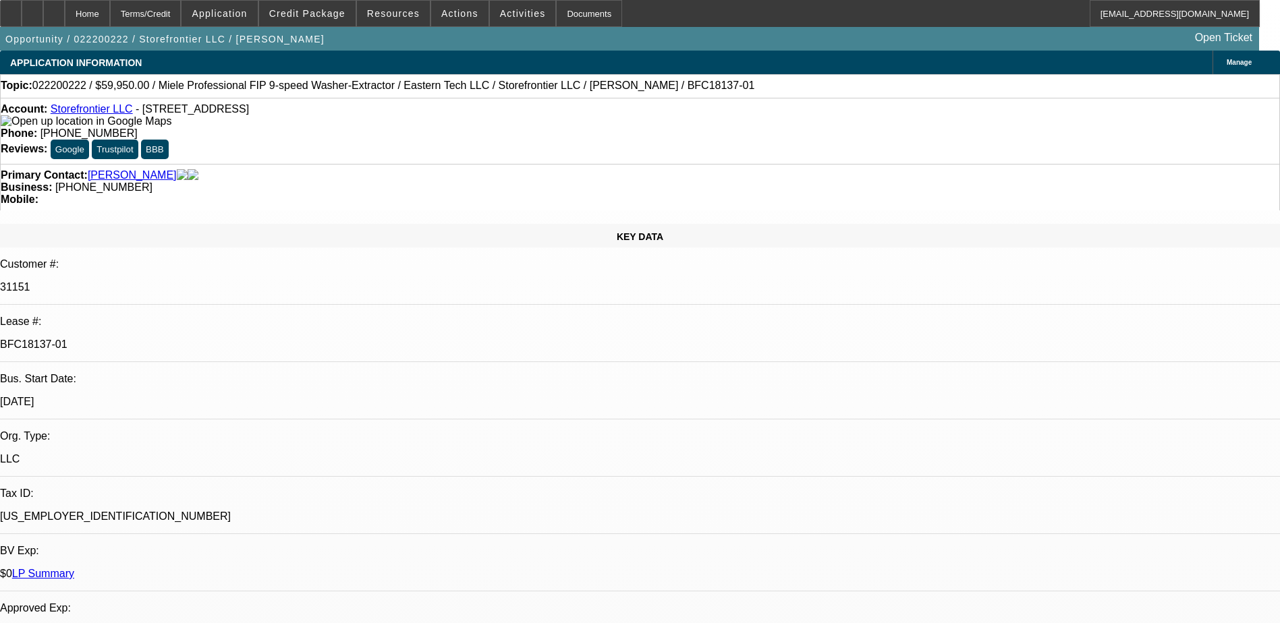
select select "4"
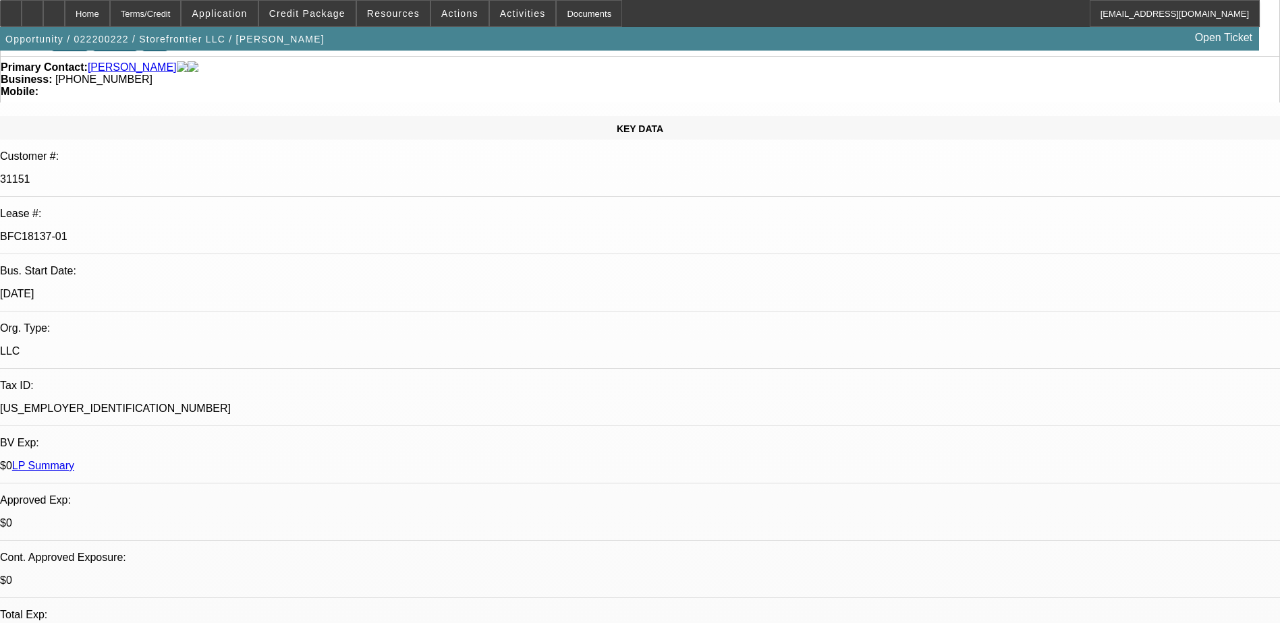
scroll to position [135, 0]
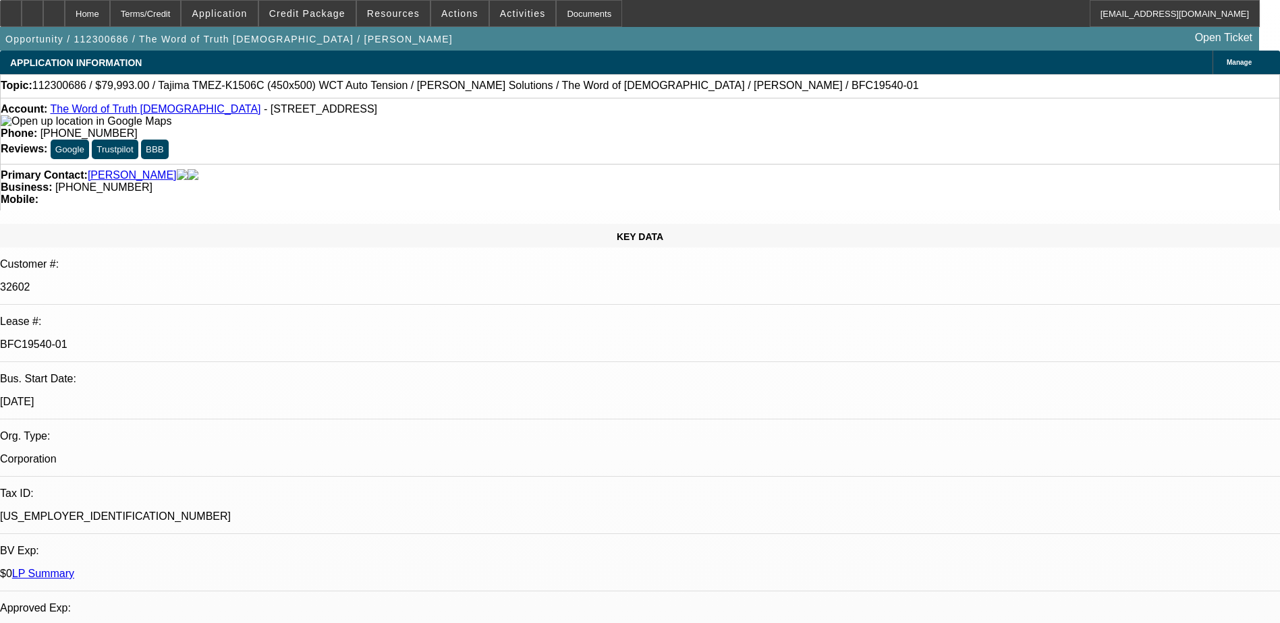
select select "0"
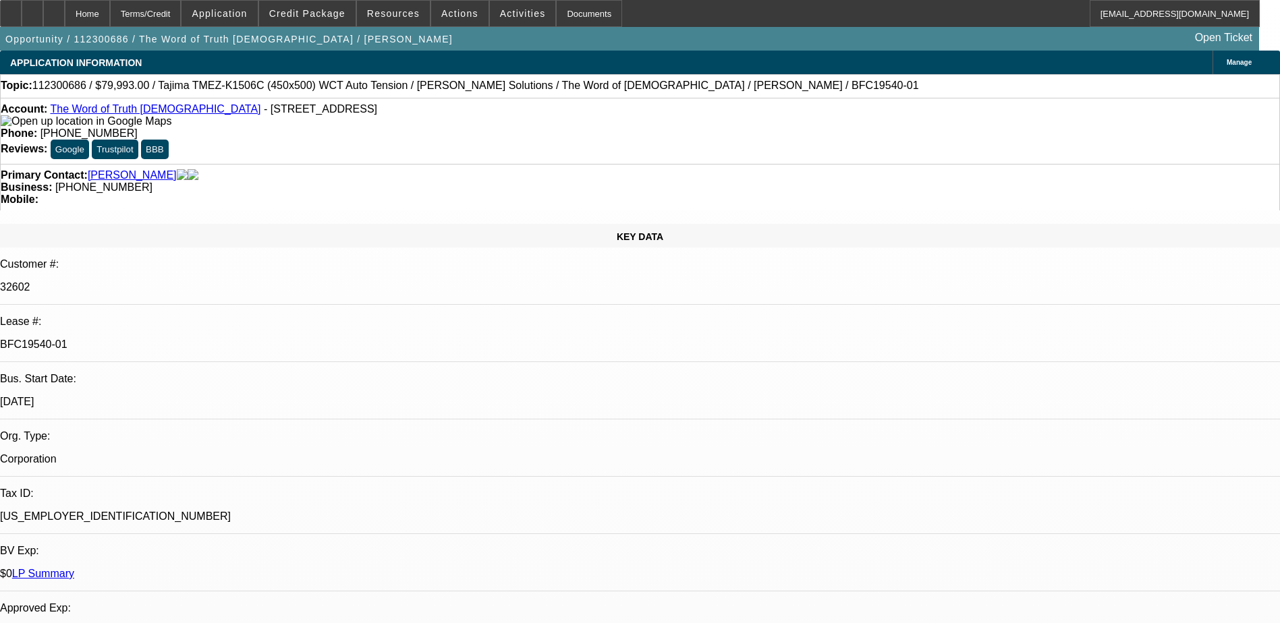
select select "0"
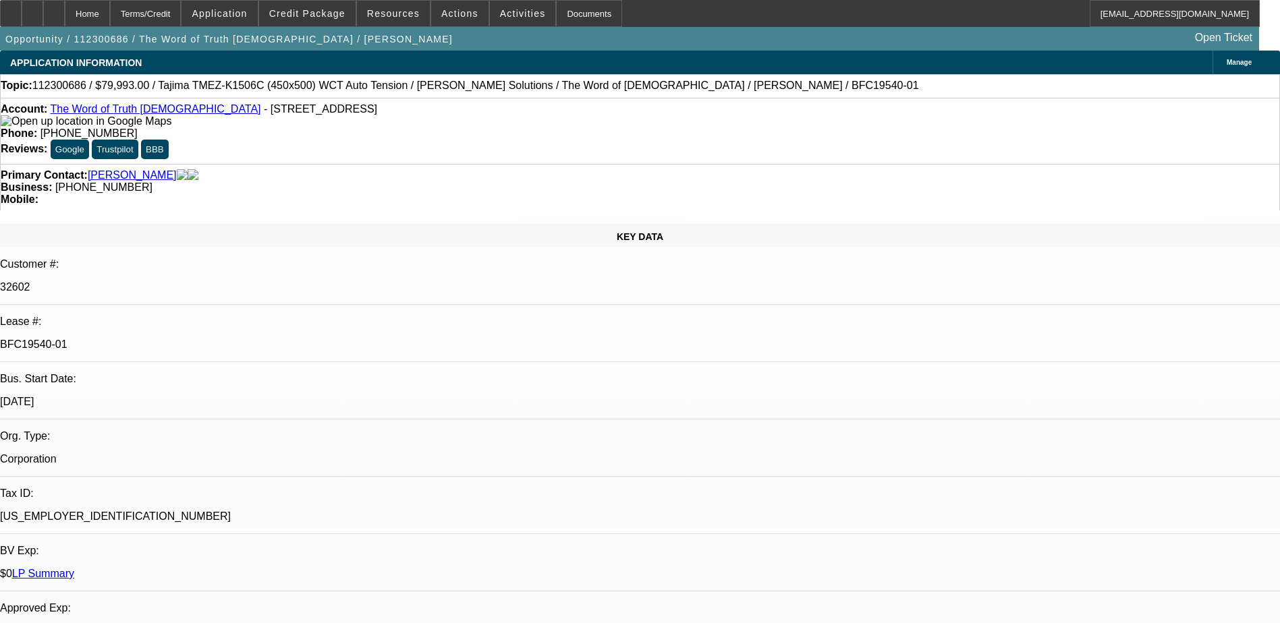
select select "2"
select select "0"
select select "1"
select select "6"
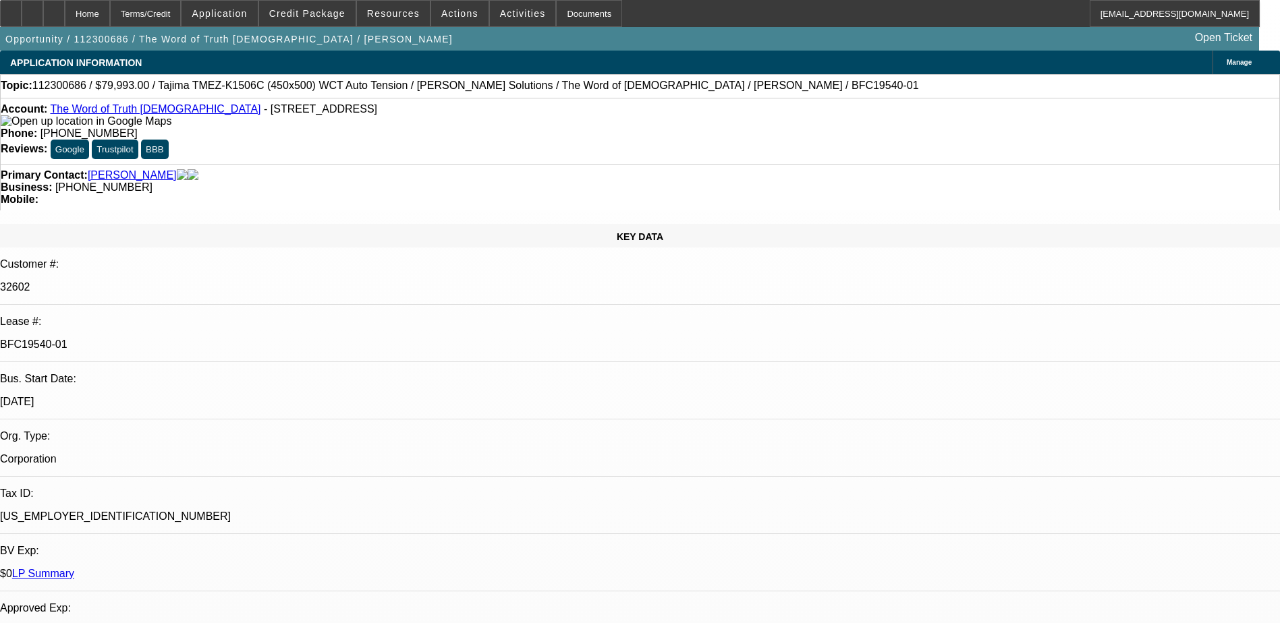
select select "1"
select select "6"
select select "1"
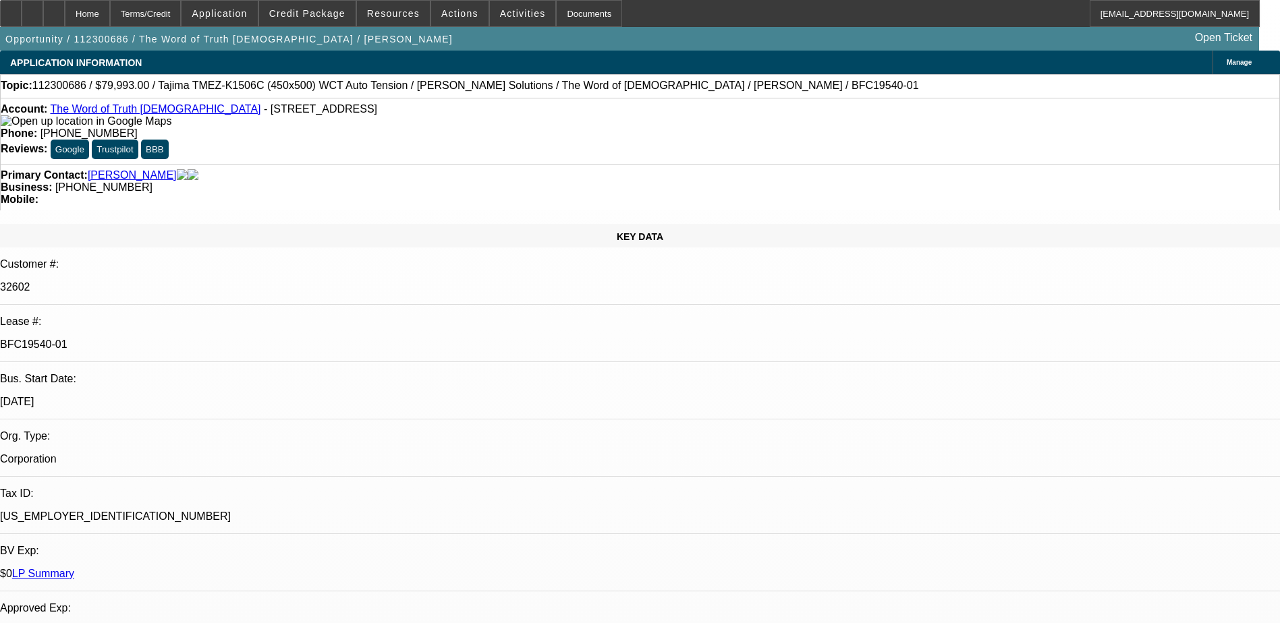
select select "6"
select select "1"
select select "2"
select select "6"
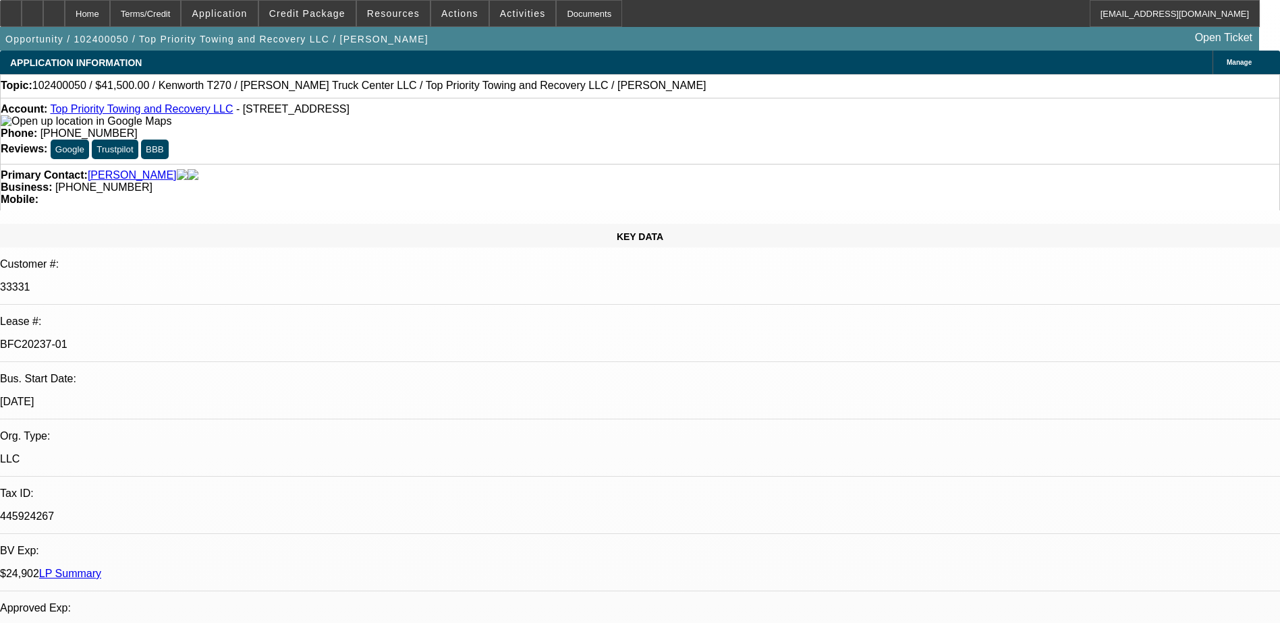
select select "0"
select select "2"
select select "0.1"
select select "0"
select select "2"
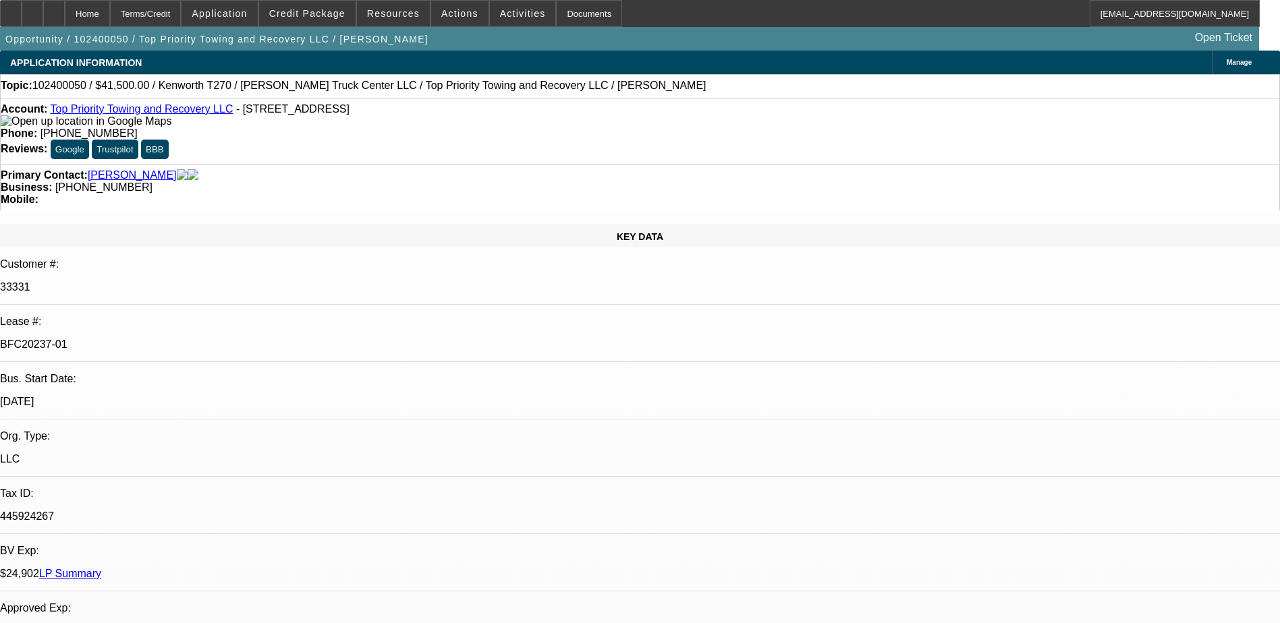
select select "0.1"
select select "2"
select select "0.1"
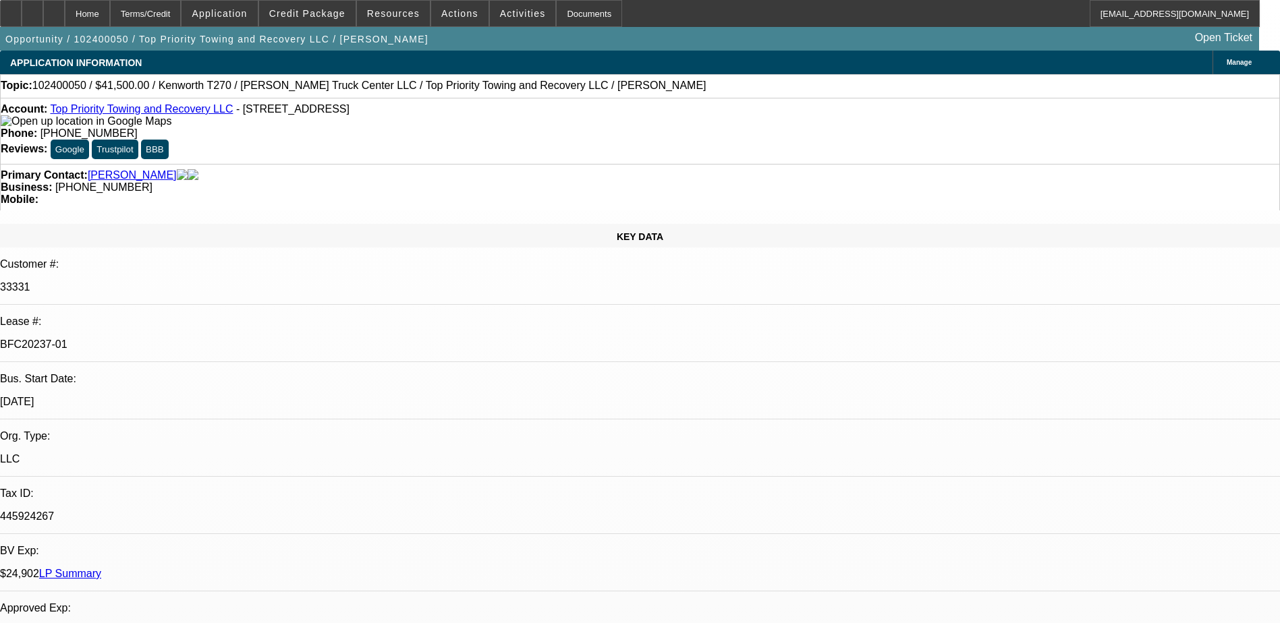
select select "2"
select select "0.1"
select select "1"
select select "2"
select select "4"
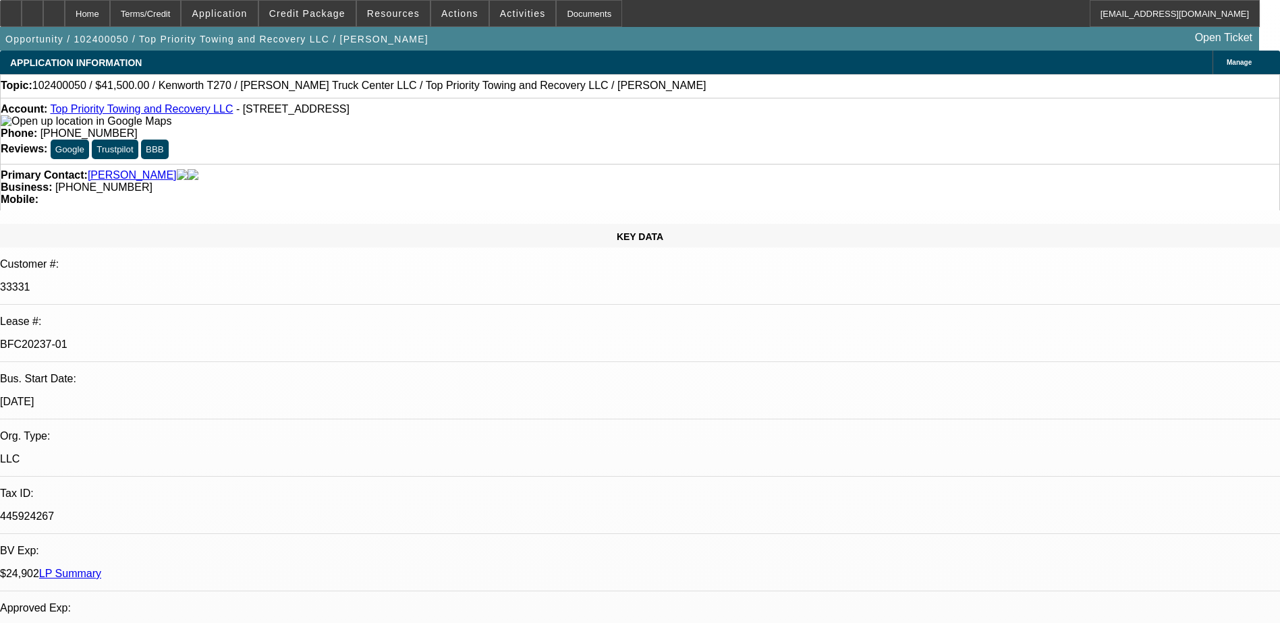
select select "1"
select select "2"
select select "4"
select select "1"
select select "2"
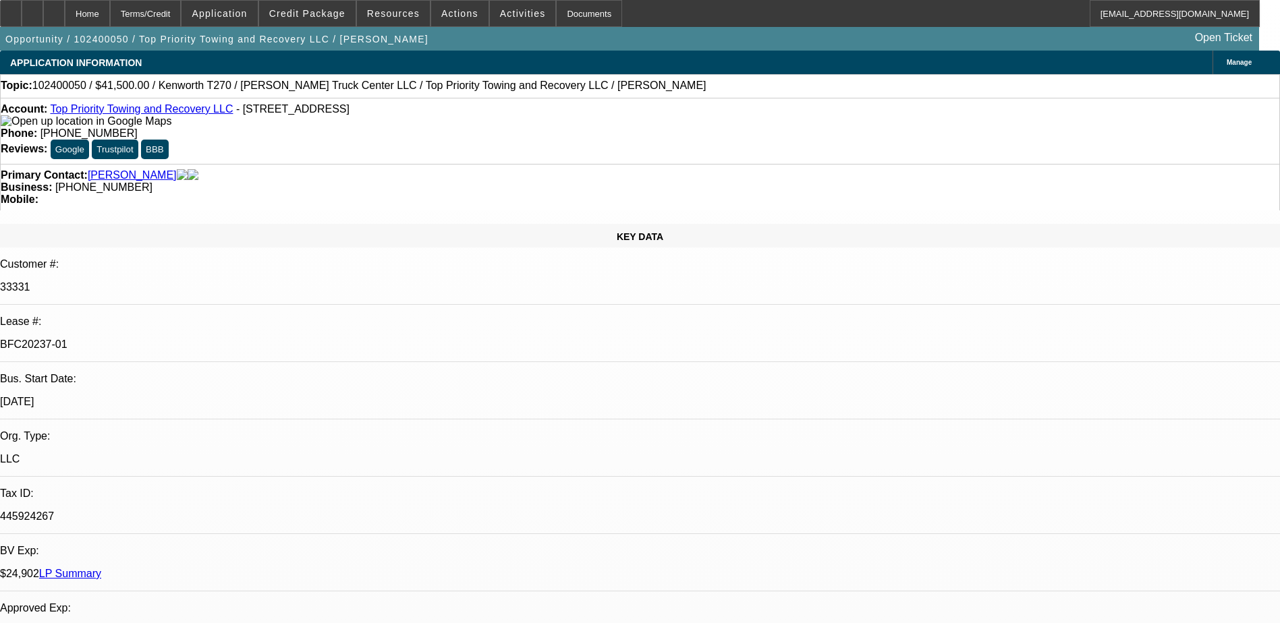
select select "4"
select select "1"
select select "2"
select select "4"
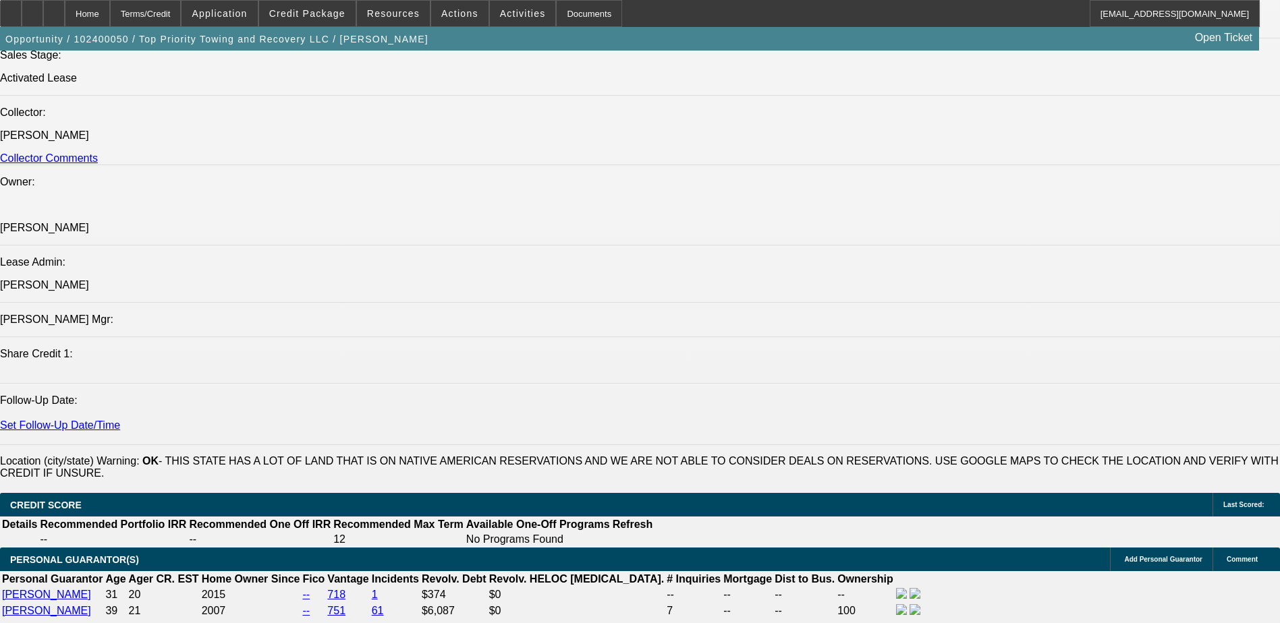
scroll to position [1417, 0]
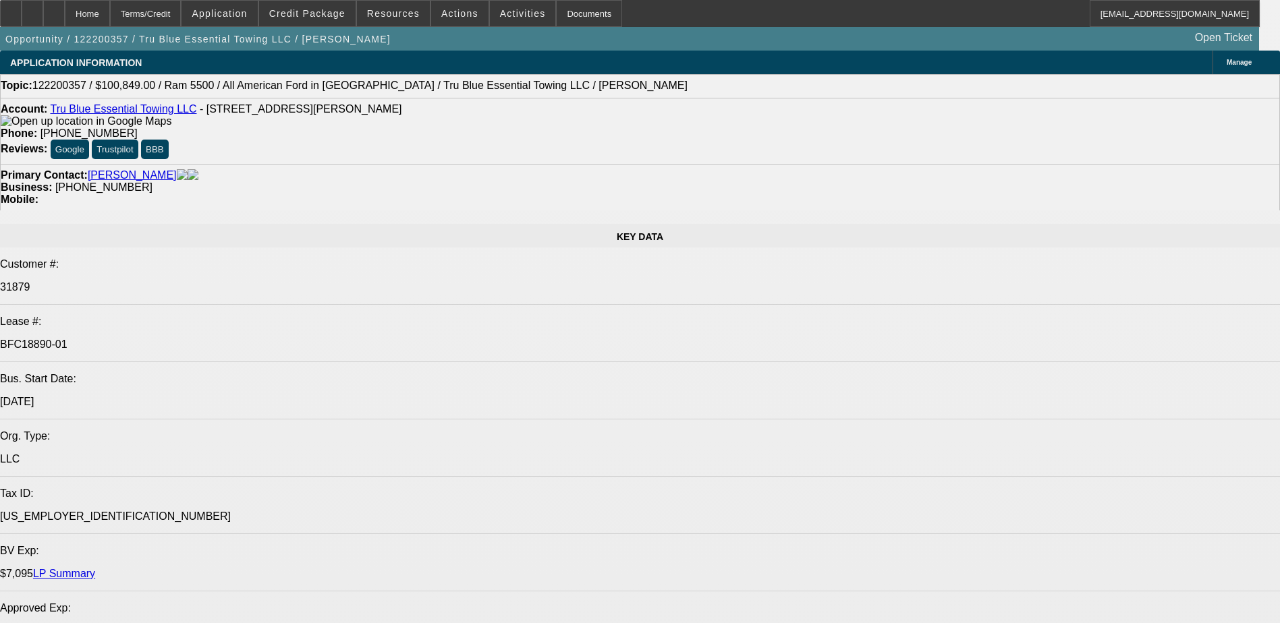
select select "0"
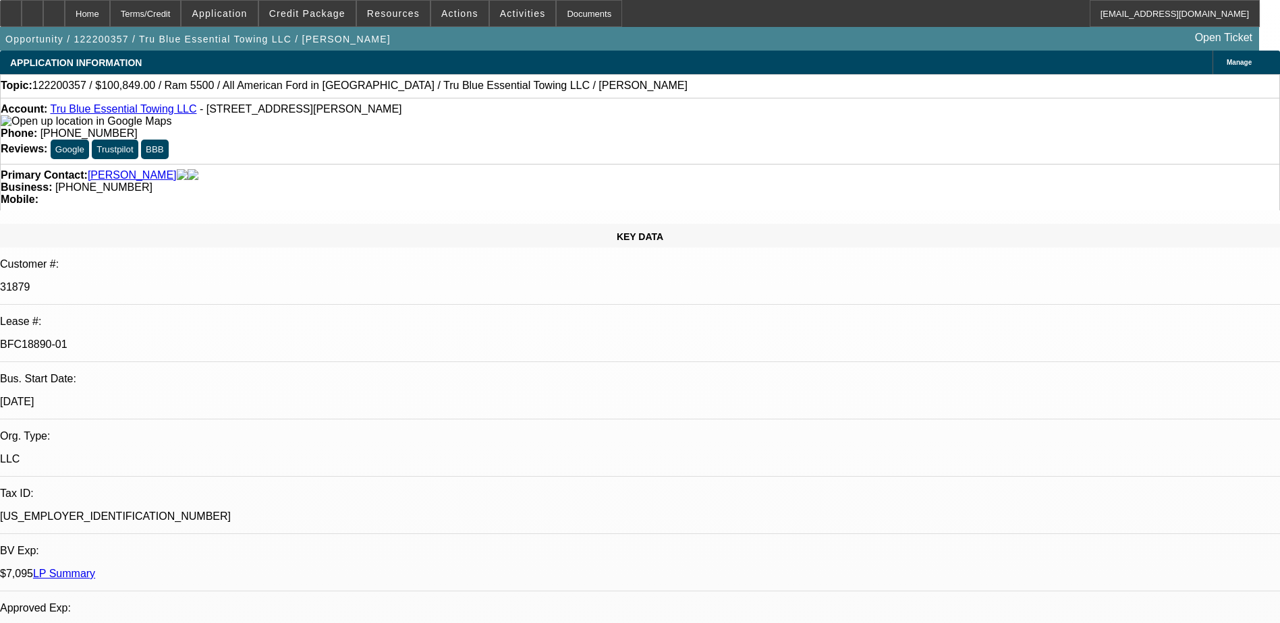
select select "2"
select select "0.1"
select select "0"
select select "2"
select select "0.1"
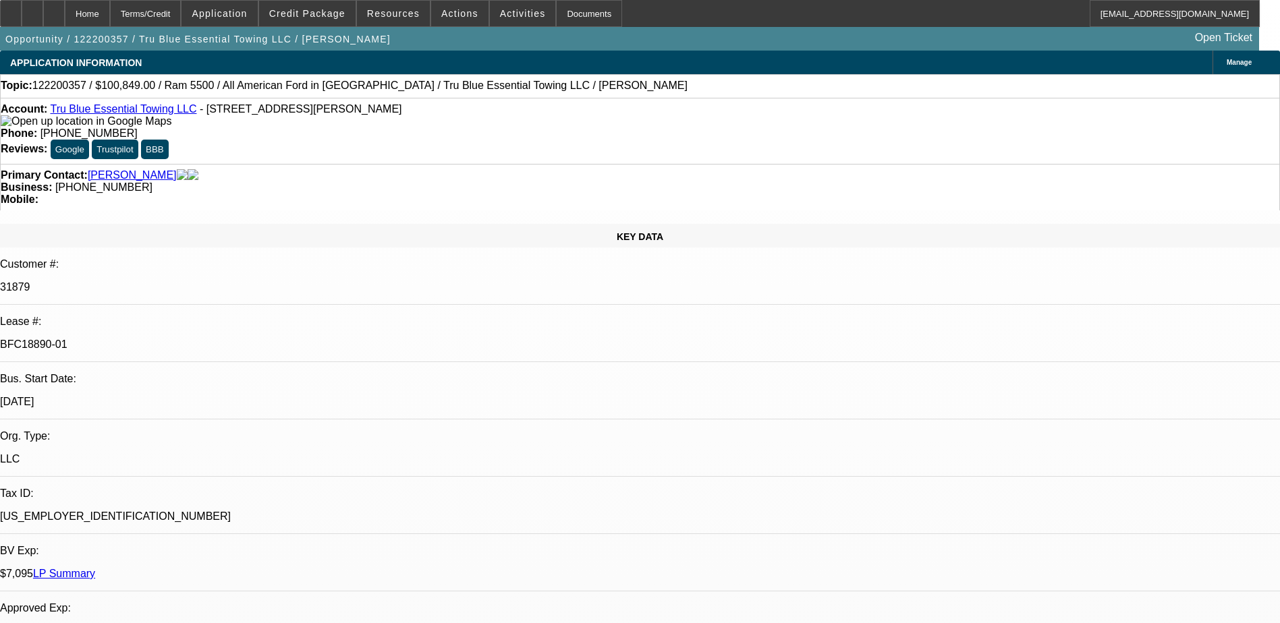
select select "0"
select select "2"
select select "0.1"
select select "0"
select select "2"
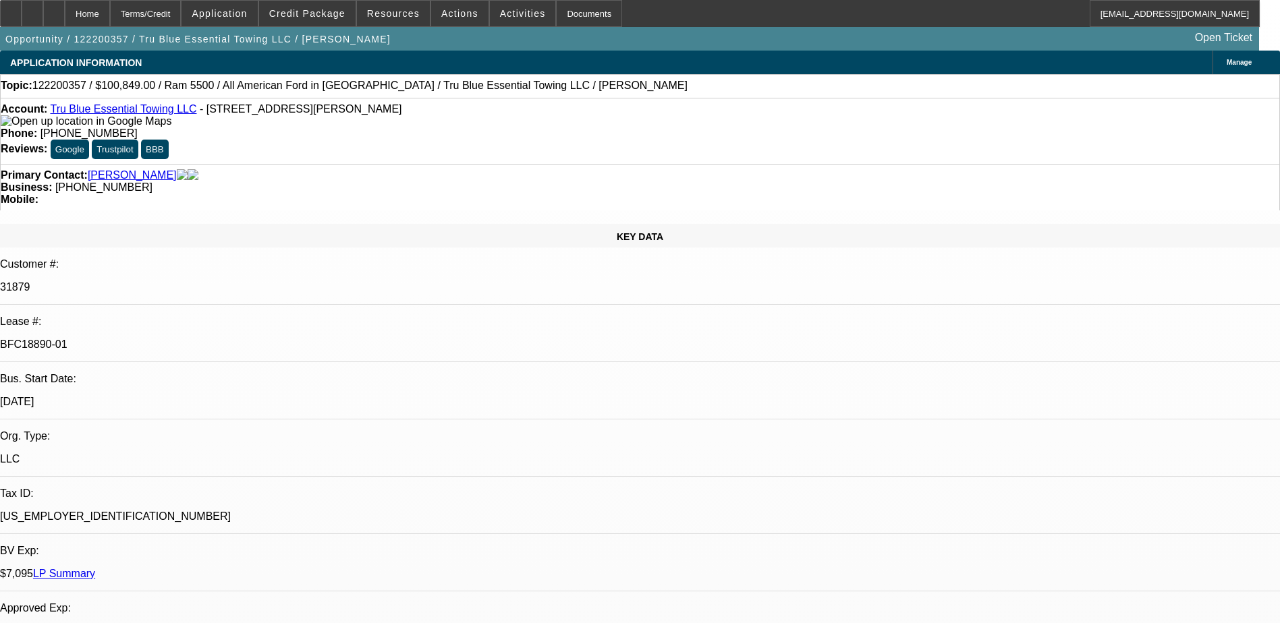
select select "0.1"
select select "1"
select select "2"
select select "4"
select select "1"
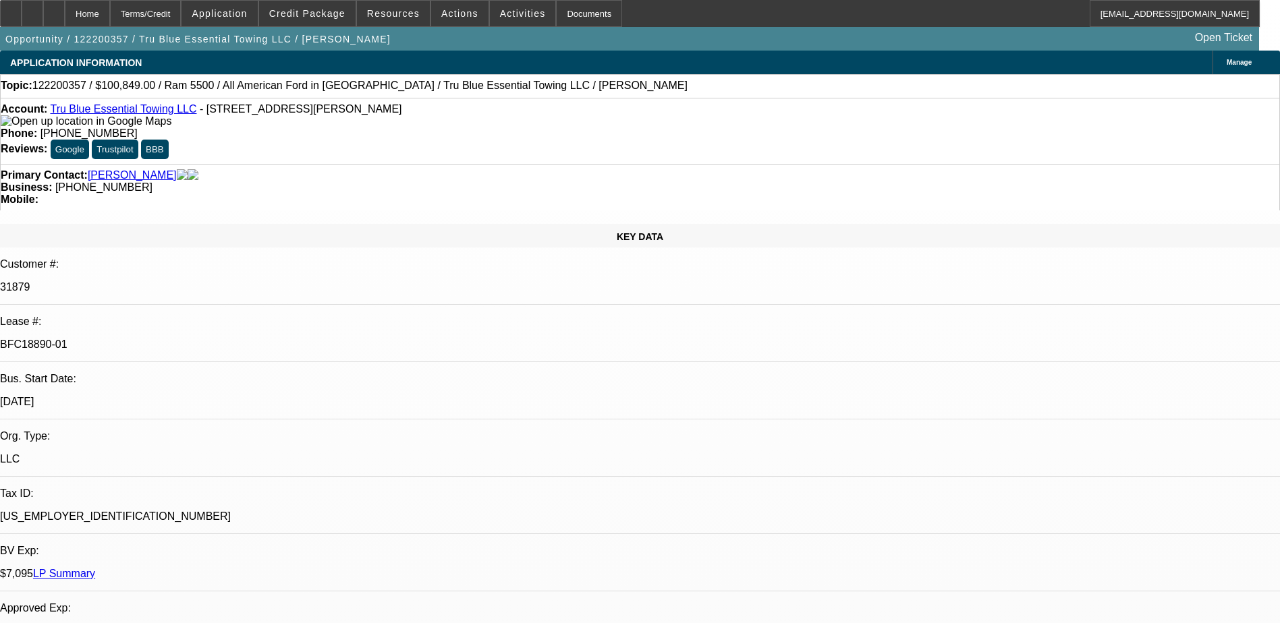
select select "2"
select select "4"
select select "1"
select select "2"
select select "4"
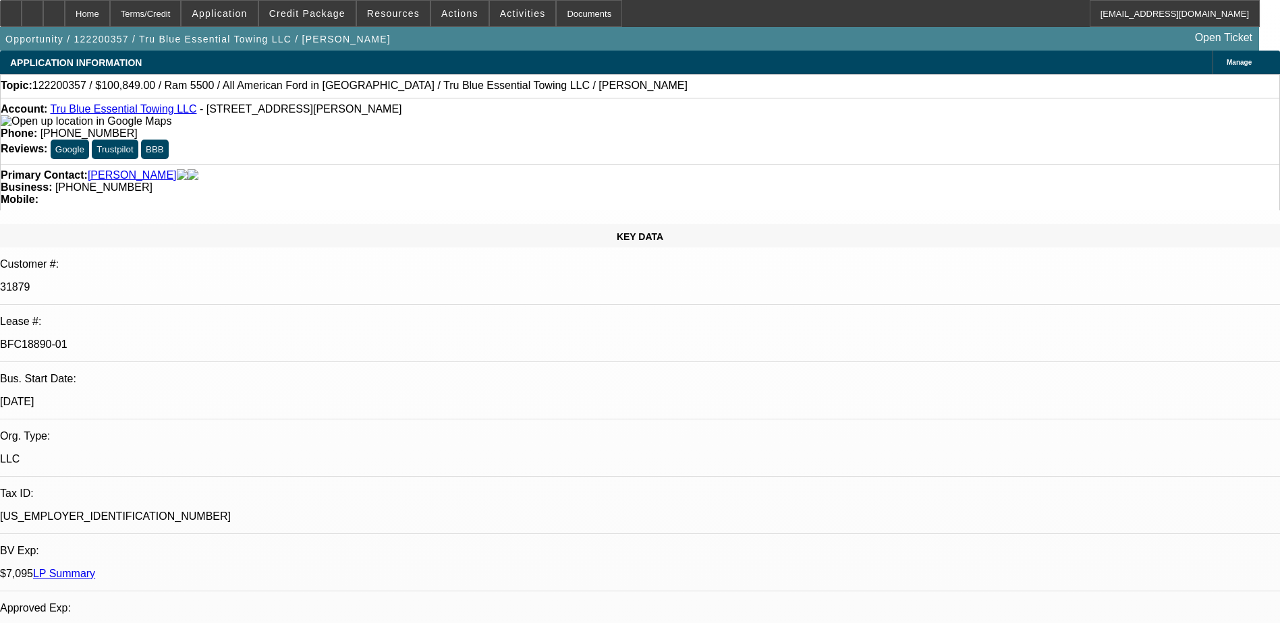
select select "1"
select select "2"
select select "4"
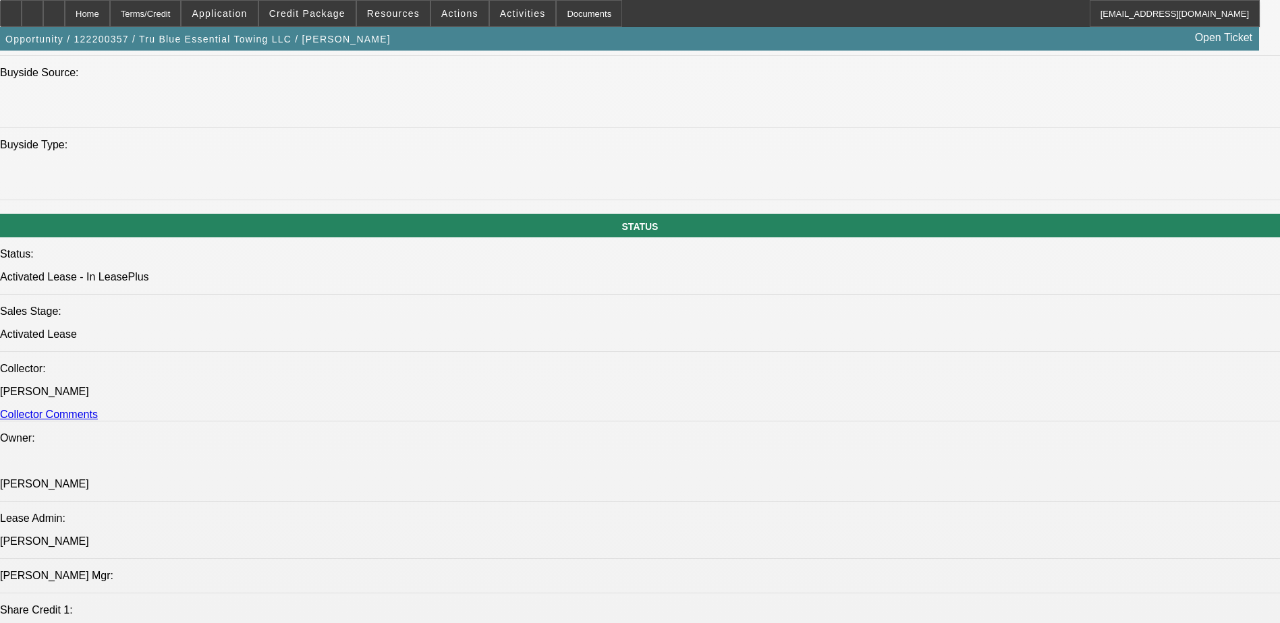
scroll to position [1349, 0]
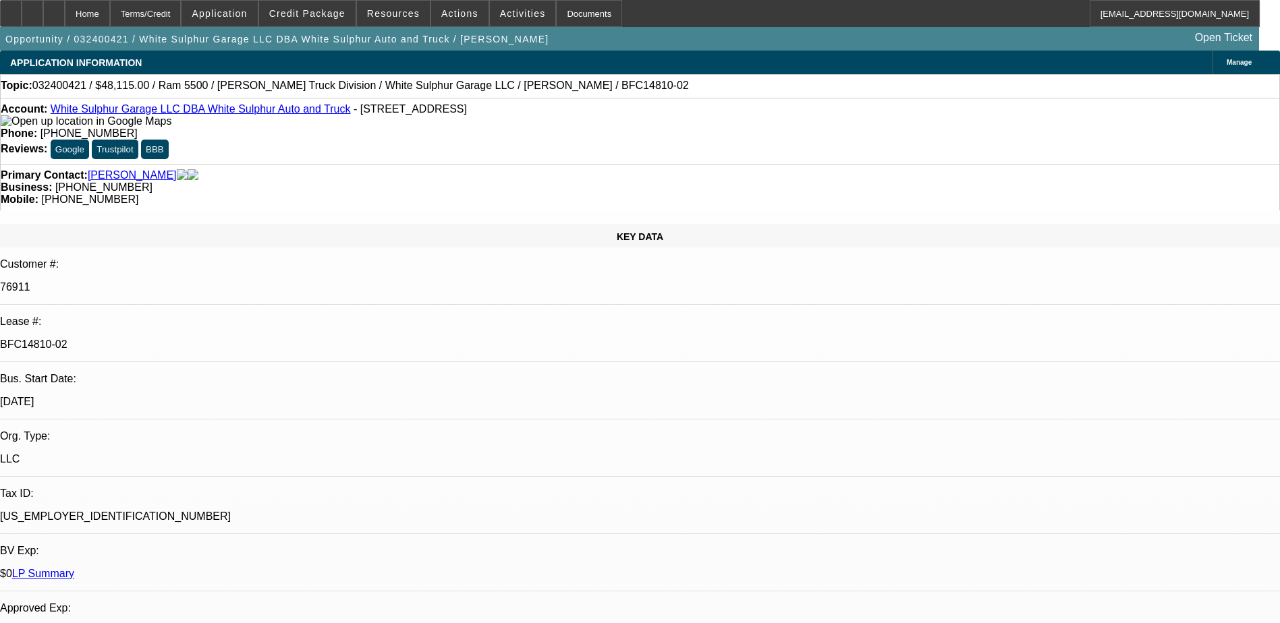
select select "0"
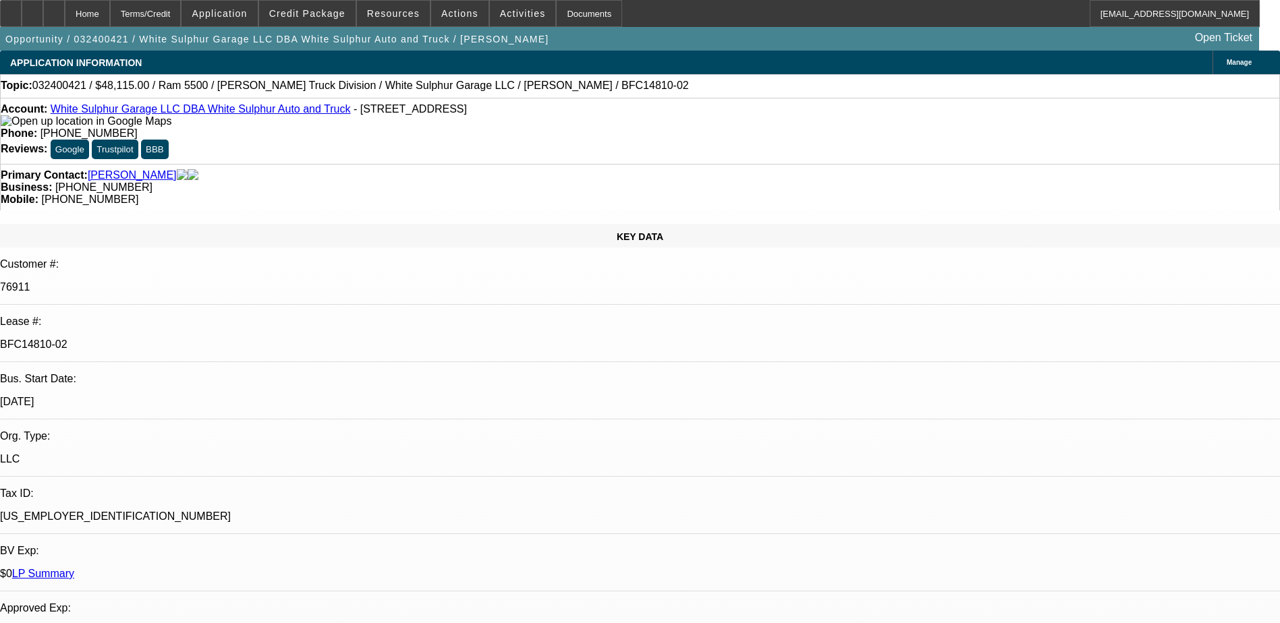
select select "0"
select select "2"
select select "0"
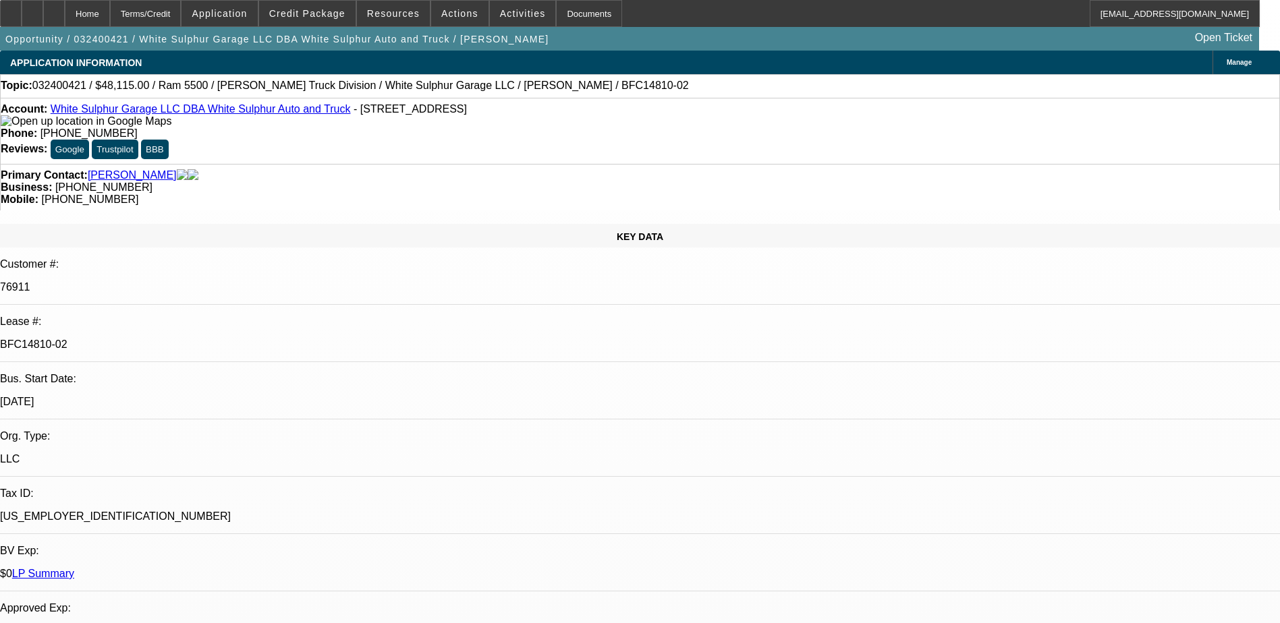
select select "2"
select select "0"
select select "1"
select select "6"
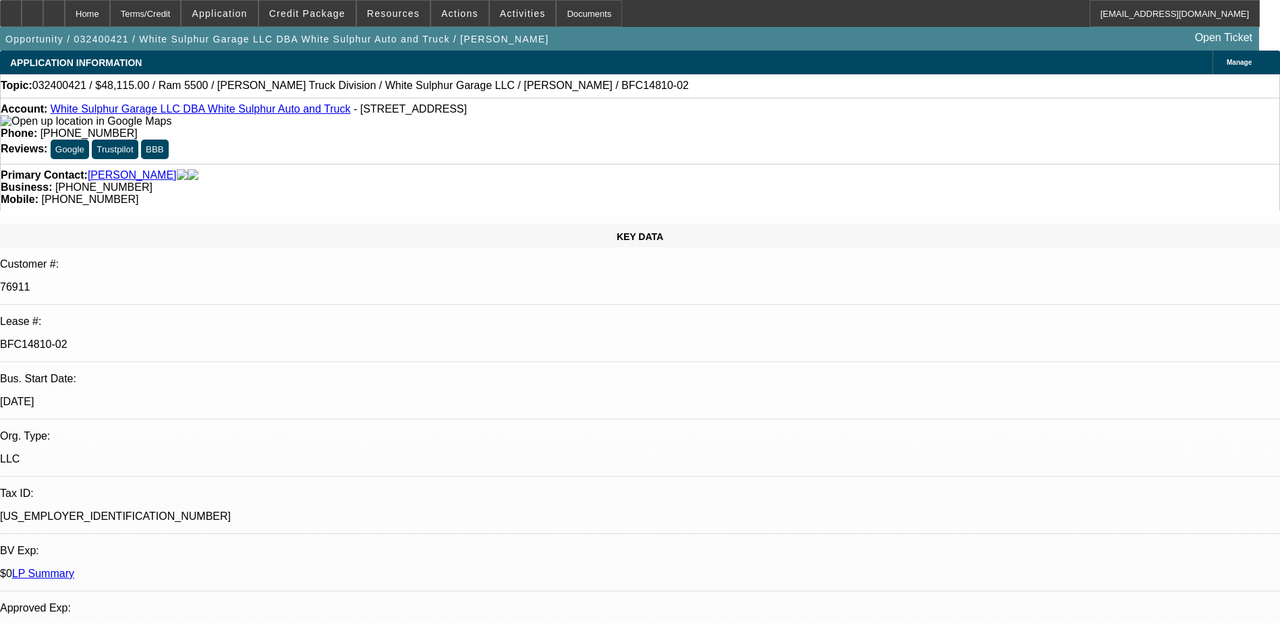
select select "1"
select select "6"
select select "1"
select select "2"
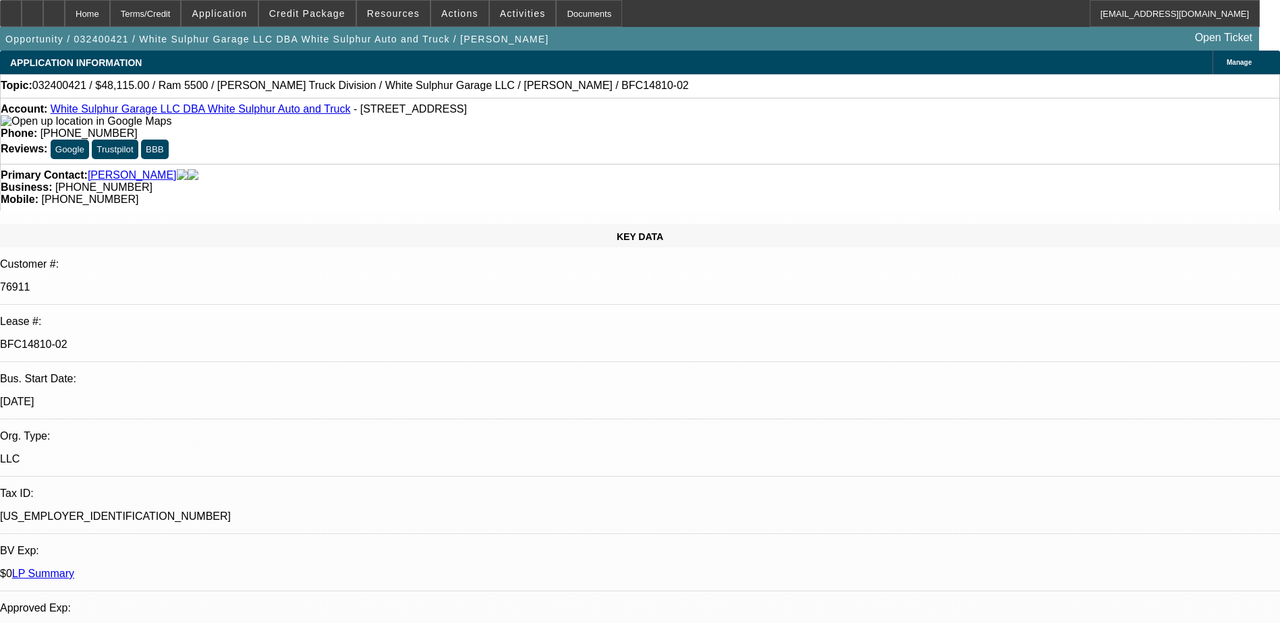
select select "6"
select select "1"
select select "2"
select select "6"
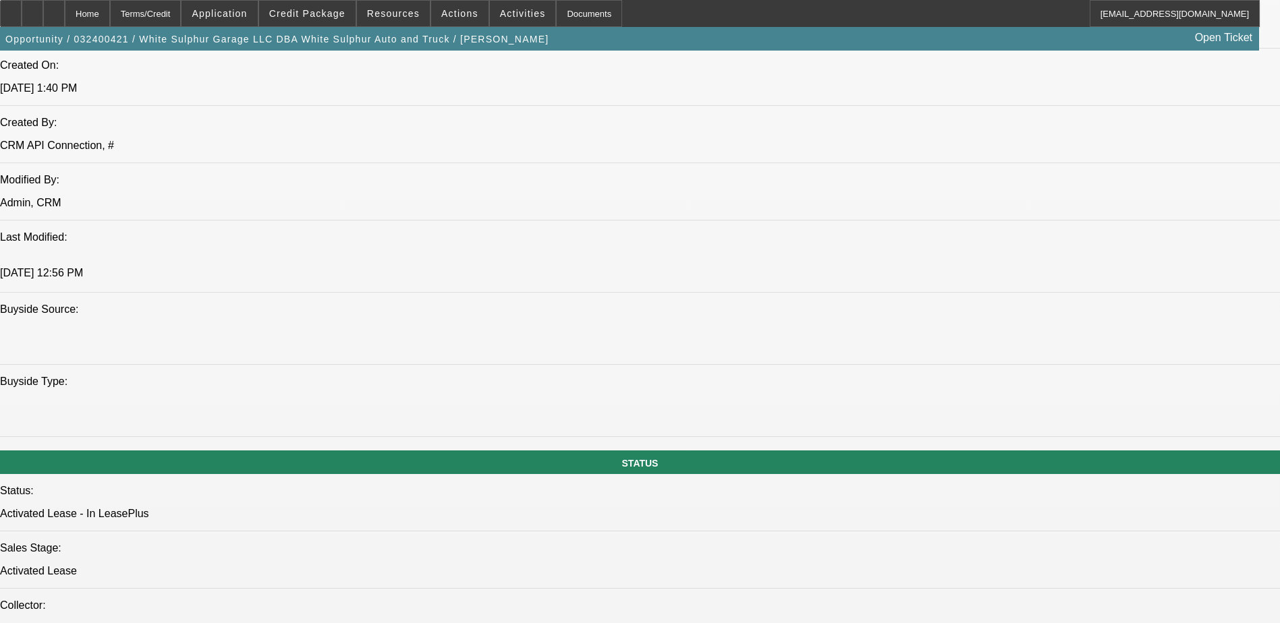
scroll to position [1619, 0]
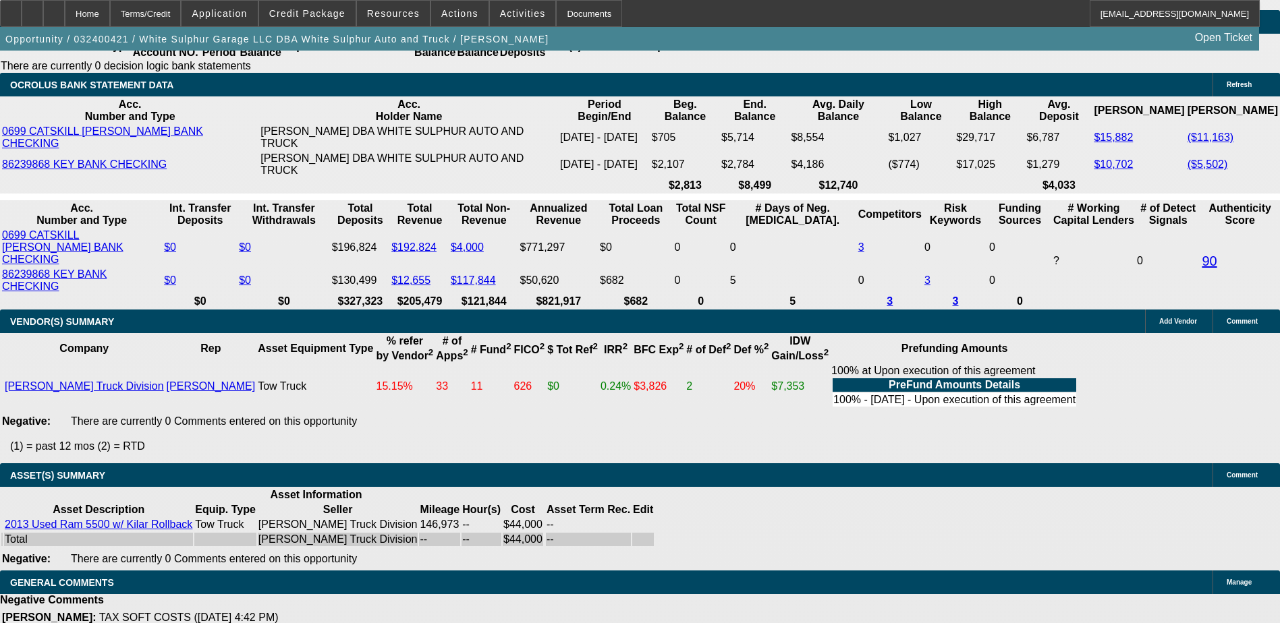
scroll to position [2849, 0]
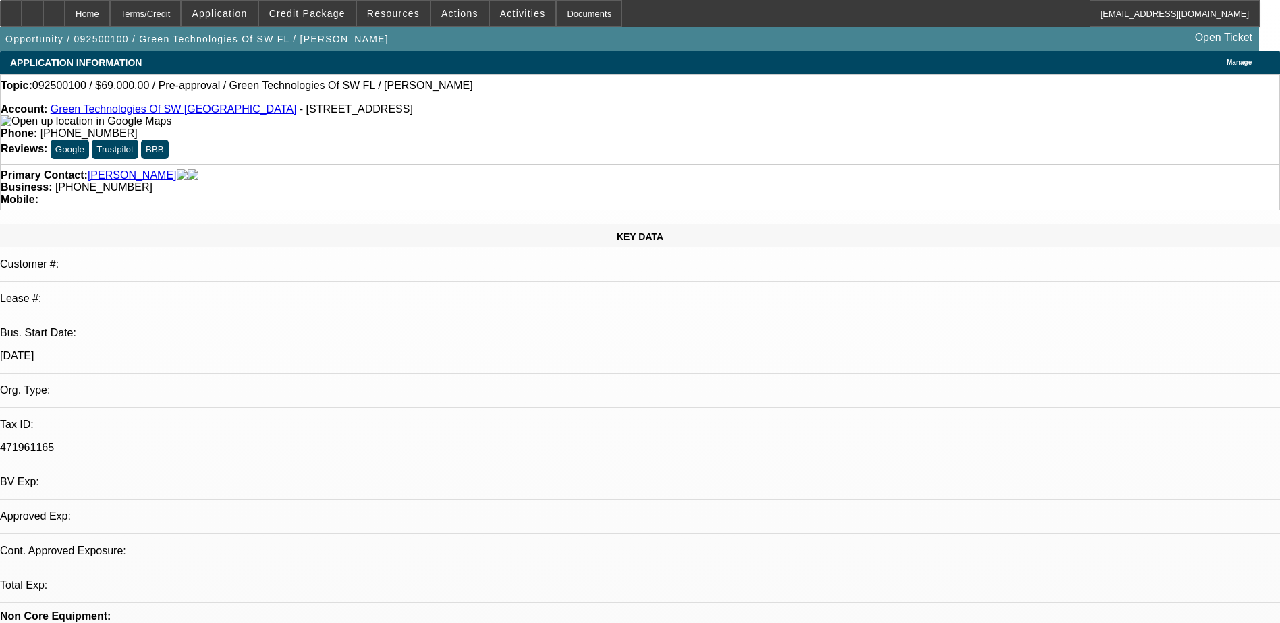
select select "0"
select select "2"
select select "0.1"
select select "4"
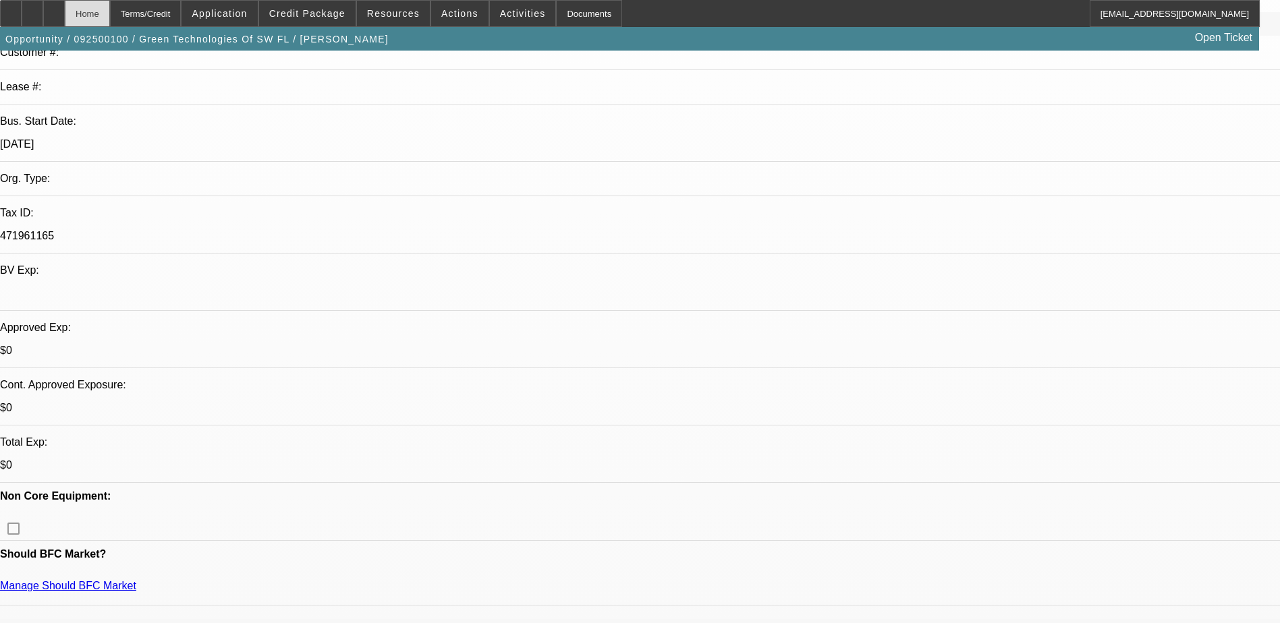
scroll to position [67, 0]
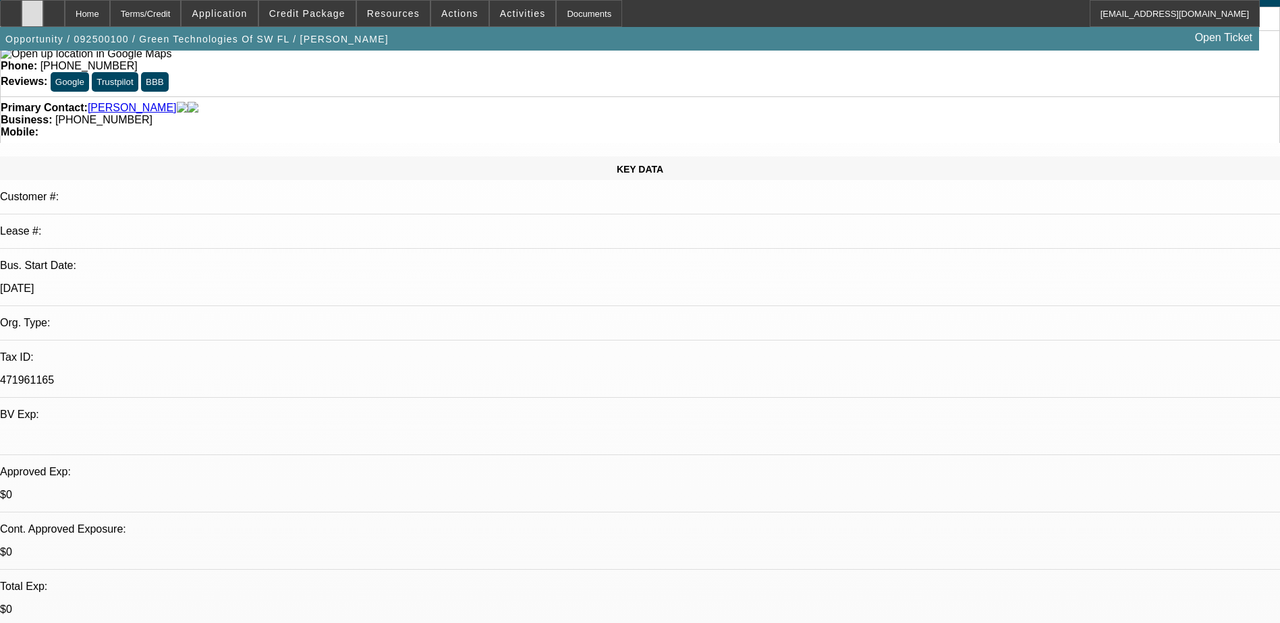
click at [32, 9] on icon at bounding box center [32, 9] width 0 height 0
